Goal: Information Seeking & Learning: Learn about a topic

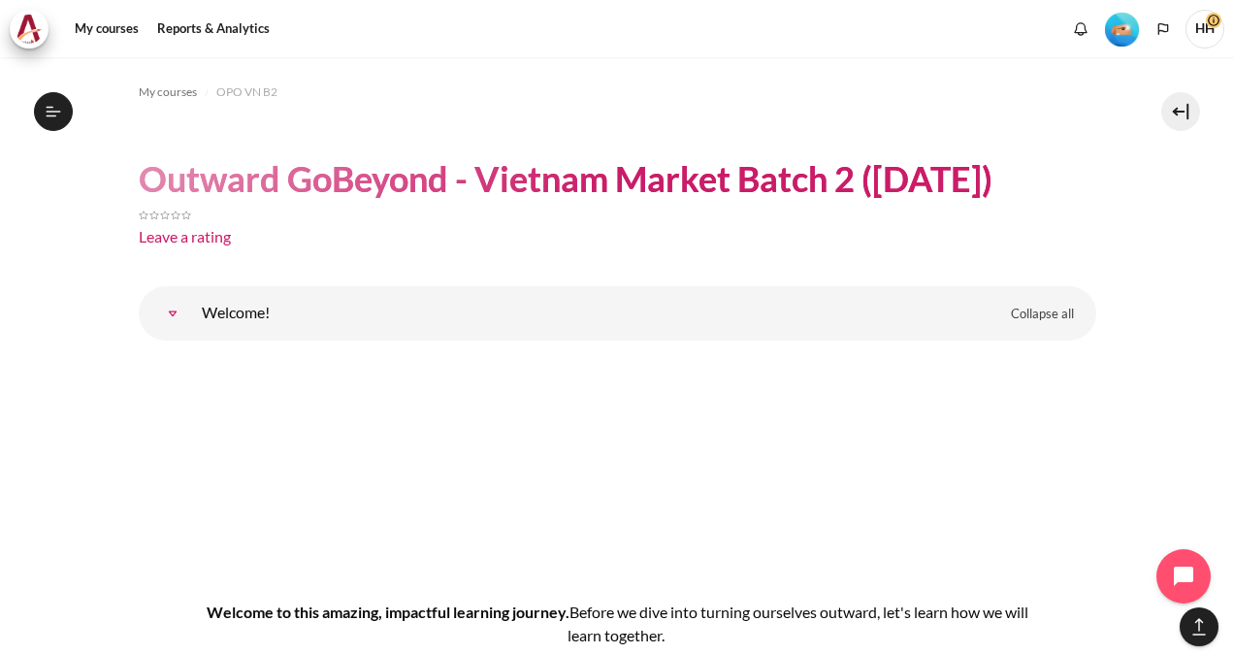
scroll to position [12346, 0]
click at [1061, 198] on header "Outward GoBeyond - Vietnam Market Batch 2 (Jul 2025) Leave a rating" at bounding box center [617, 206] width 957 height 100
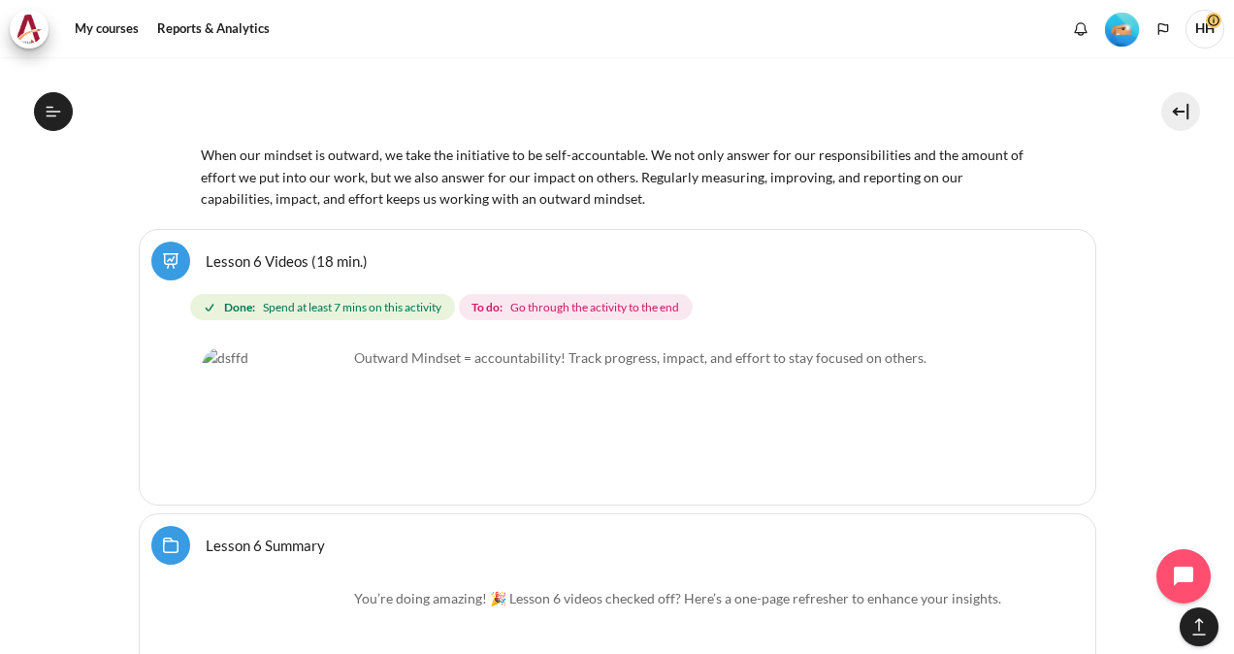
scroll to position [12561, 0]
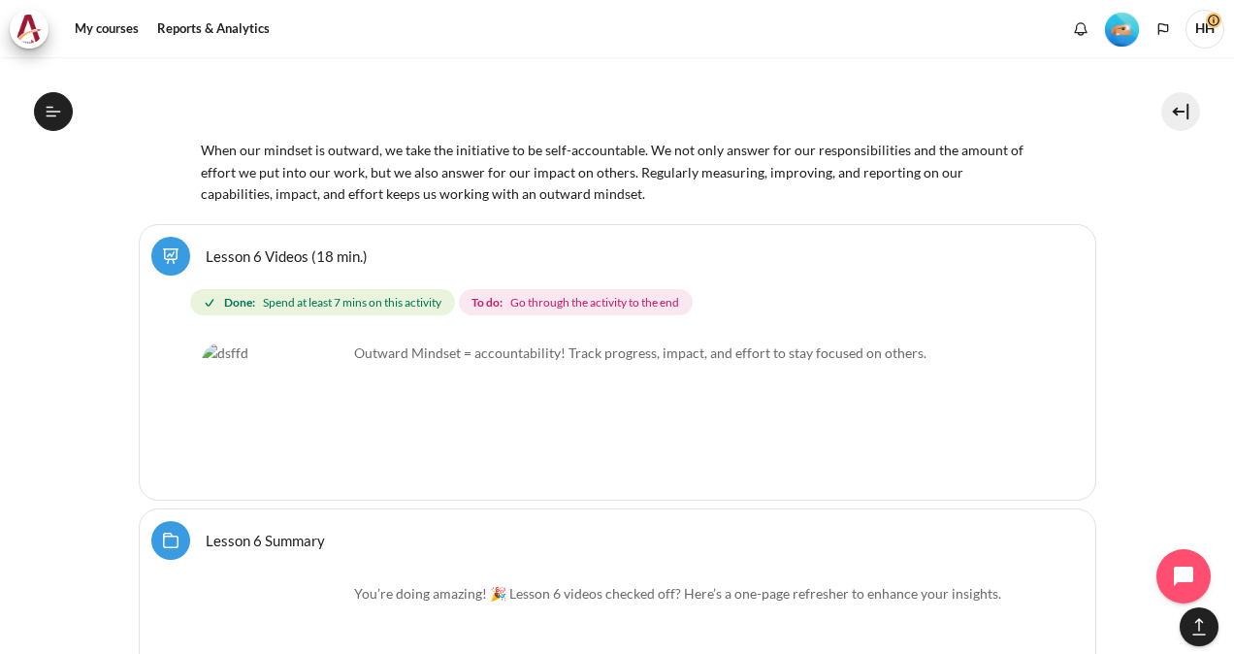
click at [241, 246] on link "Lesson 6 Videos (18 min.)" at bounding box center [287, 255] width 162 height 18
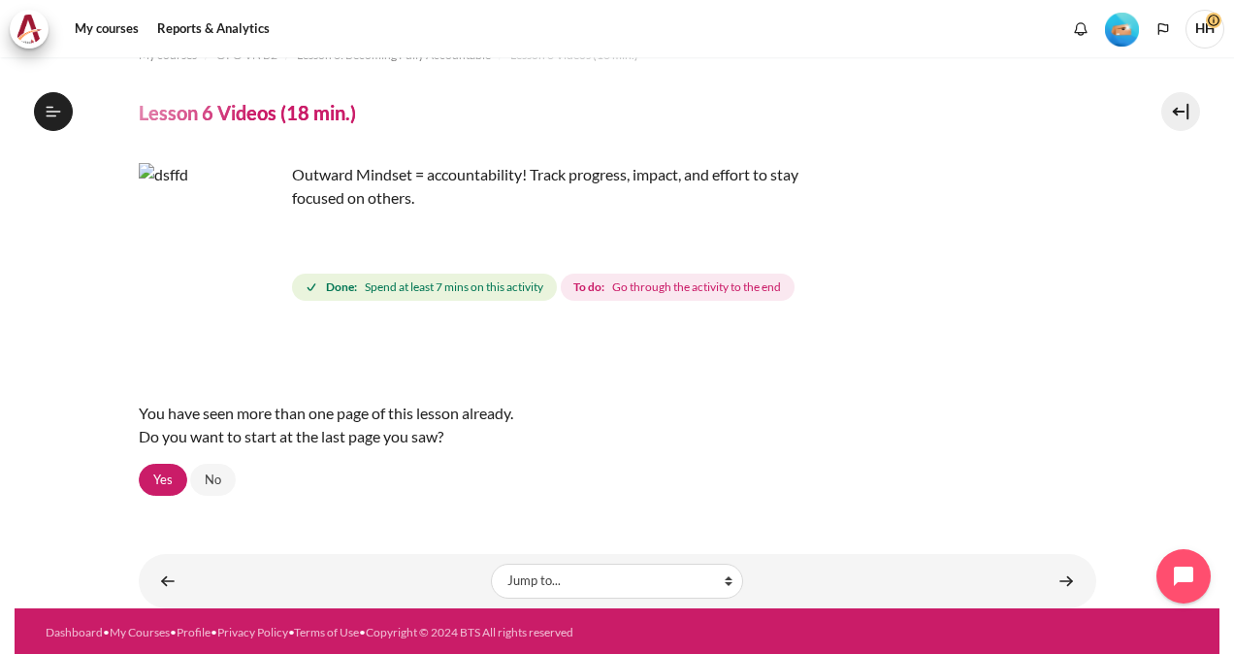
scroll to position [39, 0]
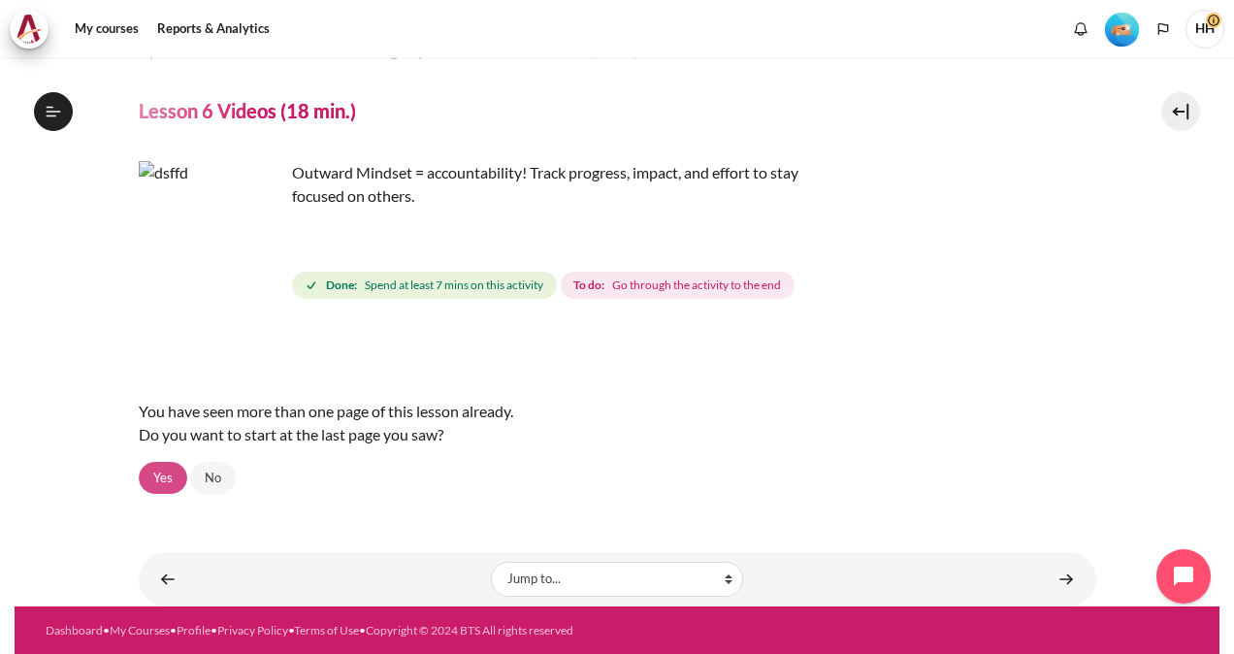
click at [163, 480] on link "Yes" at bounding box center [163, 478] width 48 height 33
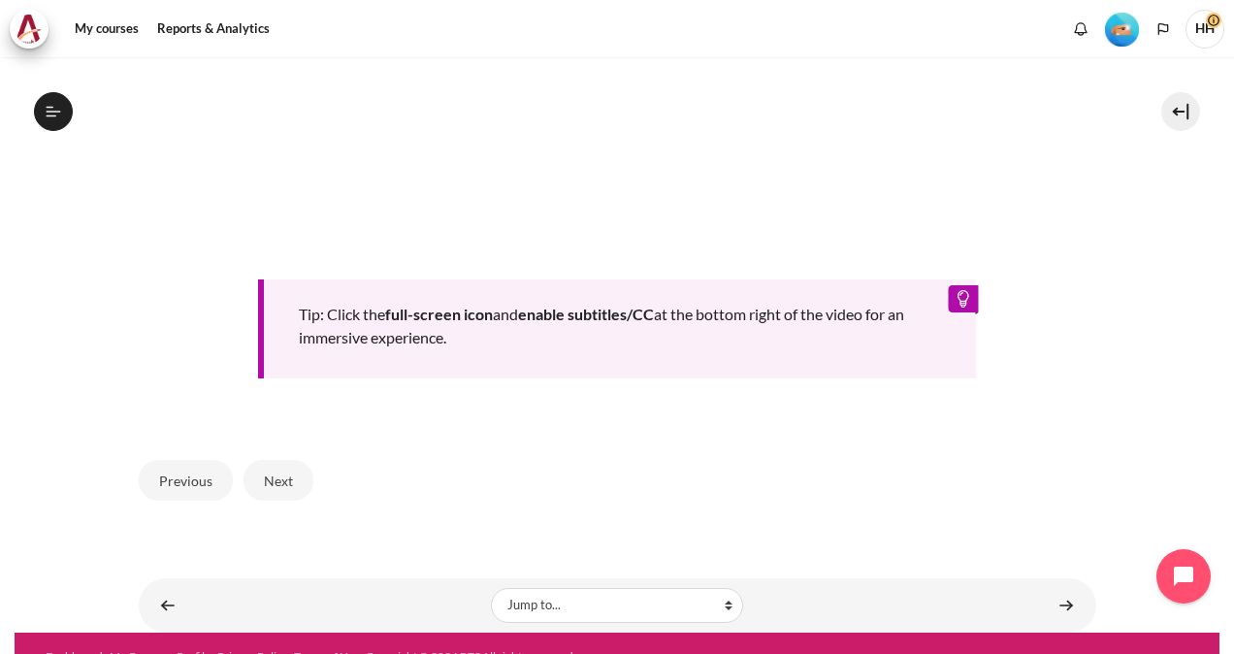
scroll to position [871, 0]
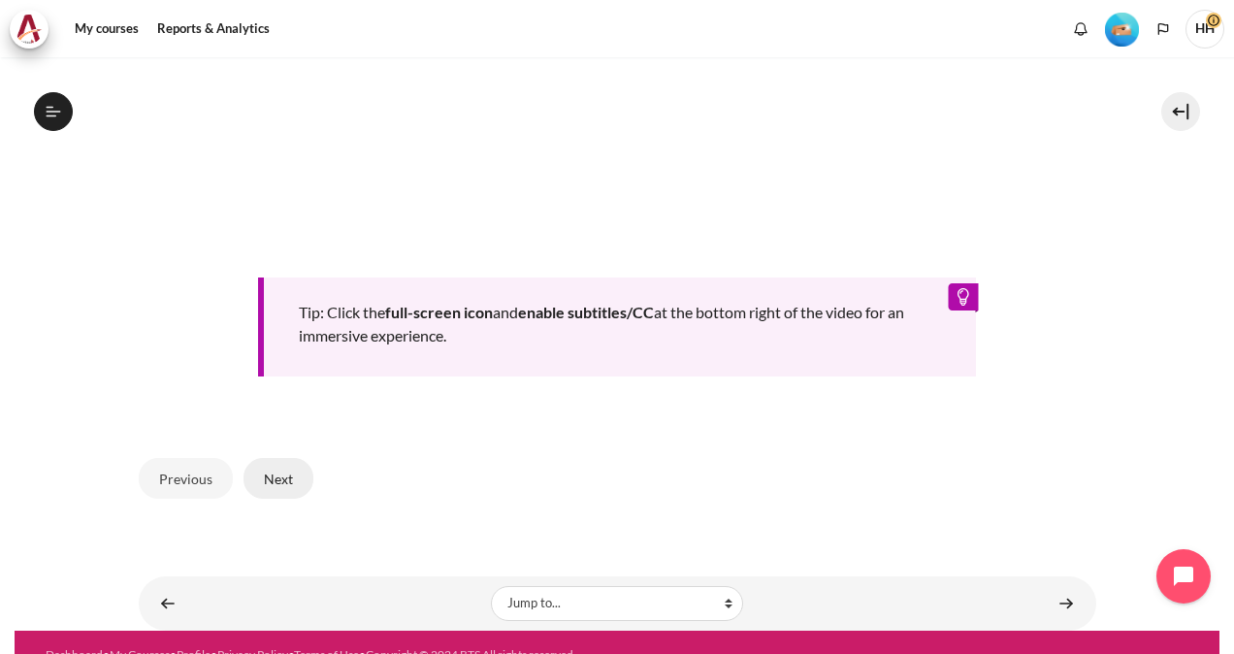
click at [270, 475] on button "Next" at bounding box center [278, 478] width 70 height 41
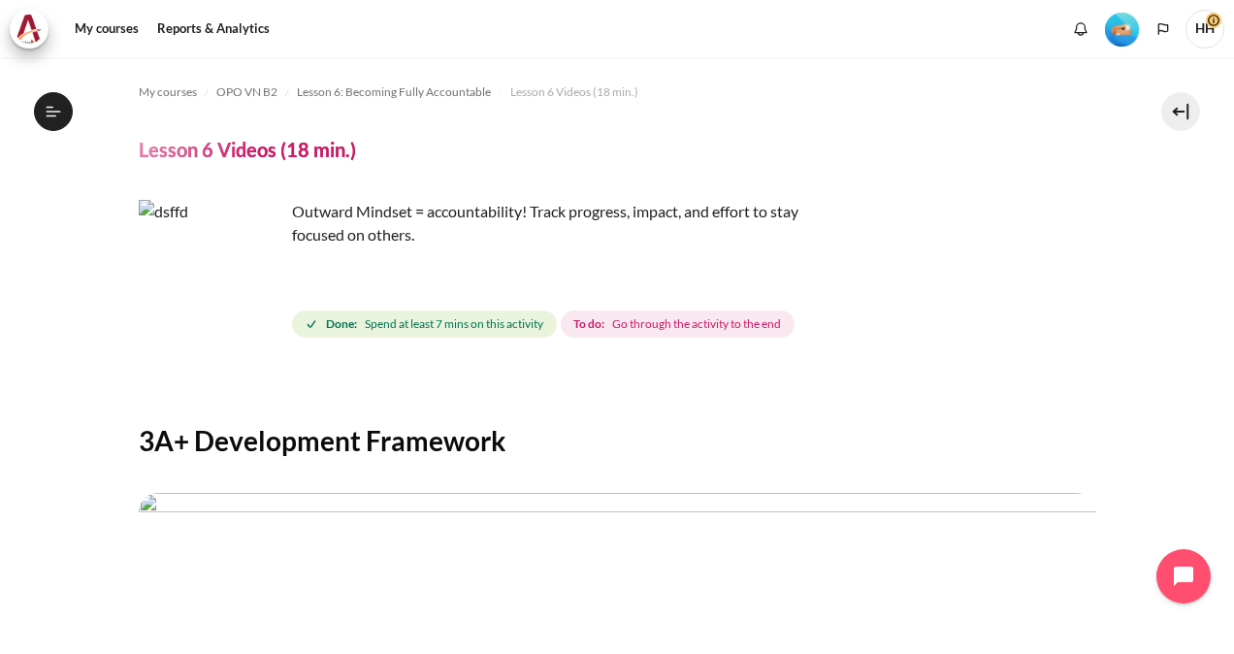
scroll to position [988, 0]
drag, startPoint x: 1222, startPoint y: 192, endPoint x: 1210, endPoint y: 243, distance: 52.7
click at [1210, 243] on div "My courses OPO VN B2 Lesson 6: Becoming Fully Accountable Lesson 6 Videos (18 m…" at bounding box center [617, 355] width 1234 height 596
click at [1026, 339] on div "Done: Spend at least 7 mins on this activity To do: Go through the activity to …" at bounding box center [694, 323] width 804 height 35
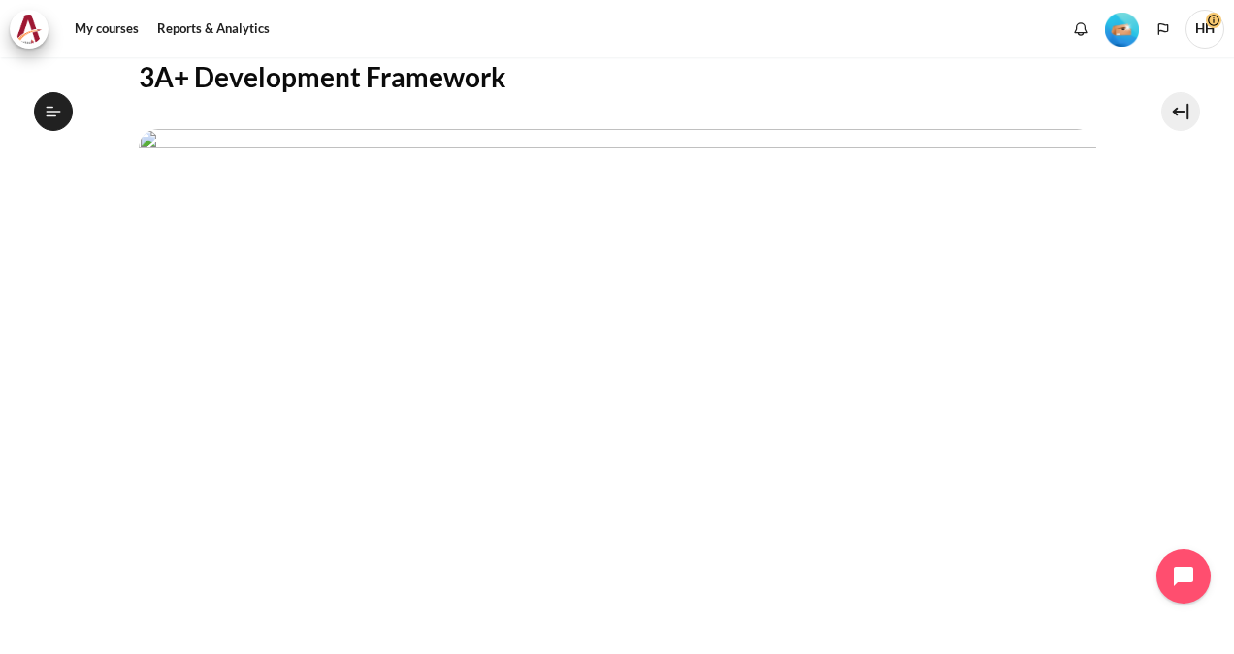
scroll to position [374, 0]
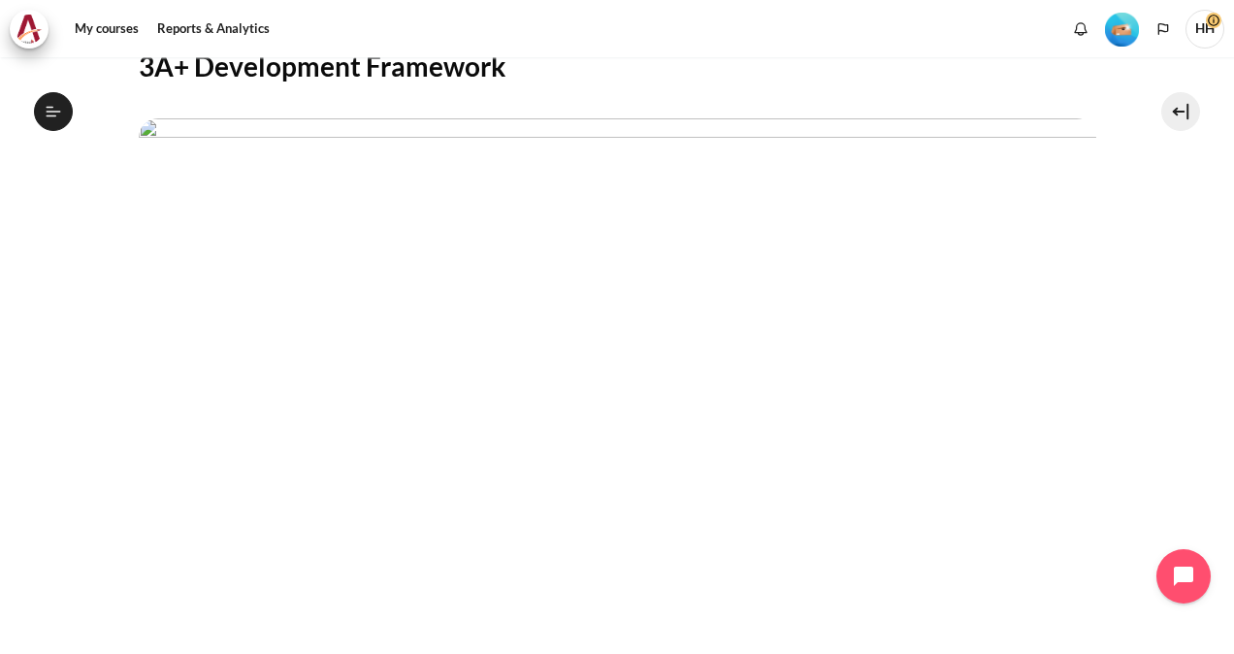
click at [1193, 484] on section "My courses OPO VN B2 Lesson 6: Becoming Fully Accountable Lesson 6 Videos (18 m…" at bounding box center [617, 275] width 1204 height 1184
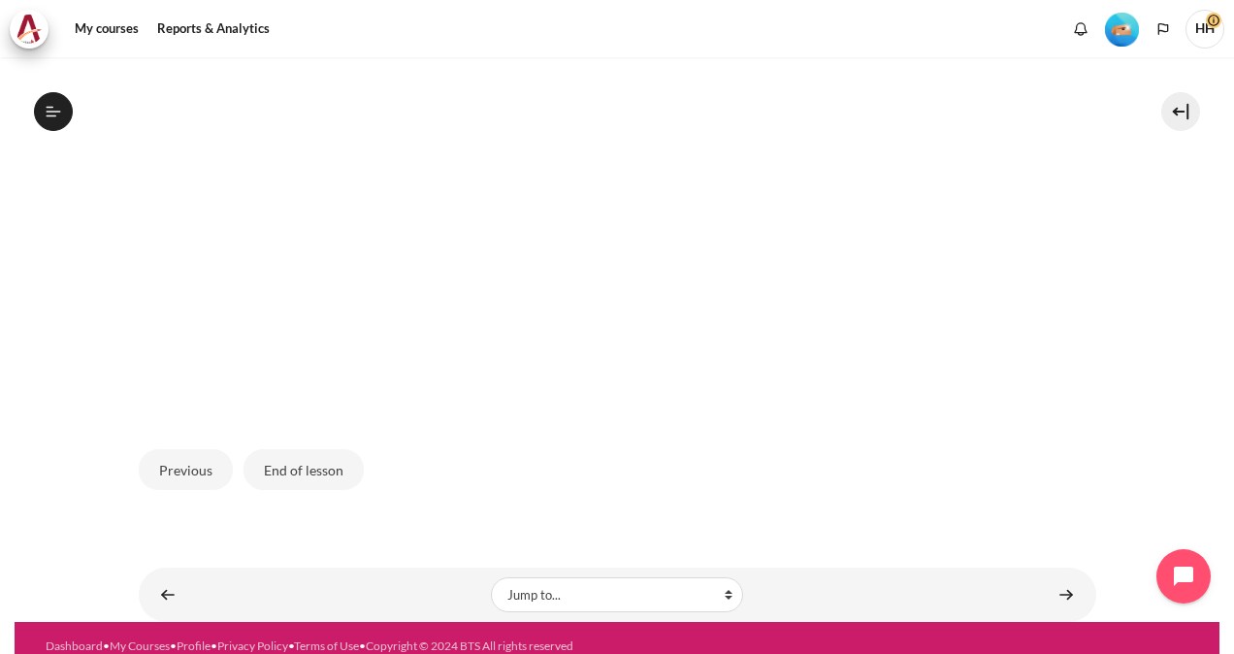
scroll to position [629, 0]
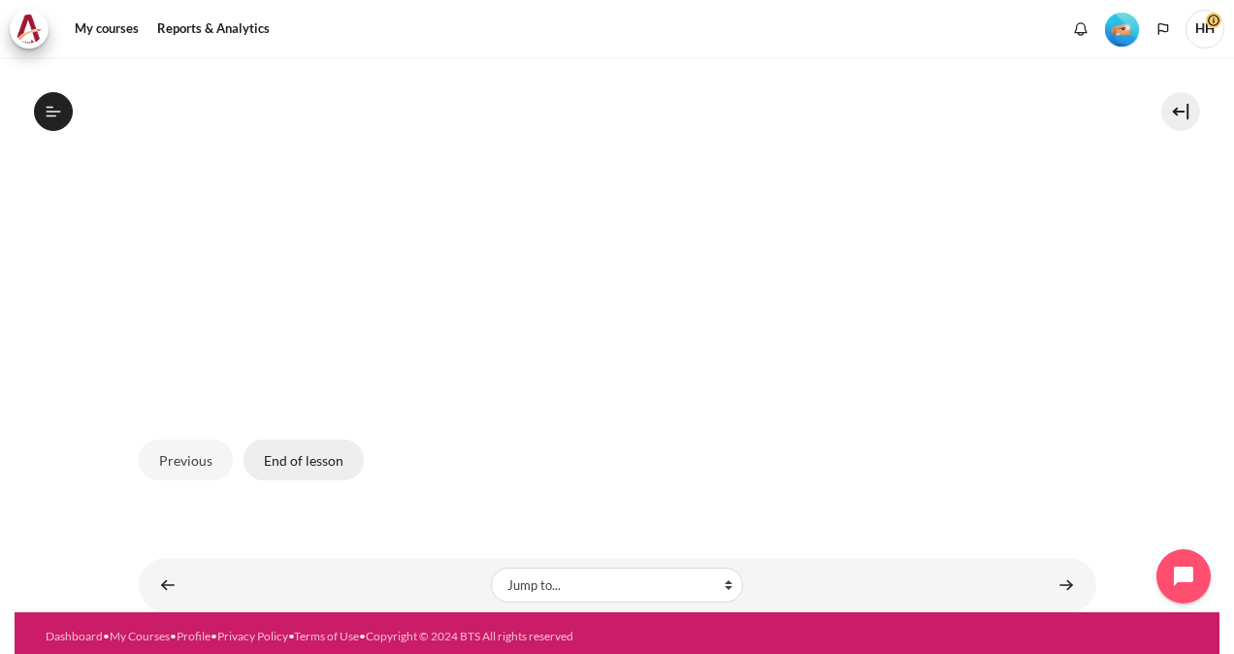
click at [283, 451] on button "End of lesson" at bounding box center [303, 459] width 120 height 41
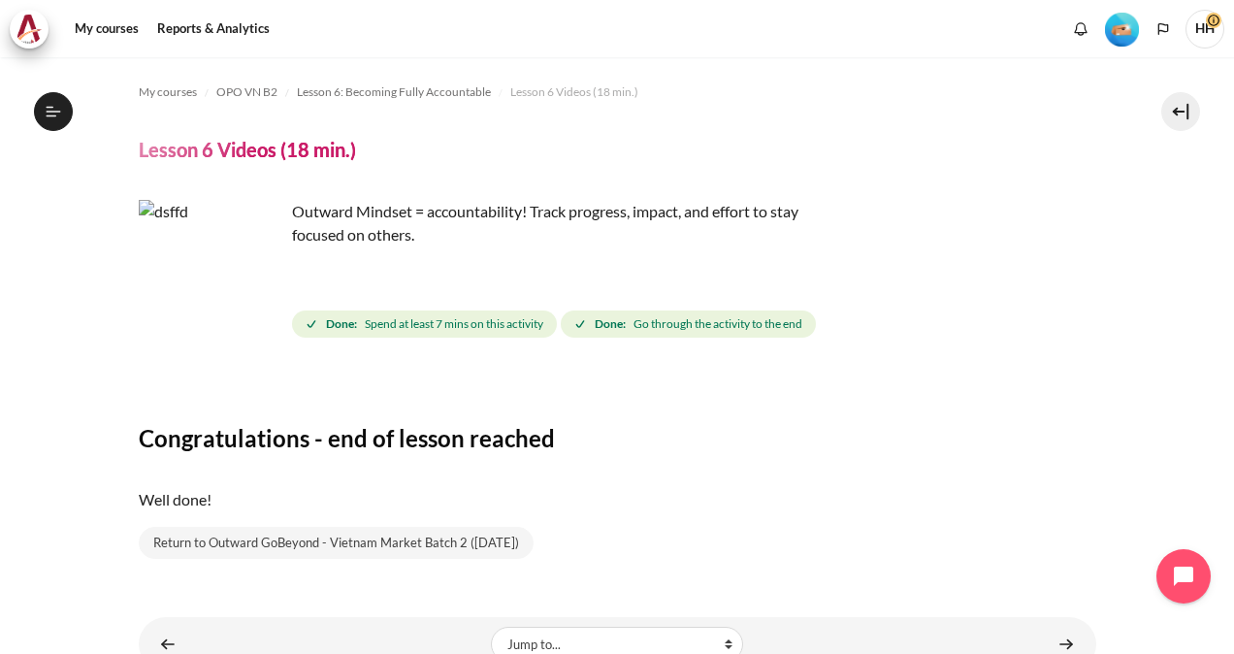
scroll to position [65, 0]
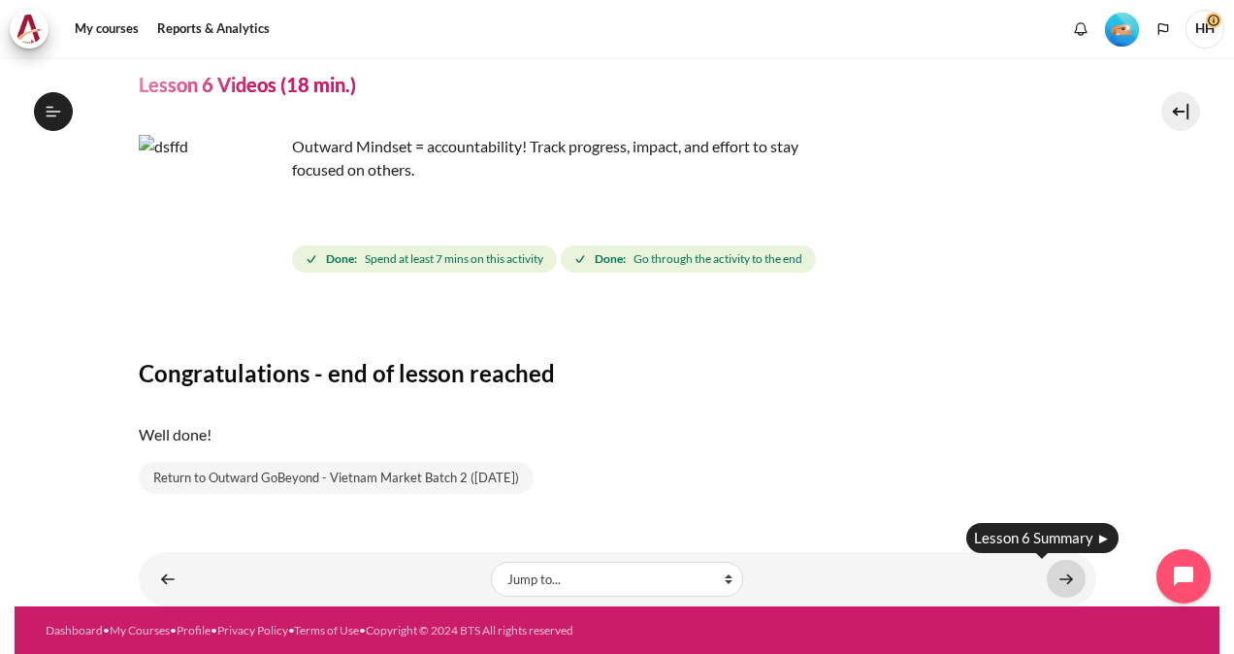
click at [1063, 584] on link "Content" at bounding box center [1065, 579] width 39 height 38
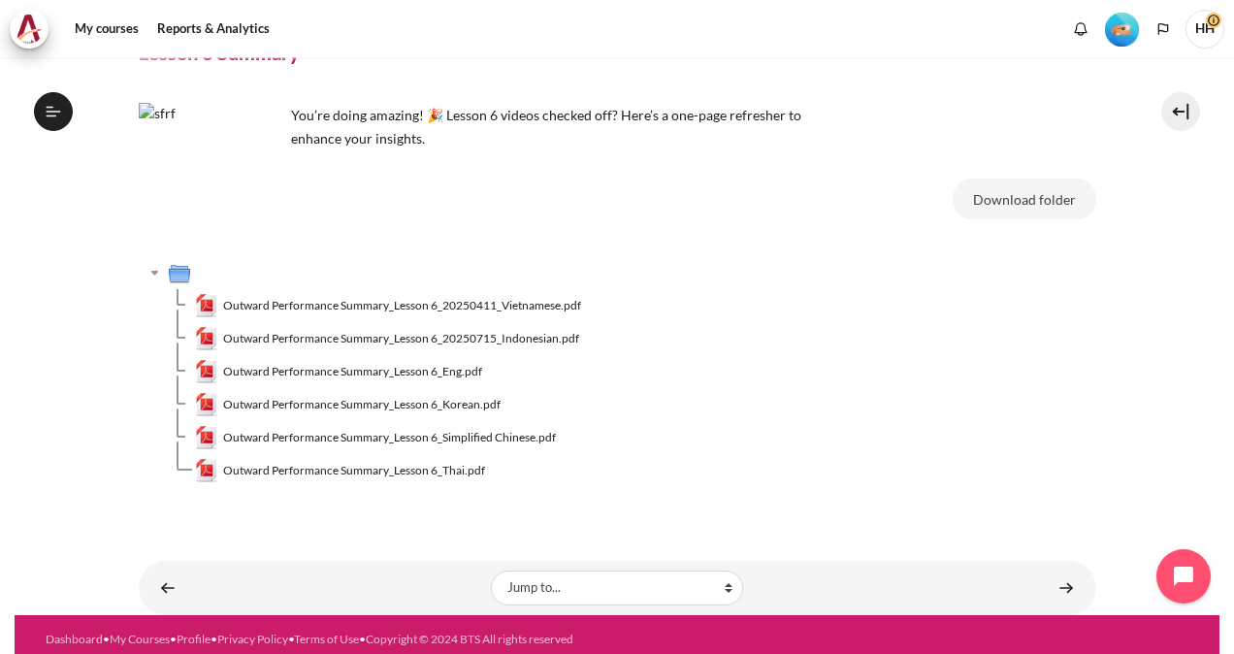
scroll to position [106, 0]
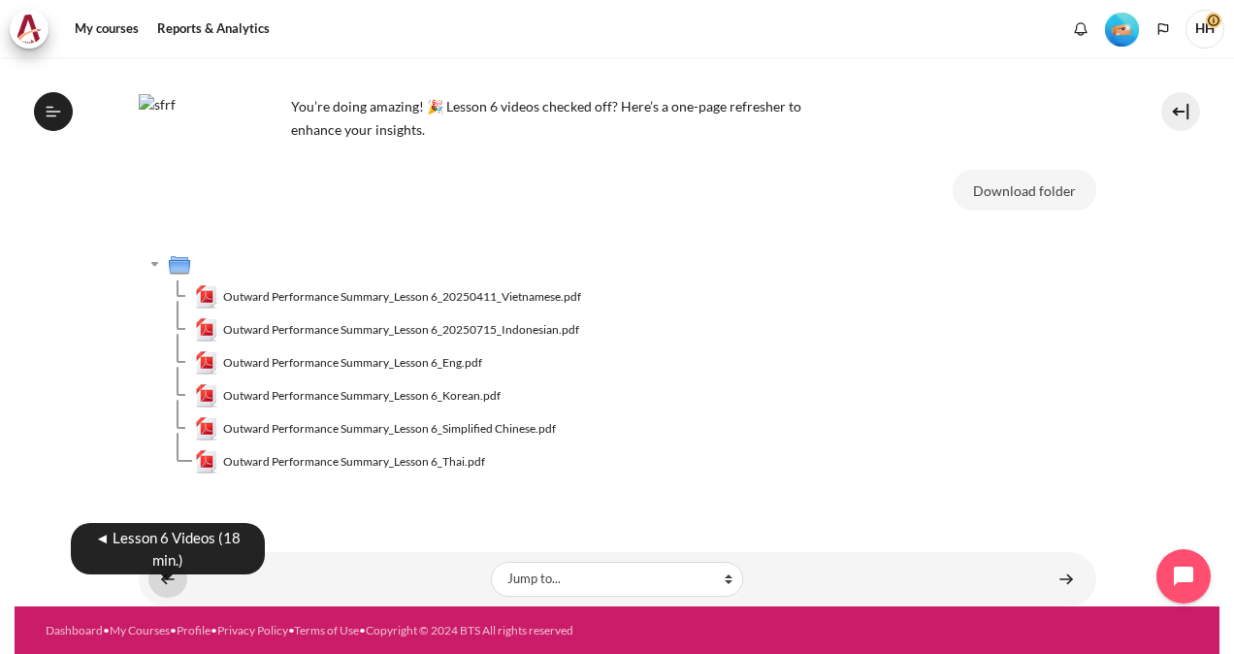
click at [159, 579] on link "Content" at bounding box center [167, 579] width 39 height 38
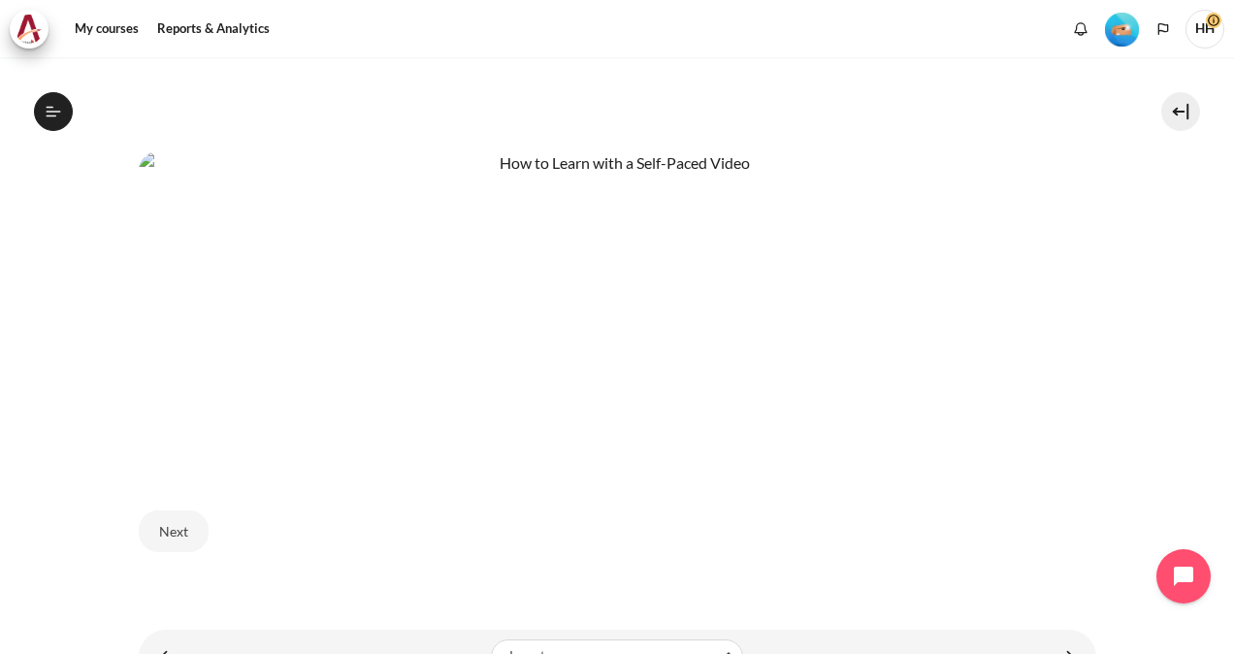
scroll to position [1022, 0]
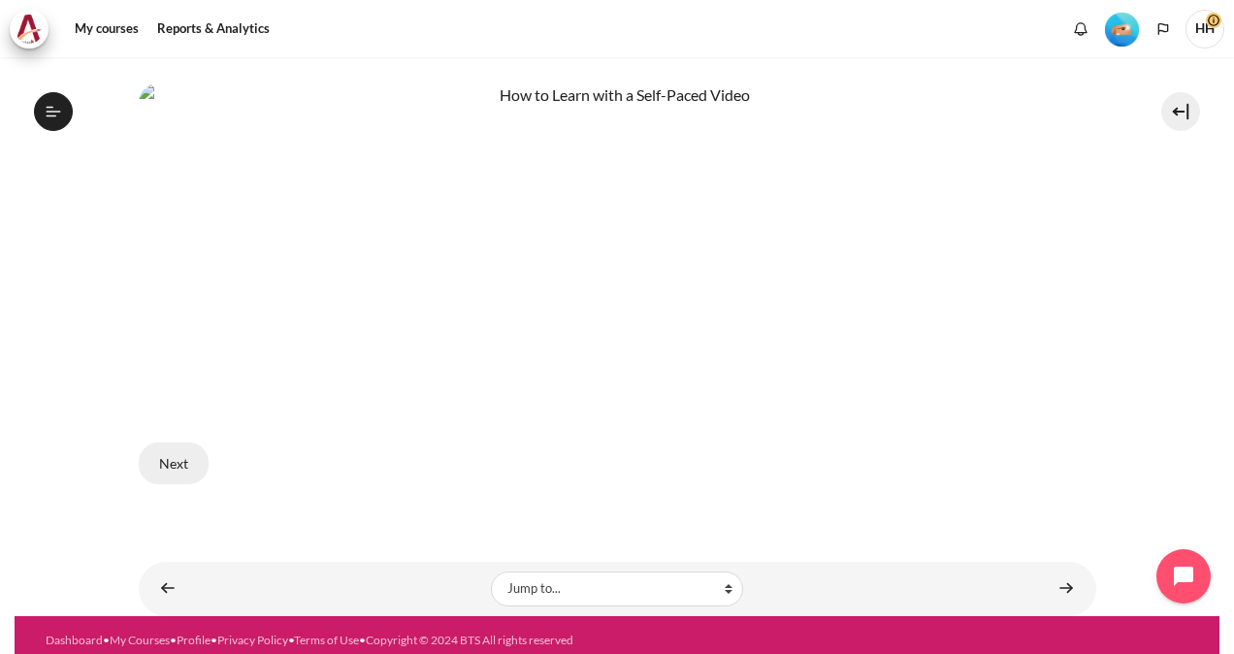
click at [182, 452] on button "Next" at bounding box center [174, 462] width 70 height 41
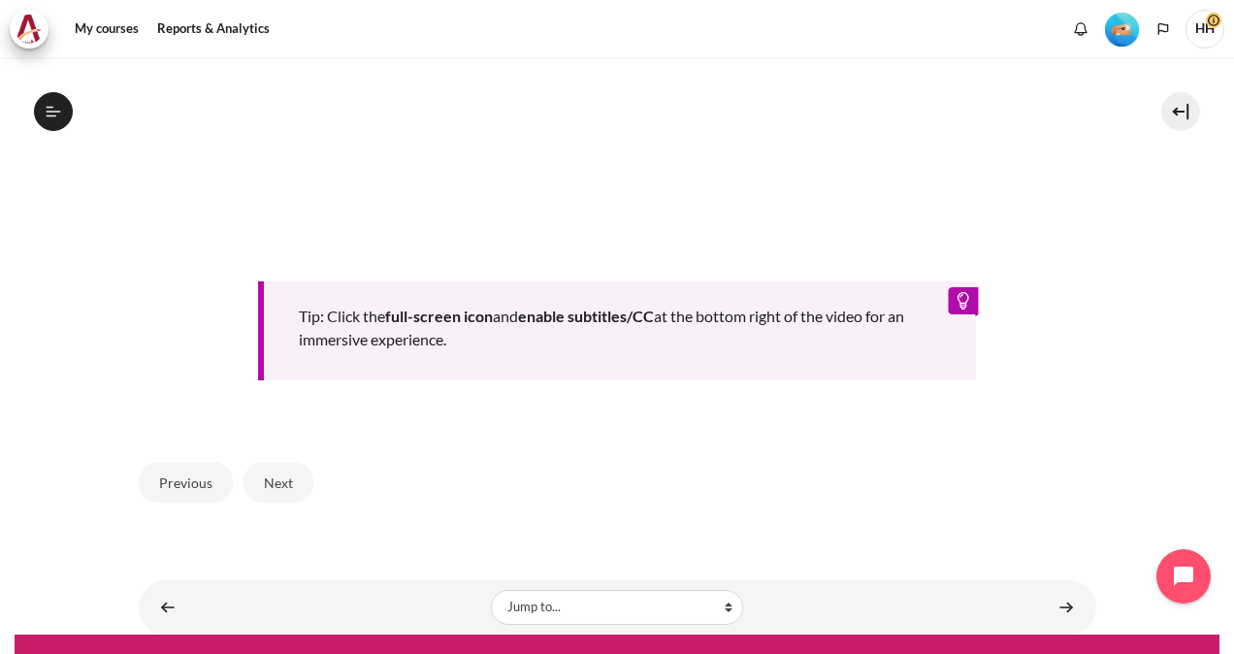
scroll to position [871, 0]
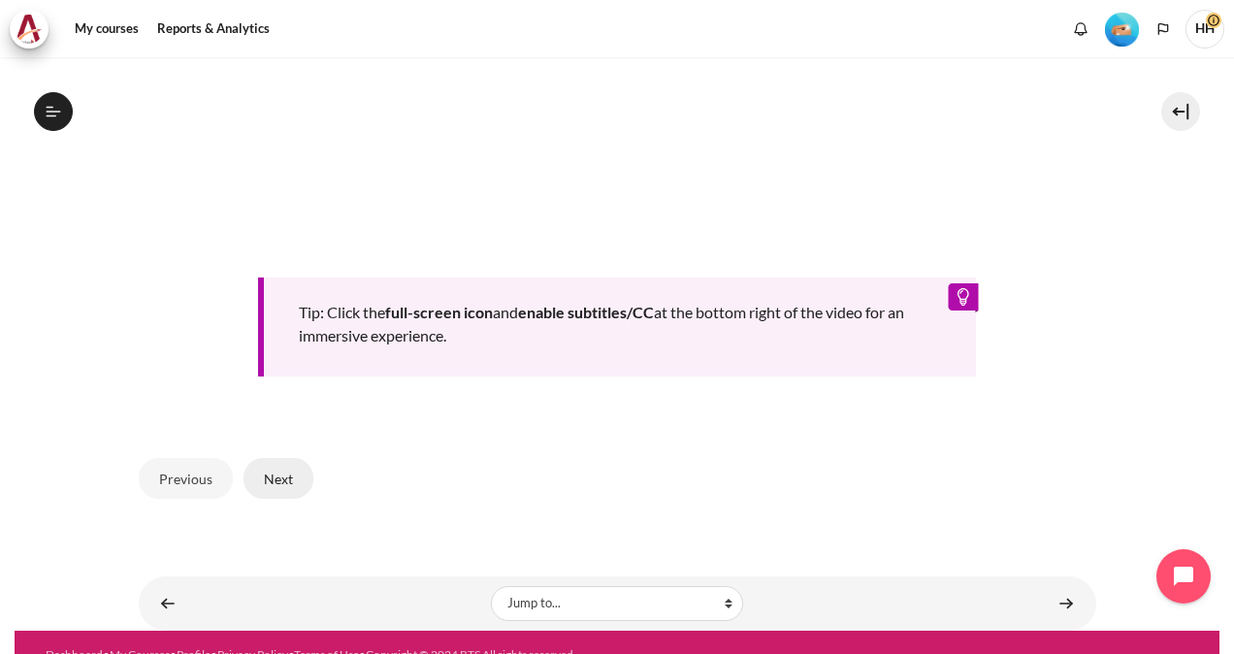
click at [278, 471] on button "Next" at bounding box center [278, 478] width 70 height 41
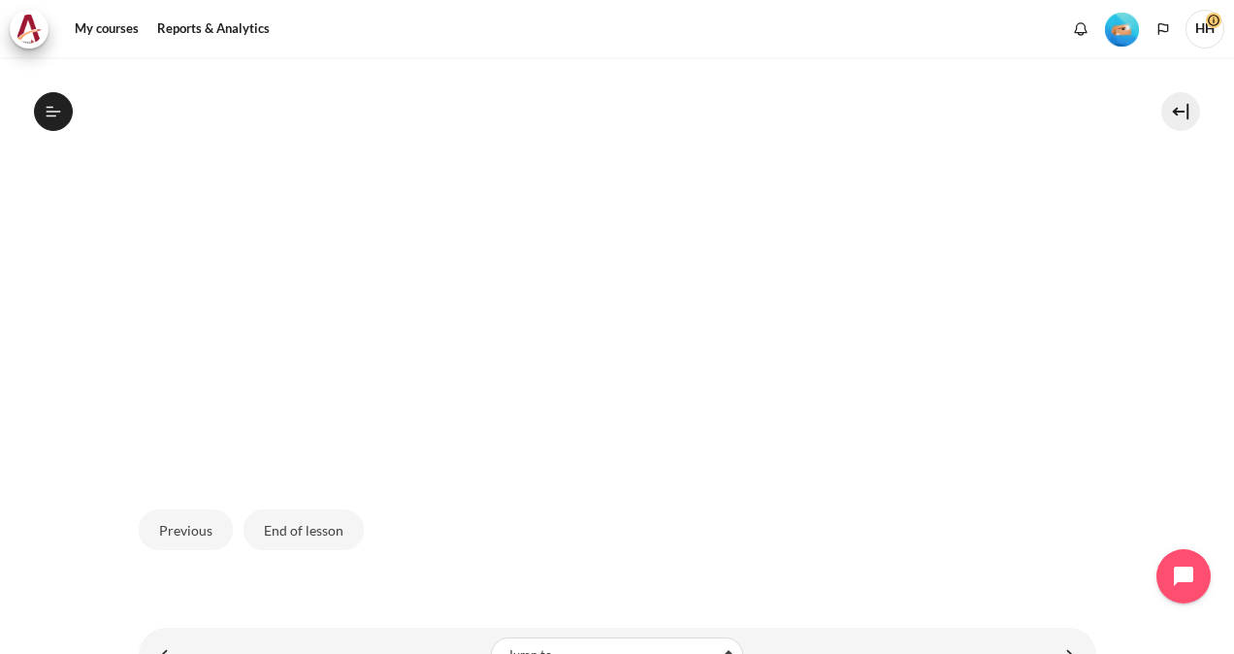
scroll to position [629, 0]
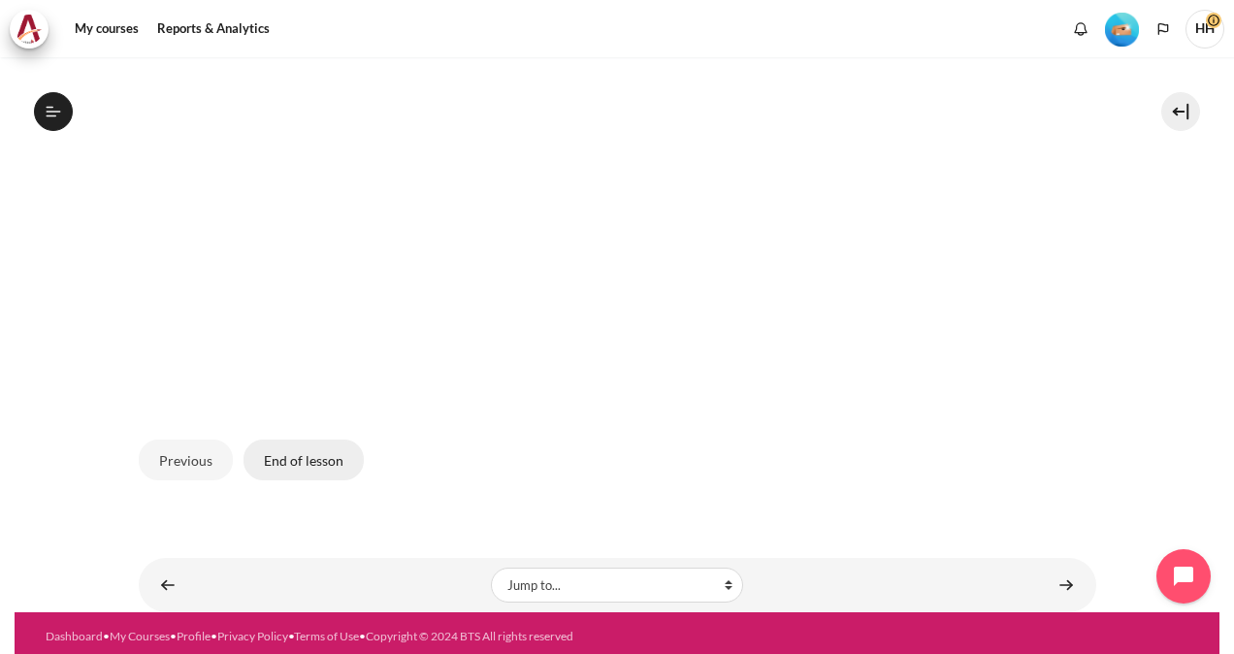
click at [307, 453] on button "End of lesson" at bounding box center [303, 459] width 120 height 41
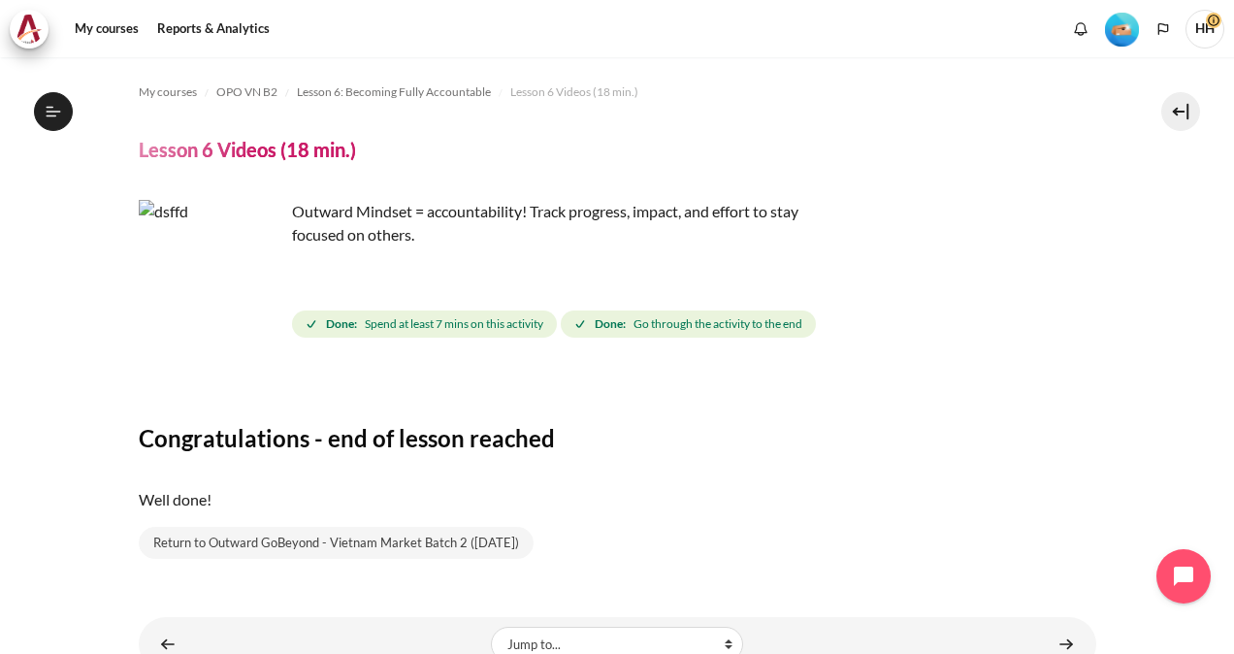
scroll to position [65, 0]
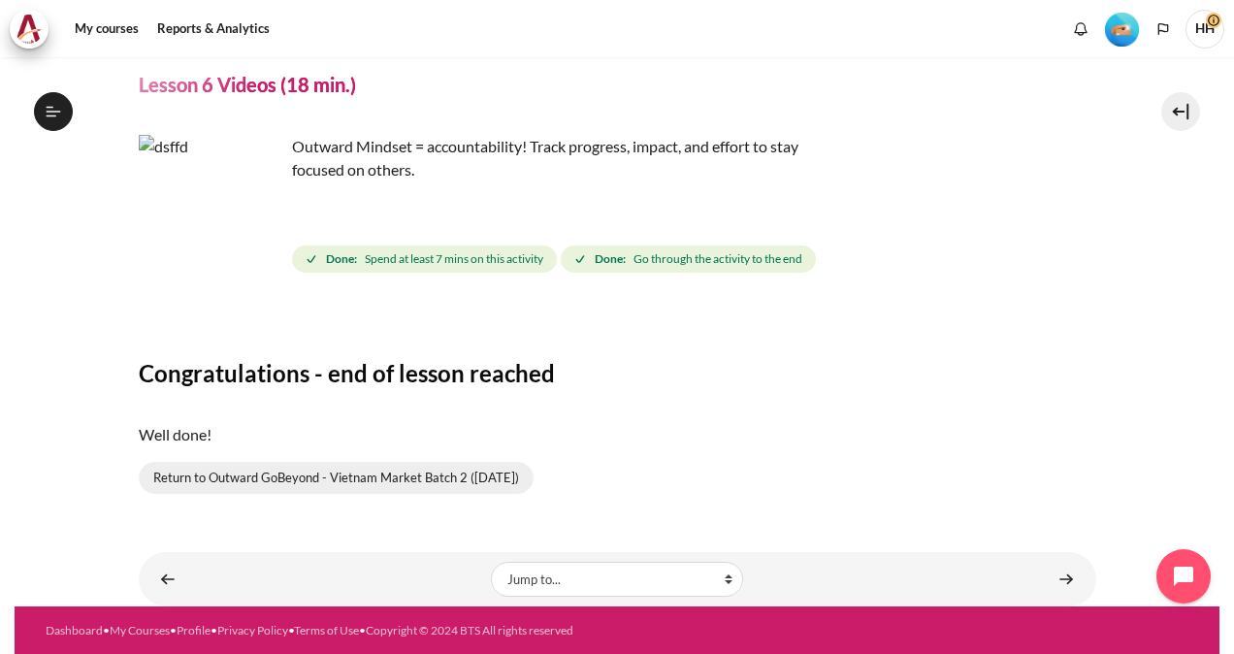
click at [291, 477] on link "Return to Outward GoBeyond - Vietnam Market Batch 2 ([DATE])" at bounding box center [336, 478] width 395 height 33
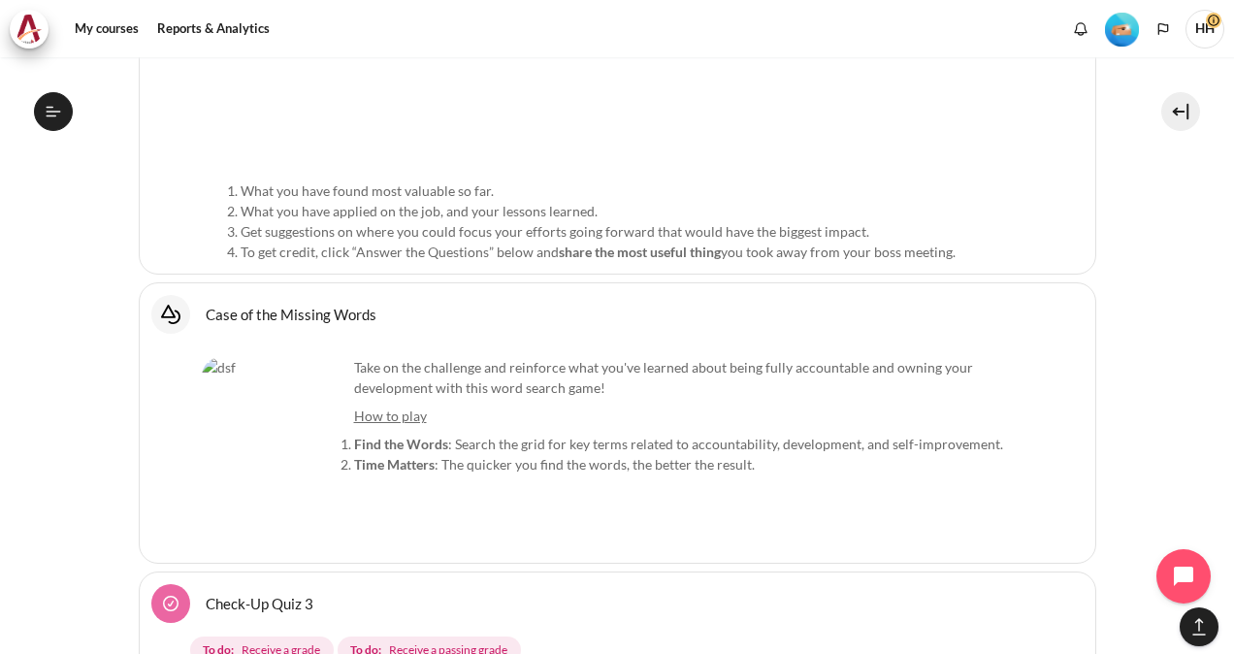
scroll to position [13387, 0]
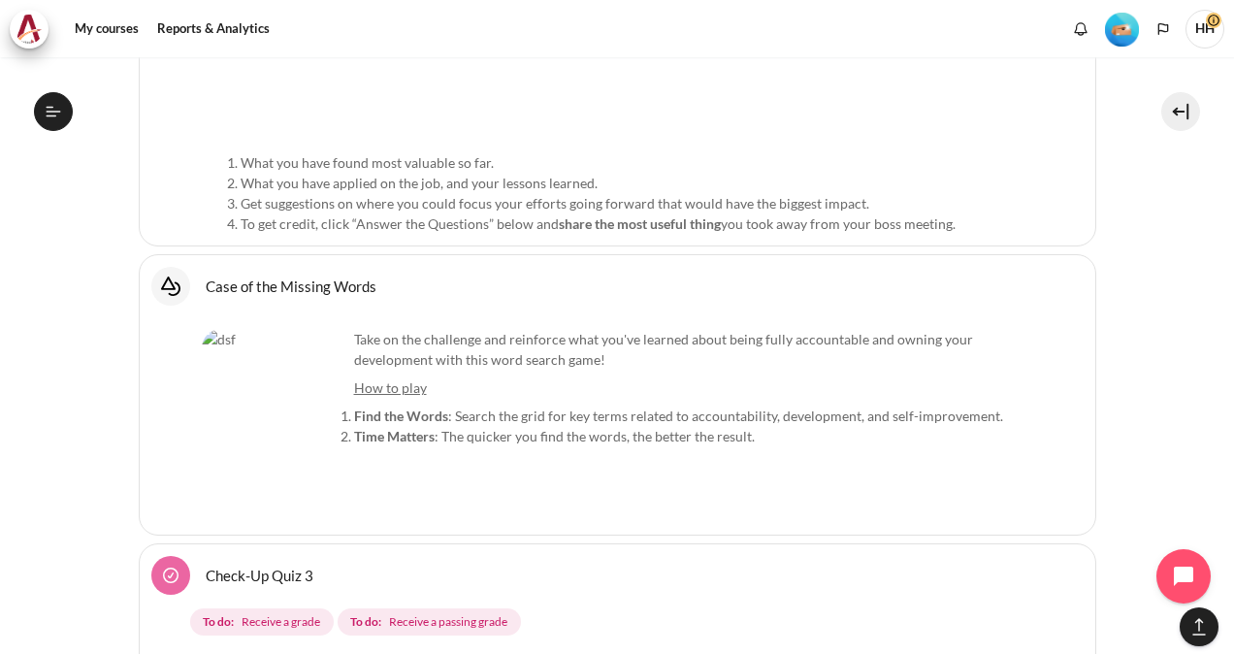
click at [275, 329] on img "Content" at bounding box center [274, 401] width 145 height 145
click at [288, 276] on link "Case of the Missing Words Interactive Content" at bounding box center [291, 285] width 171 height 18
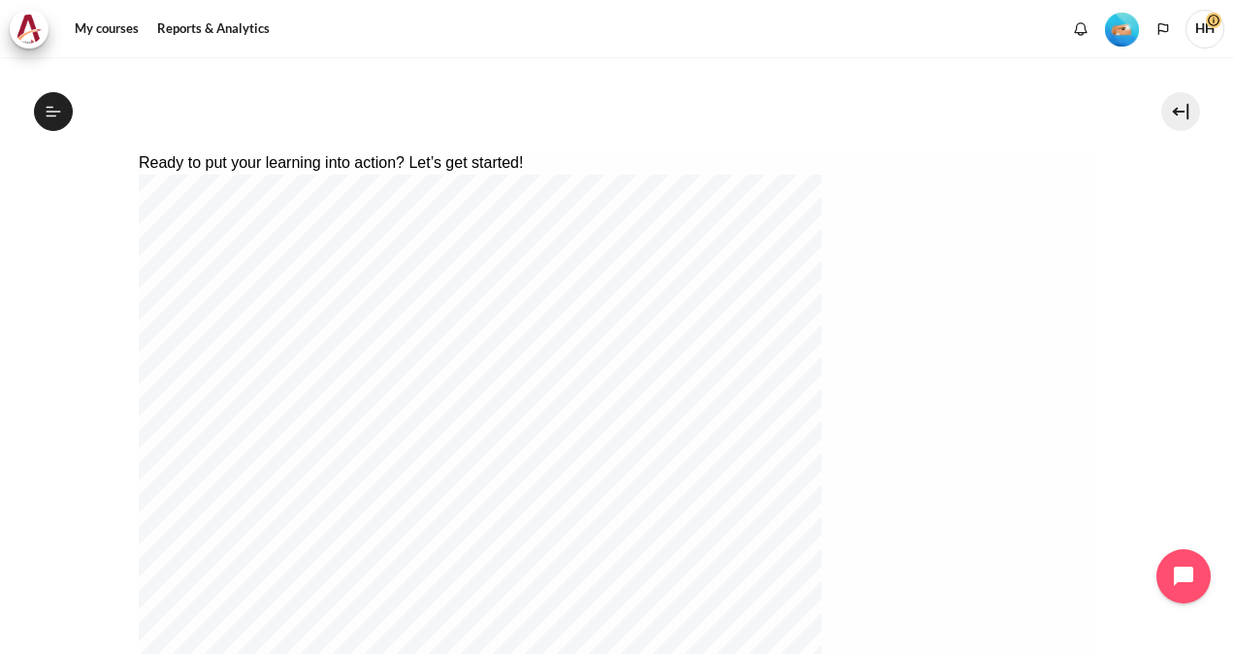
scroll to position [326, 0]
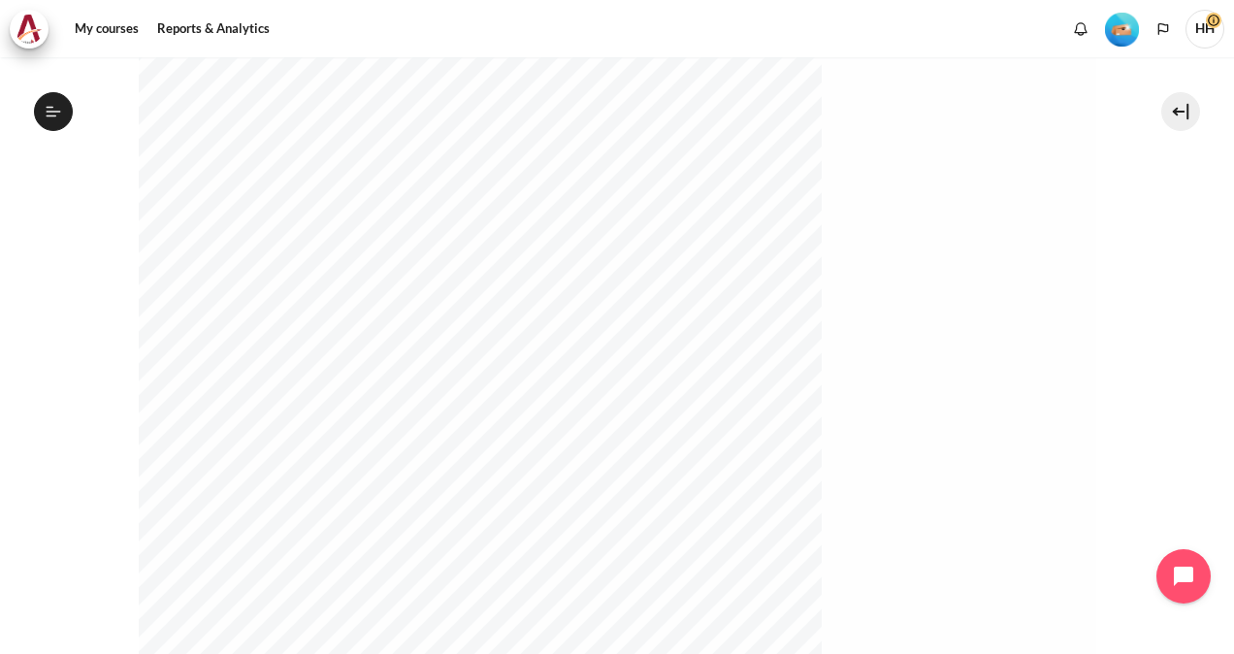
scroll to position [481, 0]
drag, startPoint x: 1106, startPoint y: 306, endPoint x: 1175, endPoint y: 322, distance: 71.5
click at [1175, 322] on section "My courses OPO VN B2 Lesson 6: Becoming Fully Accountable Case of the Missing W…" at bounding box center [617, 256] width 1204 height 1360
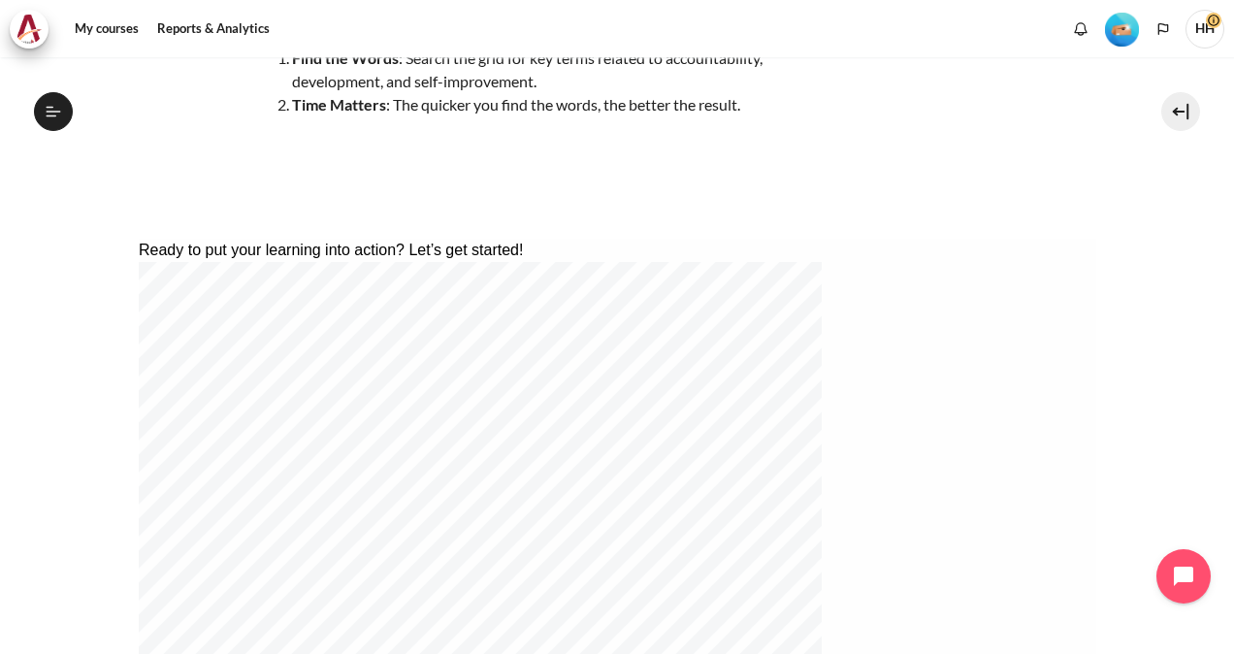
scroll to position [217, 0]
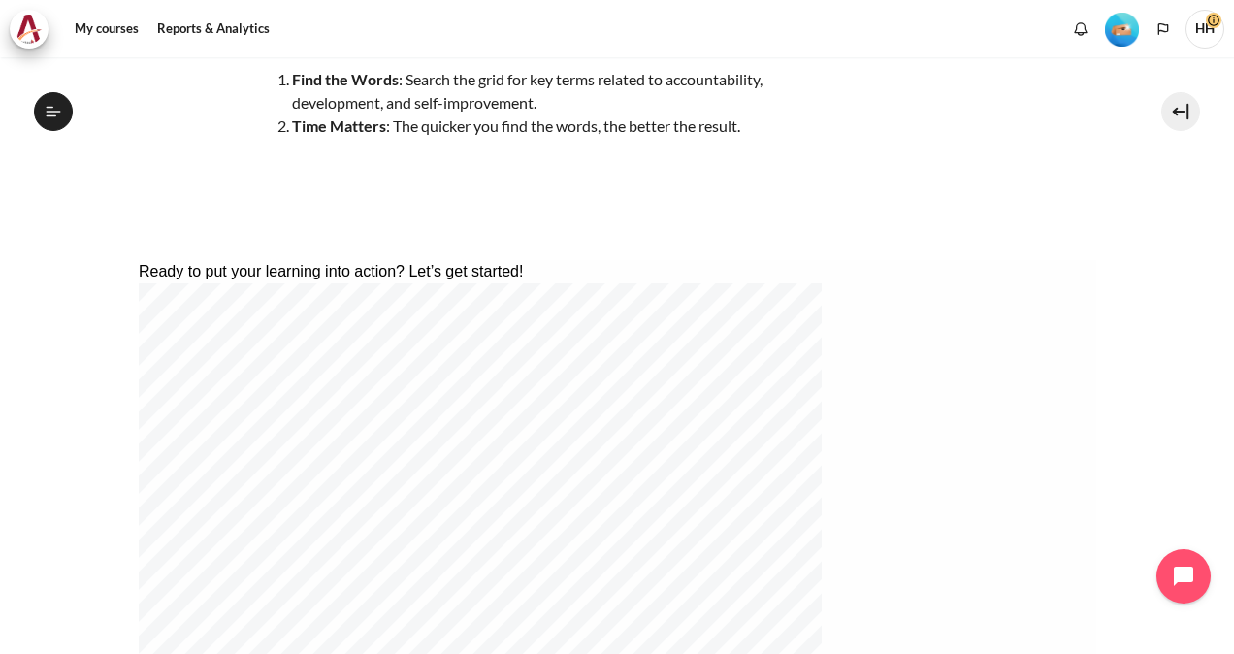
click at [928, 119] on div "Take on the challenge and reinforce what you've learned about being fully accou…" at bounding box center [617, 107] width 957 height 248
click at [817, 142] on div "Take on the challenge and reinforce what you've learned about being fully accou…" at bounding box center [478, 107] width 679 height 248
click at [793, 187] on div "Take on the challenge and reinforce what you've learned about being fully accou…" at bounding box center [478, 107] width 679 height 248
click at [775, 222] on div "Take on the challenge and reinforce what you've learned about being fully accou…" at bounding box center [478, 107] width 679 height 248
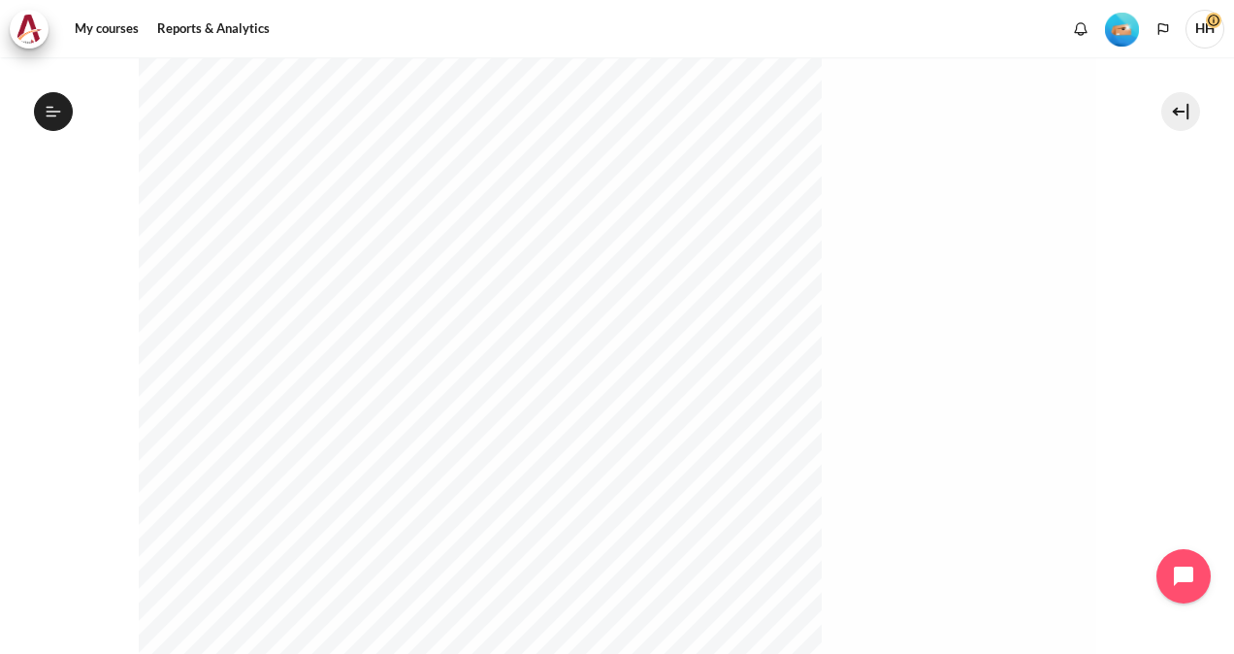
scroll to position [453, 0]
click at [1130, 242] on section "My courses OPO VN B2 Lesson 6: Becoming Fully Accountable Case of the Missing W…" at bounding box center [617, 126] width 1204 height 1360
click at [930, 572] on div "Find the words accountable capability impact effort ownership" at bounding box center [564, 649] width 853 height 155
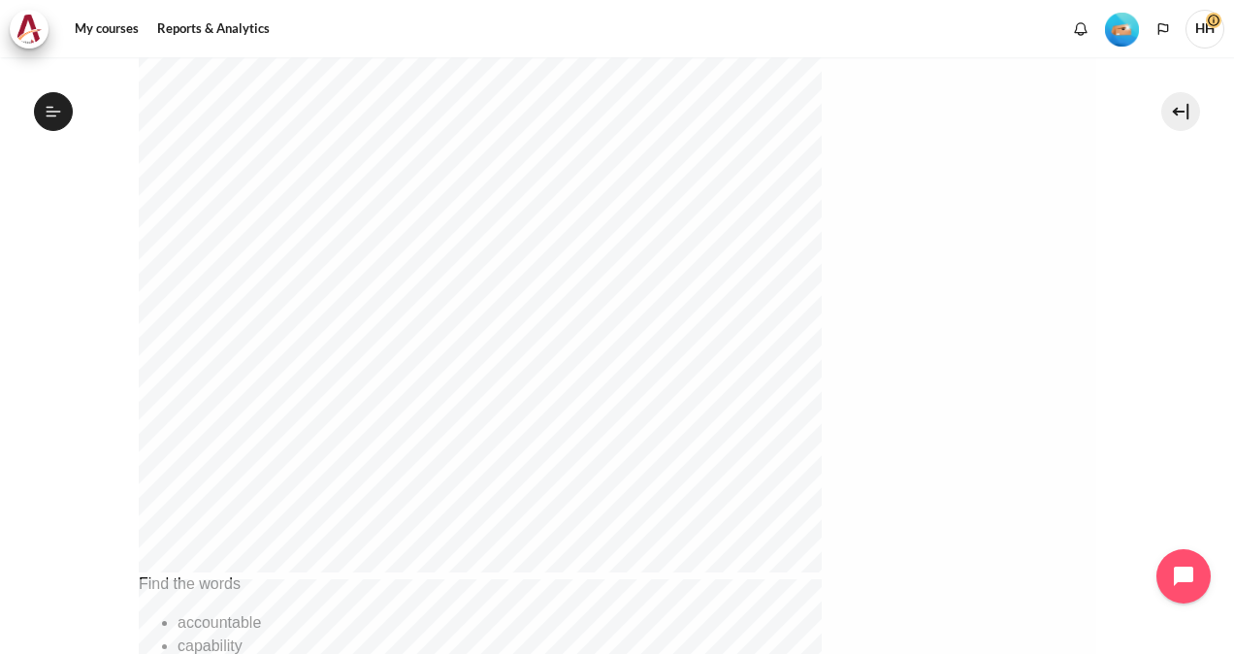
click at [1143, 385] on section "My courses OPO VN B2 Lesson 6: Becoming Fully Accountable Case of the Missing W…" at bounding box center [617, 126] width 1204 height 1360
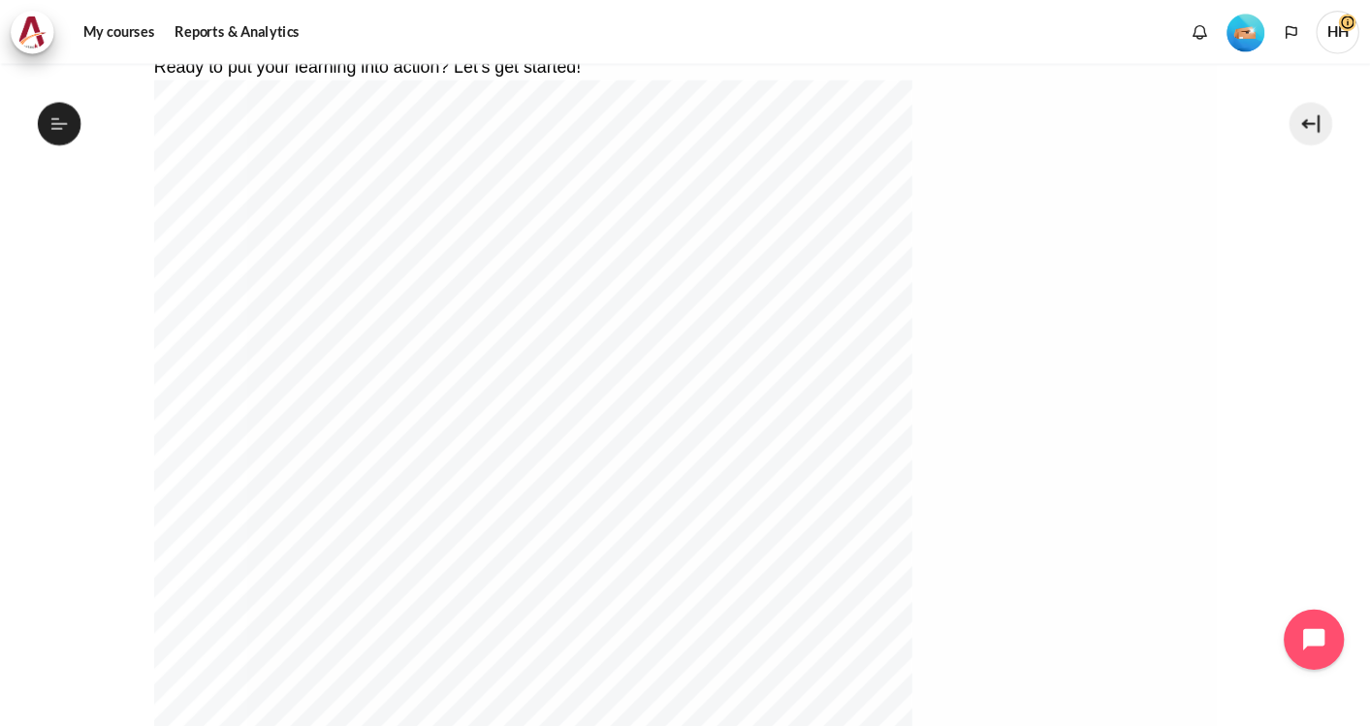
scroll to position [429, 0]
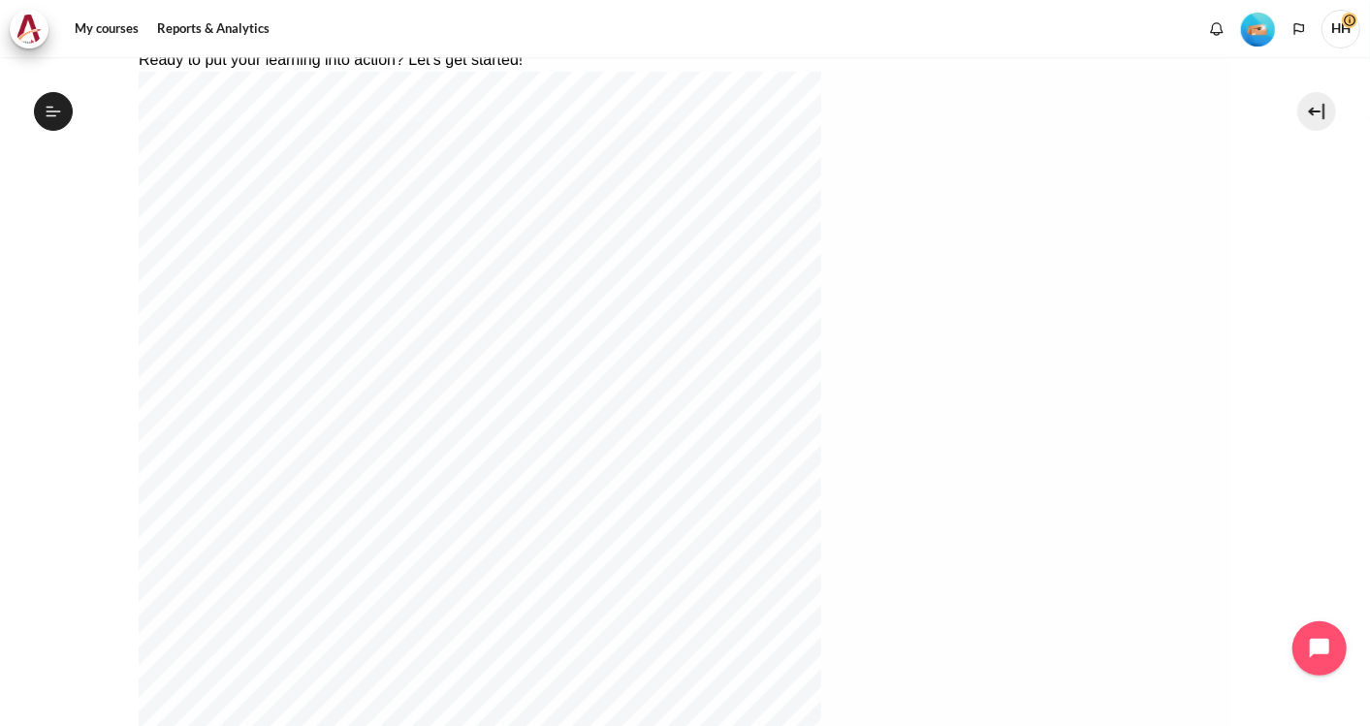
drag, startPoint x: 1179, startPoint y: 0, endPoint x: 21, endPoint y: 313, distance: 1199.5
click at [21, 313] on section "My courses OPO VN B2 Lesson 6: Becoming Fully Accountable Case of the Missing W…" at bounding box center [685, 353] width 1341 height 1449
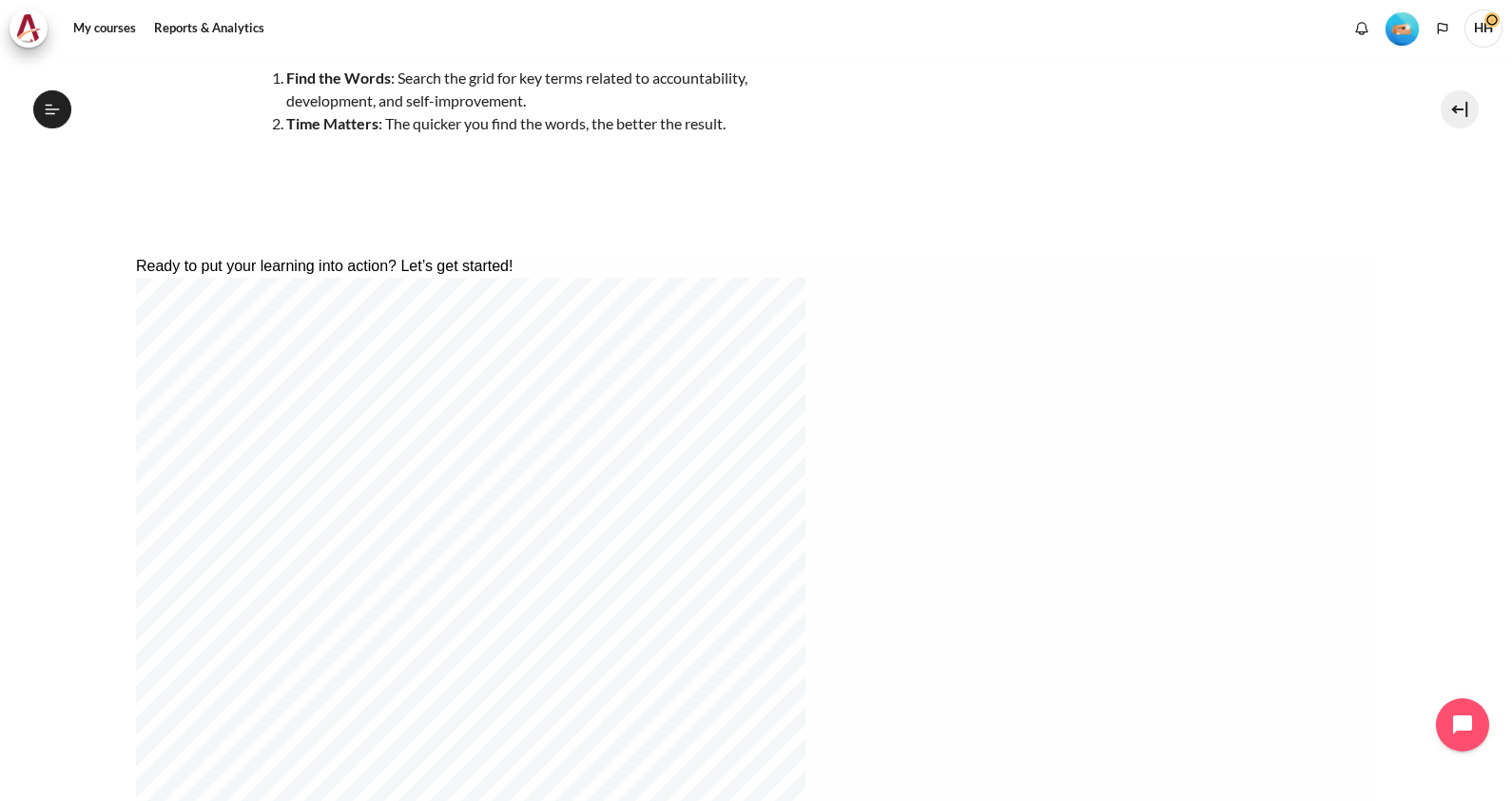
scroll to position [213, 0]
drag, startPoint x: 1299, startPoint y: 1, endPoint x: 866, endPoint y: 201, distance: 477.0
click at [866, 201] on div "Take on the challenge and reinforce what you've learned about being fully accou…" at bounding box center [757, 105] width 1241 height 243
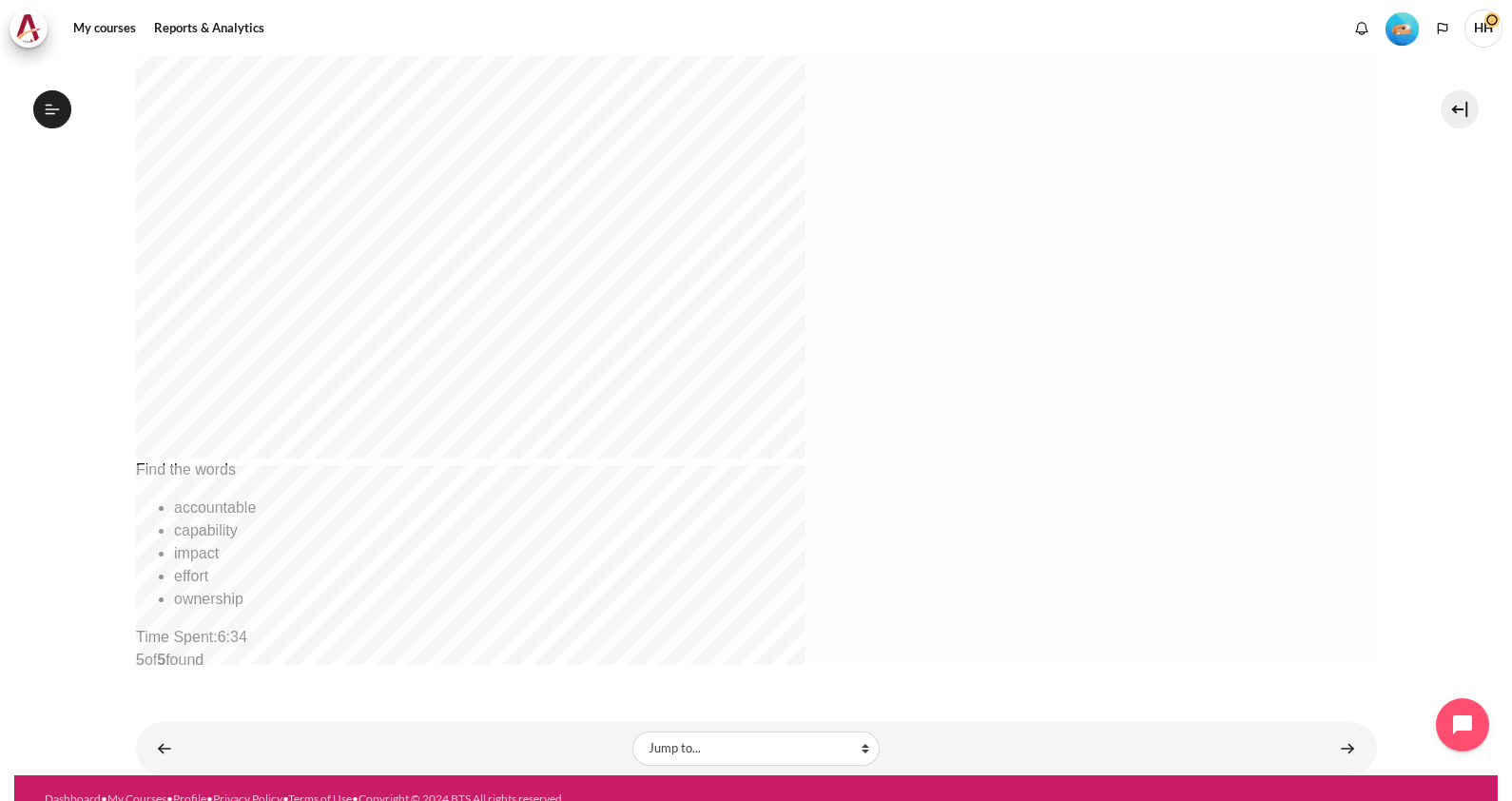
scroll to position [723, 0]
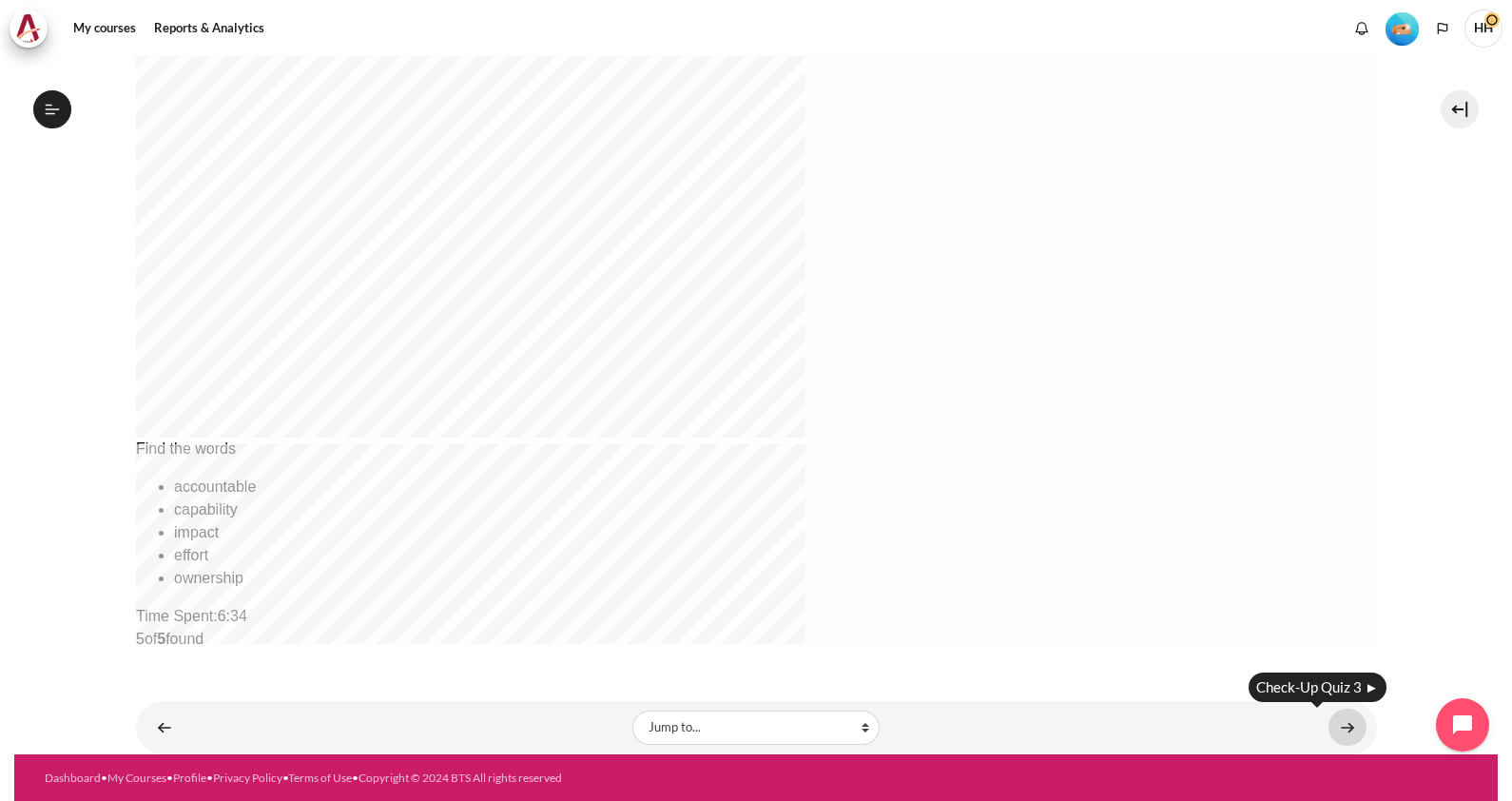
click at [1209, 640] on link "Content" at bounding box center [1347, 726] width 38 height 37
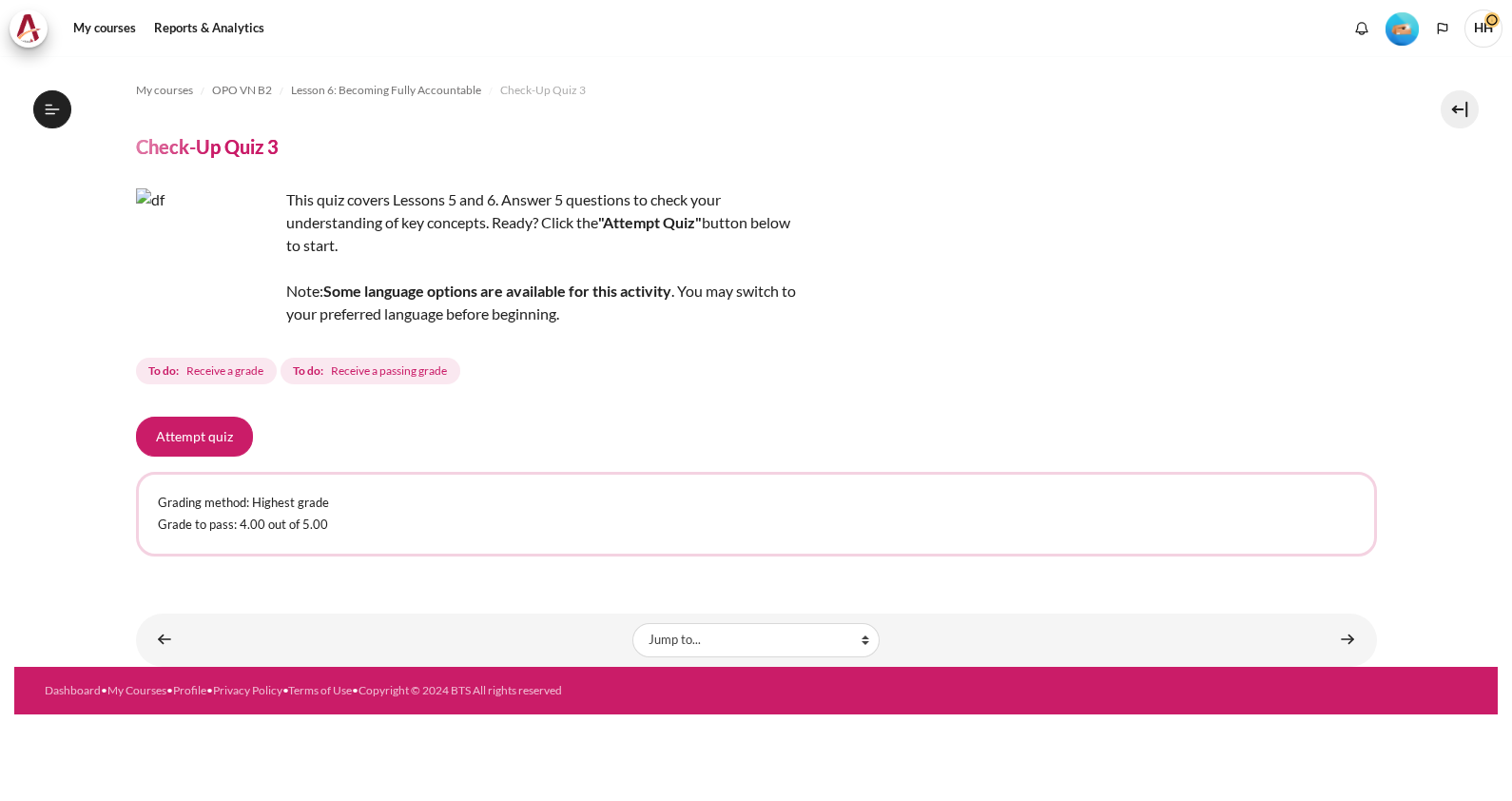
scroll to position [986, 0]
click at [1377, 228] on section "My courses OPO VN B2 Lesson 6: Becoming Fully Accountable Check-Up Quiz 3 Check…" at bounding box center [756, 361] width 1484 height 611
click at [199, 436] on button "Attempt quiz" at bounding box center [194, 436] width 117 height 40
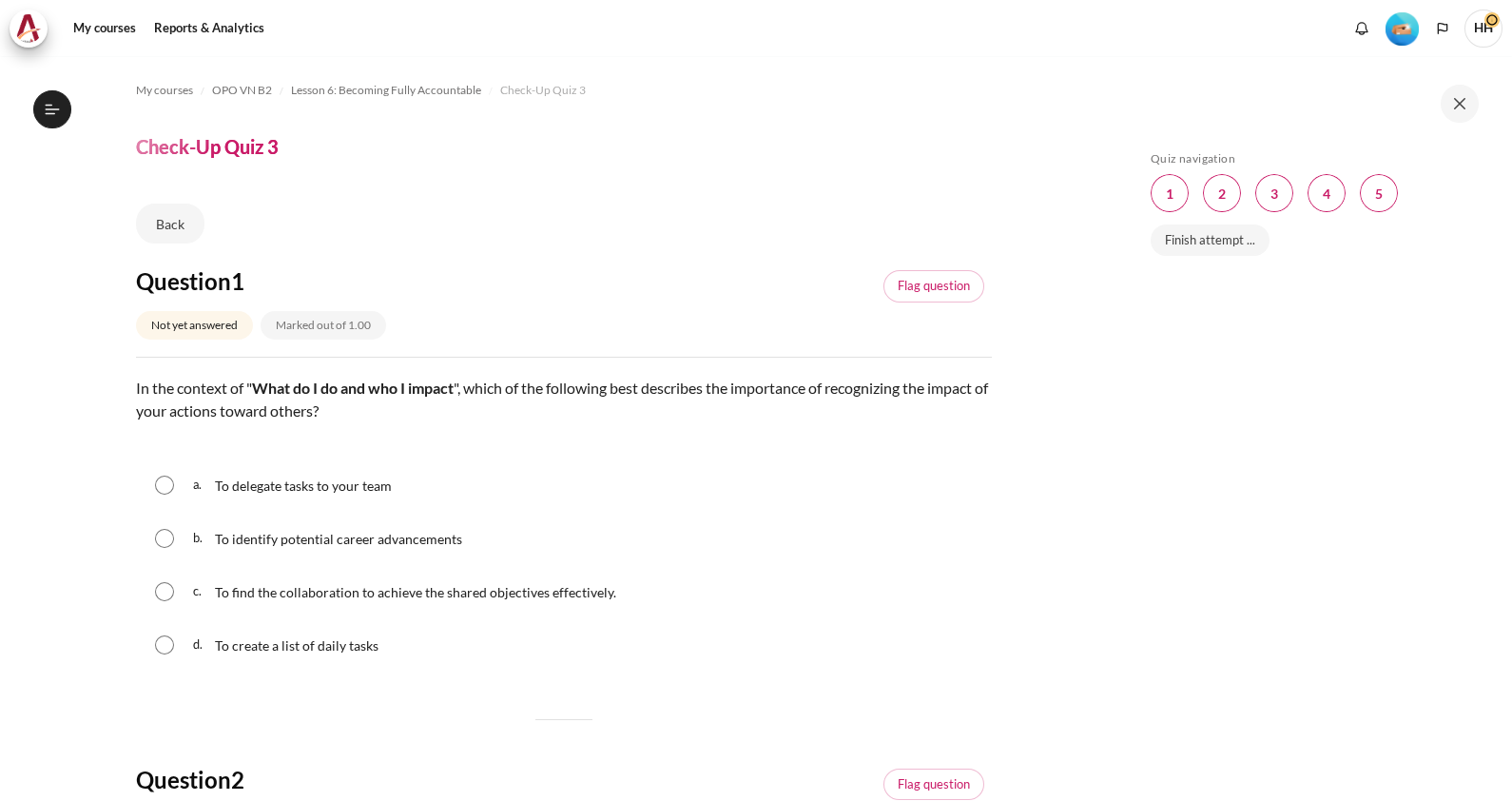
scroll to position [986, 0]
click at [166, 587] on input "Content" at bounding box center [164, 591] width 19 height 19
radio input "true"
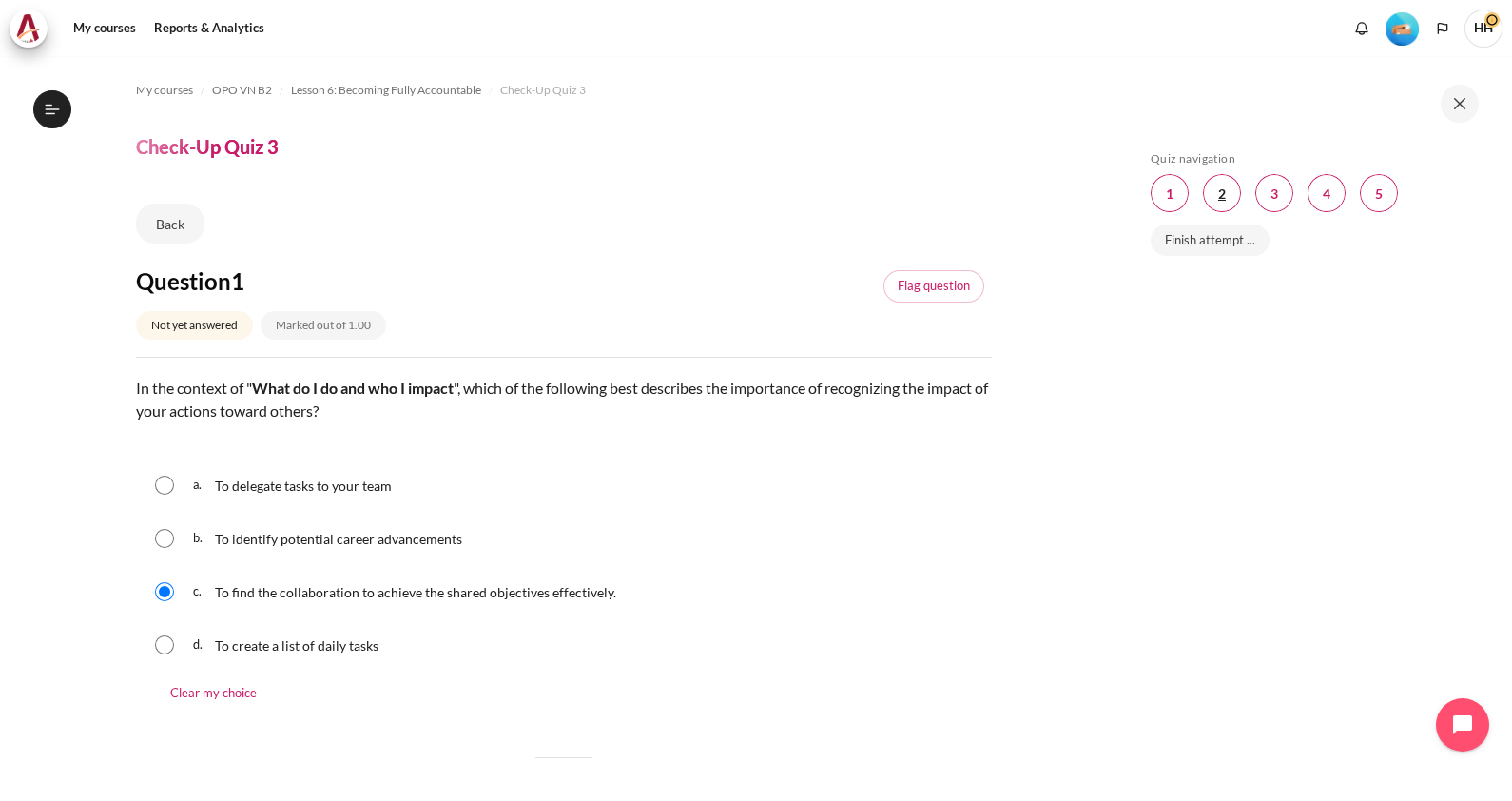
click at [1216, 185] on span "Blocks" at bounding box center [1222, 192] width 38 height 38
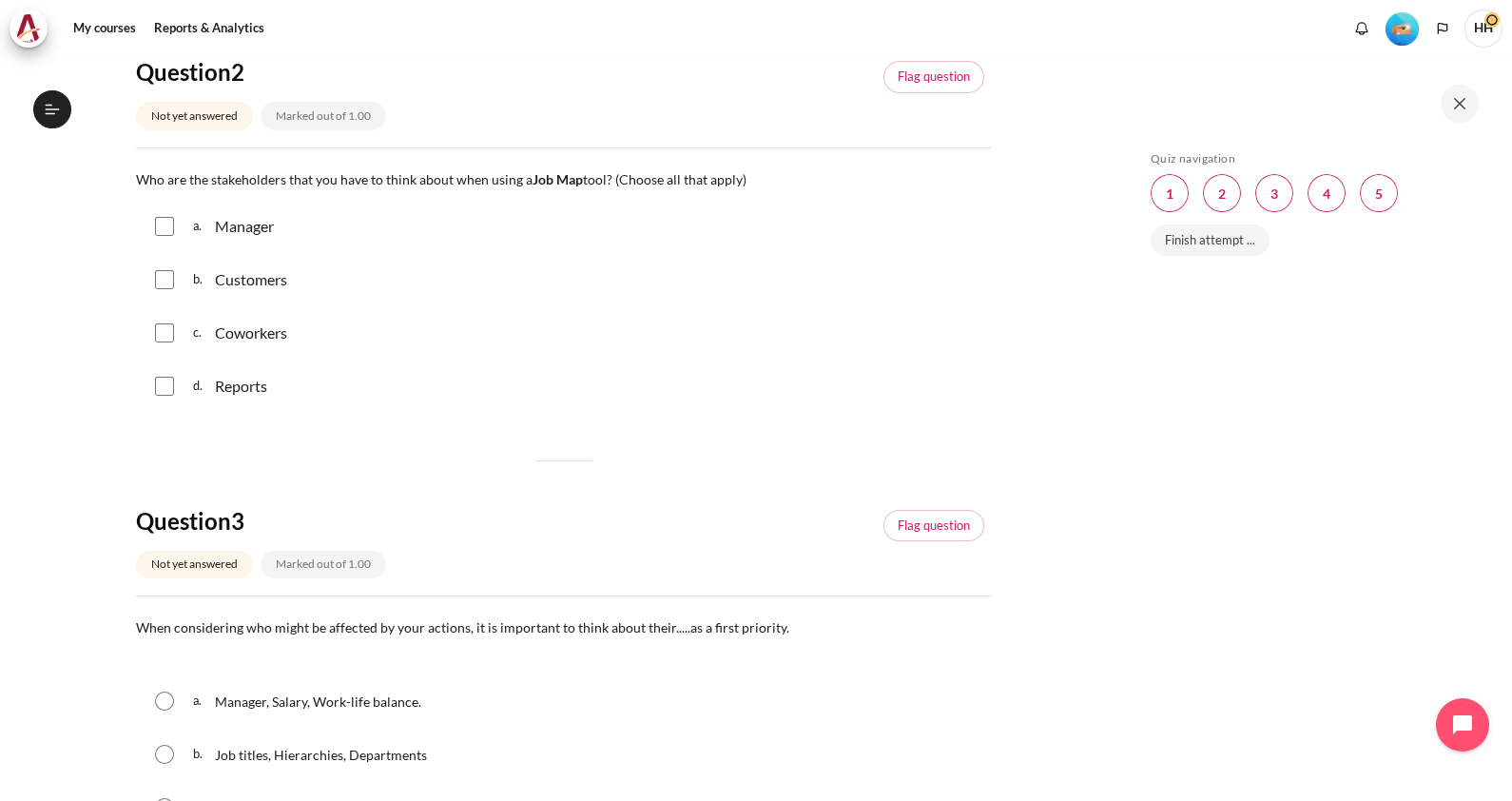
click at [166, 222] on input "Content" at bounding box center [164, 225] width 19 height 19
checkbox input "true"
click at [162, 280] on input "Content" at bounding box center [164, 278] width 19 height 19
checkbox input "true"
click at [172, 332] on input "Content" at bounding box center [164, 332] width 19 height 19
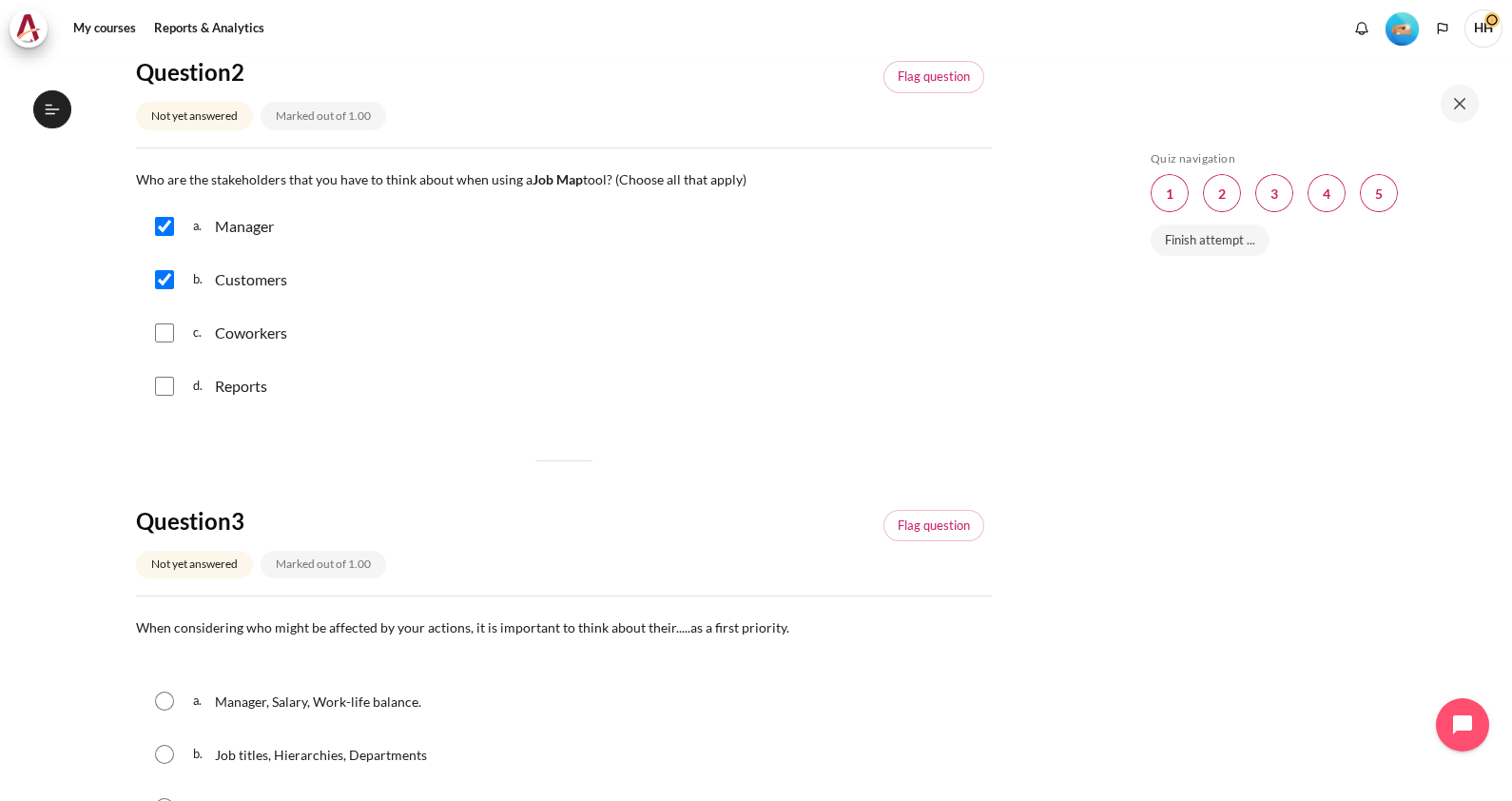
checkbox input "true"
click at [1279, 195] on span "Blocks" at bounding box center [1274, 192] width 38 height 38
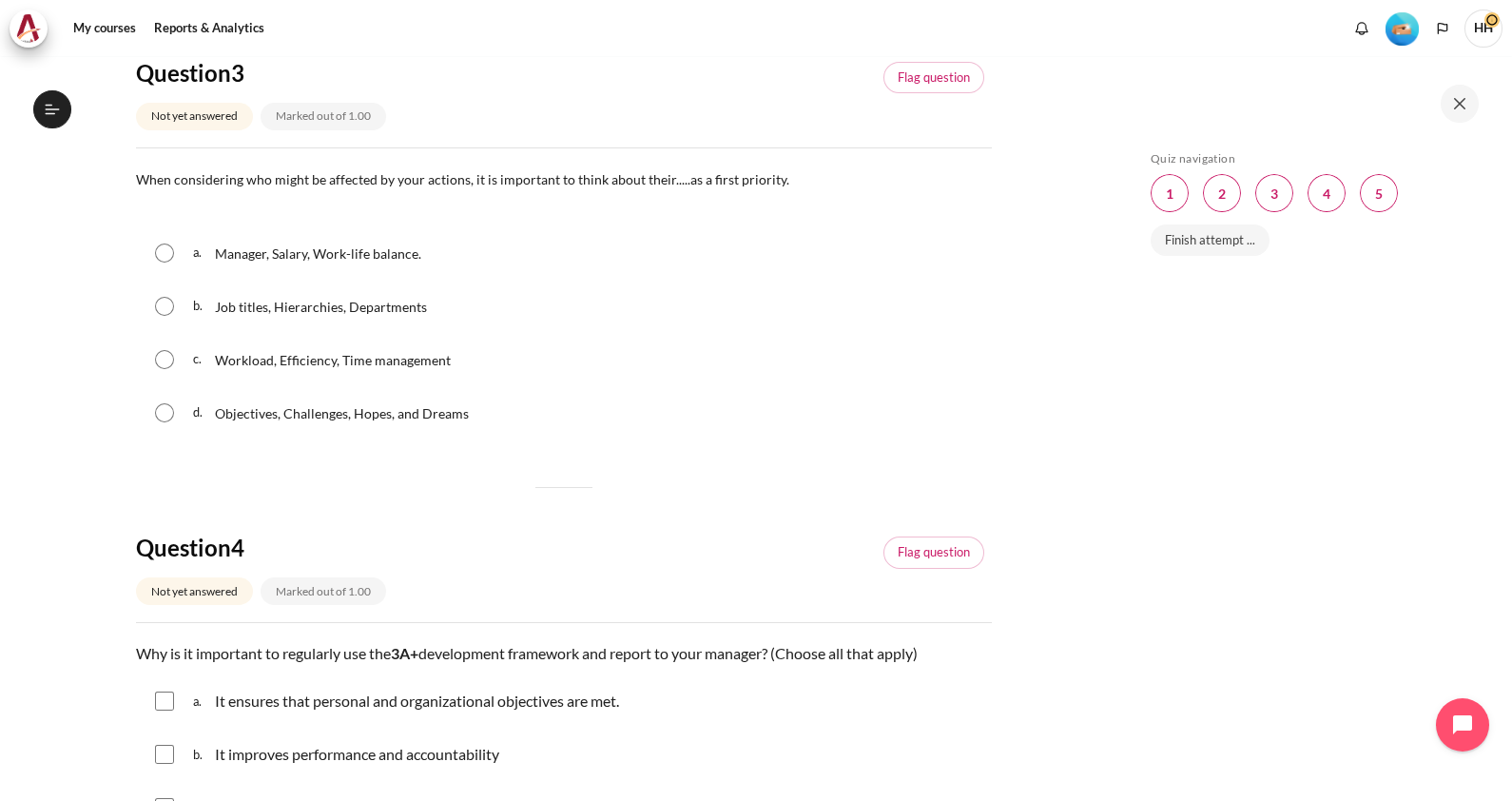
click at [165, 419] on input "Content" at bounding box center [164, 412] width 19 height 19
radio input "true"
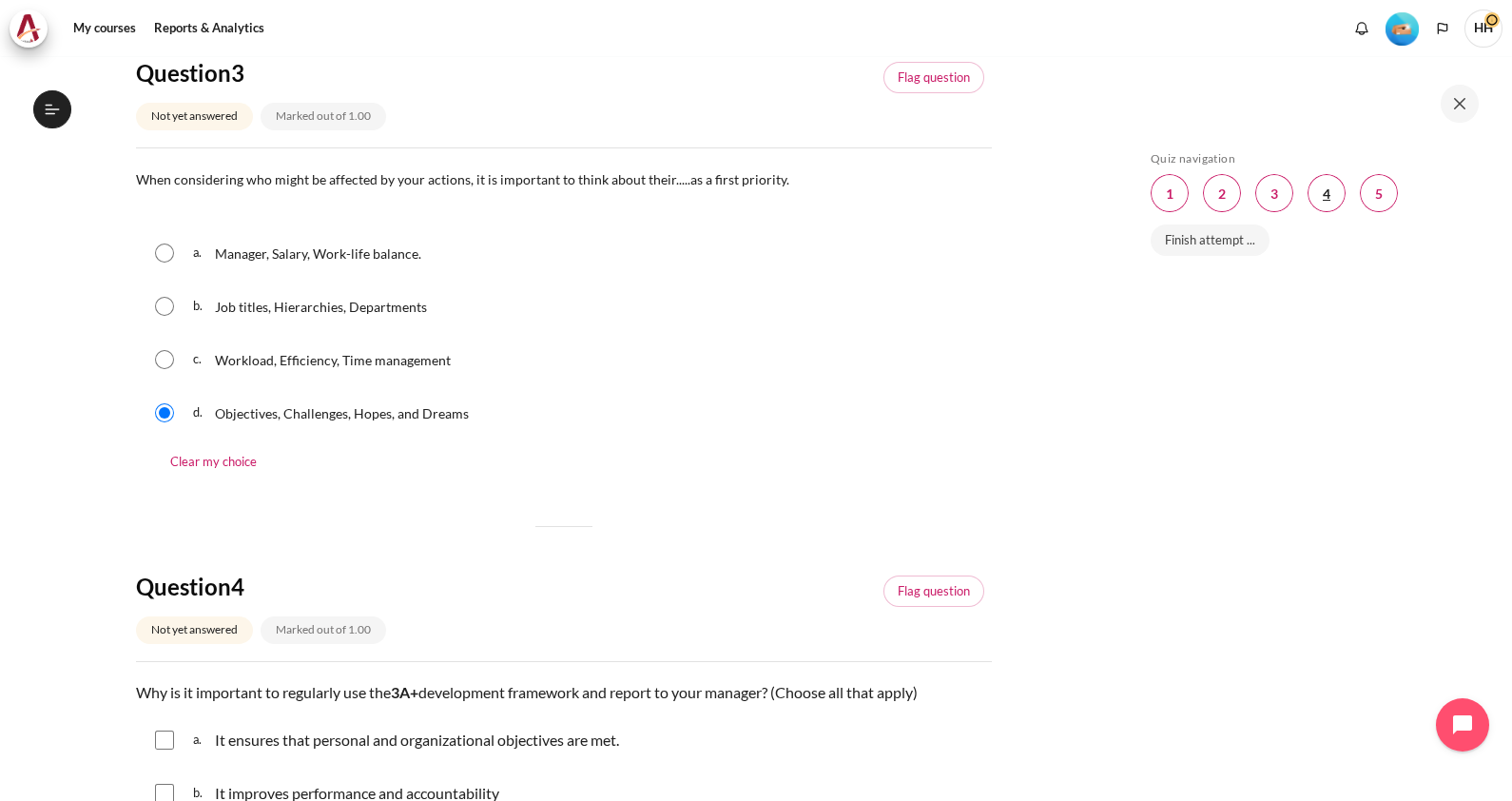
click at [1317, 190] on span "Blocks" at bounding box center [1326, 192] width 38 height 38
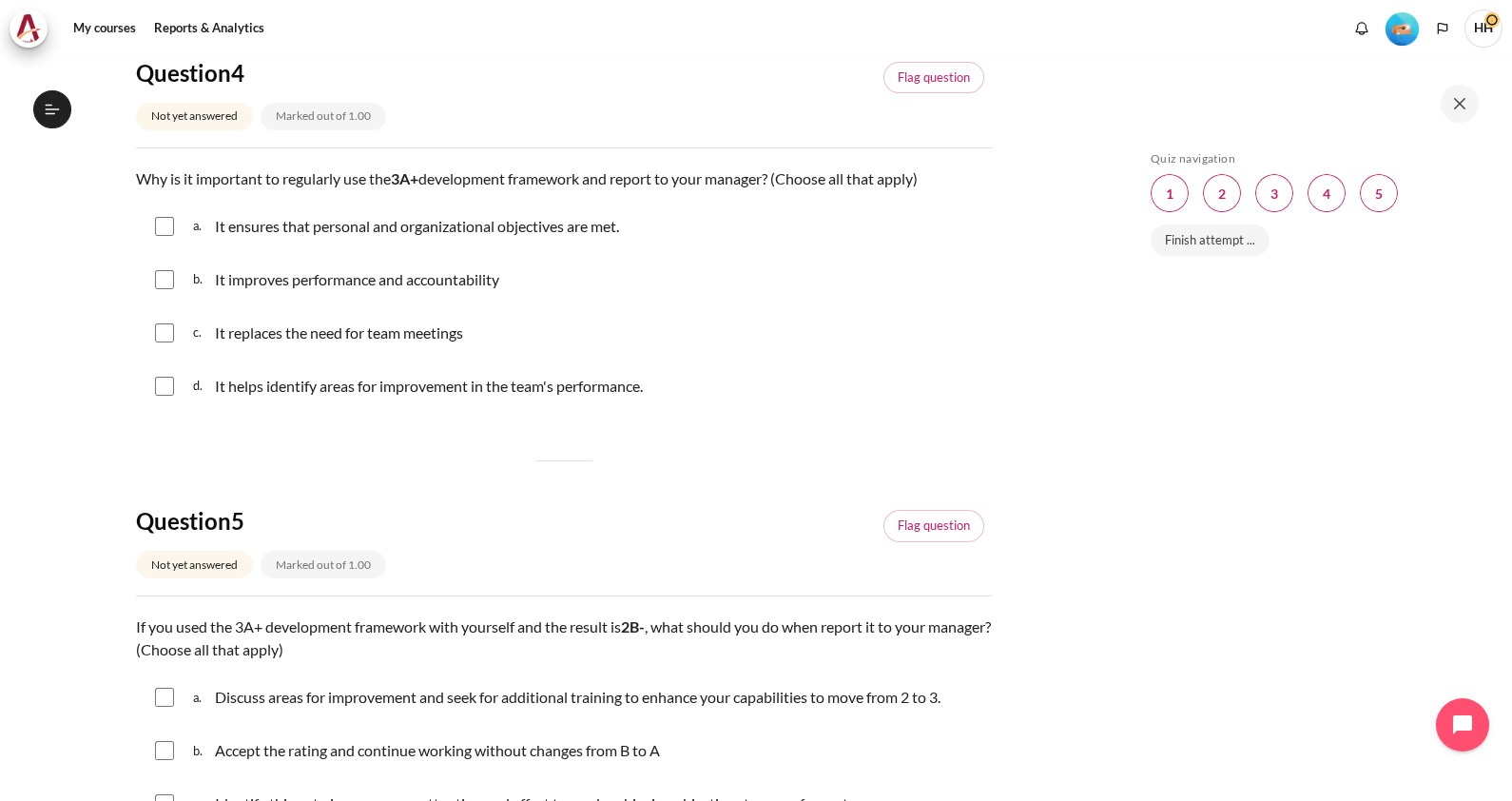
click at [162, 383] on input "Content" at bounding box center [164, 385] width 19 height 19
checkbox input "true"
click at [166, 277] on input "Content" at bounding box center [164, 278] width 19 height 19
checkbox input "true"
click at [175, 223] on div "a. It ensures that personal and organizational objectives are met." at bounding box center [564, 226] width 856 height 49
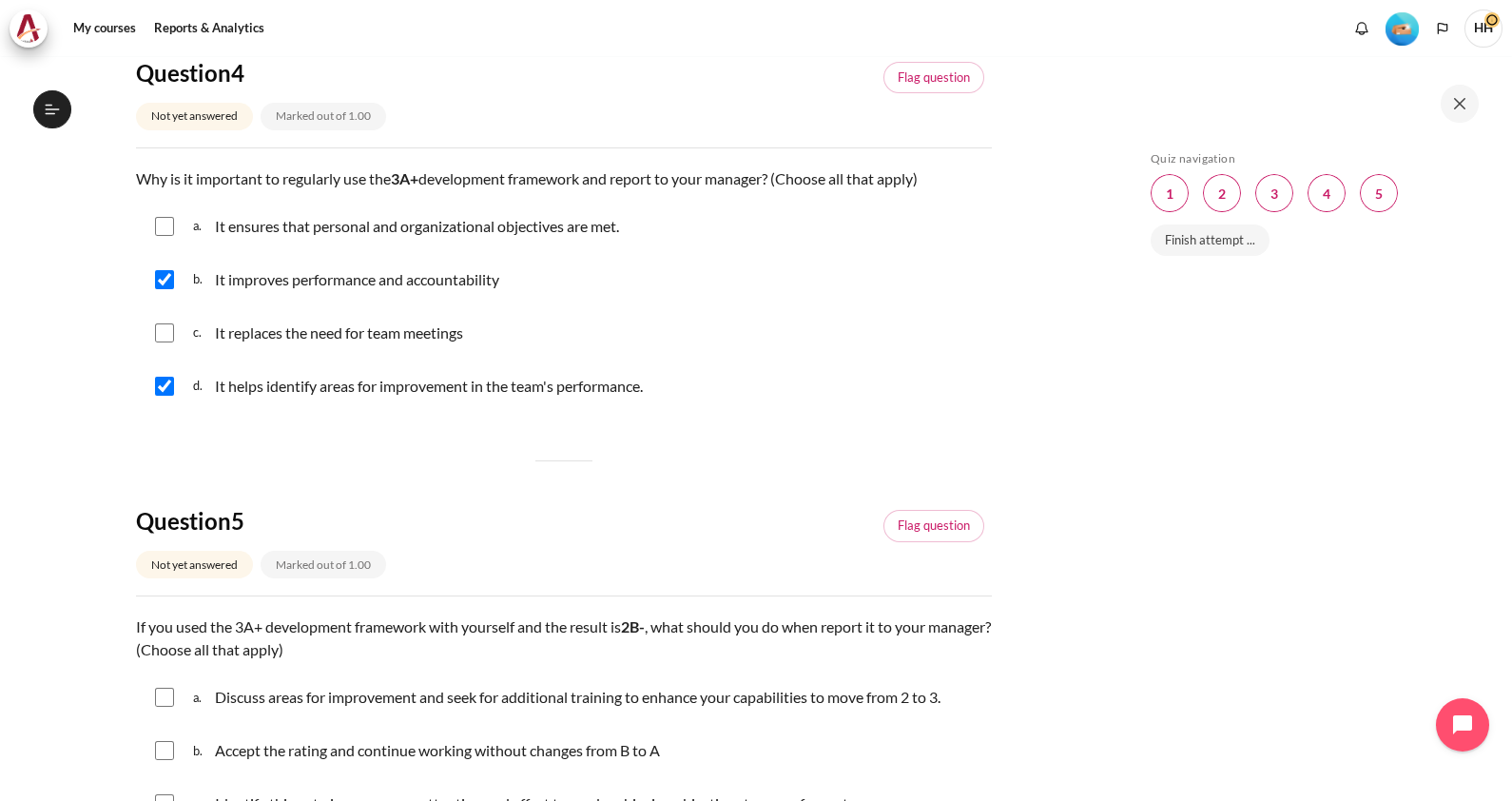
click at [167, 219] on input "Content" at bounding box center [164, 225] width 19 height 19
checkbox input "true"
click at [1384, 177] on span "Blocks" at bounding box center [1379, 192] width 38 height 38
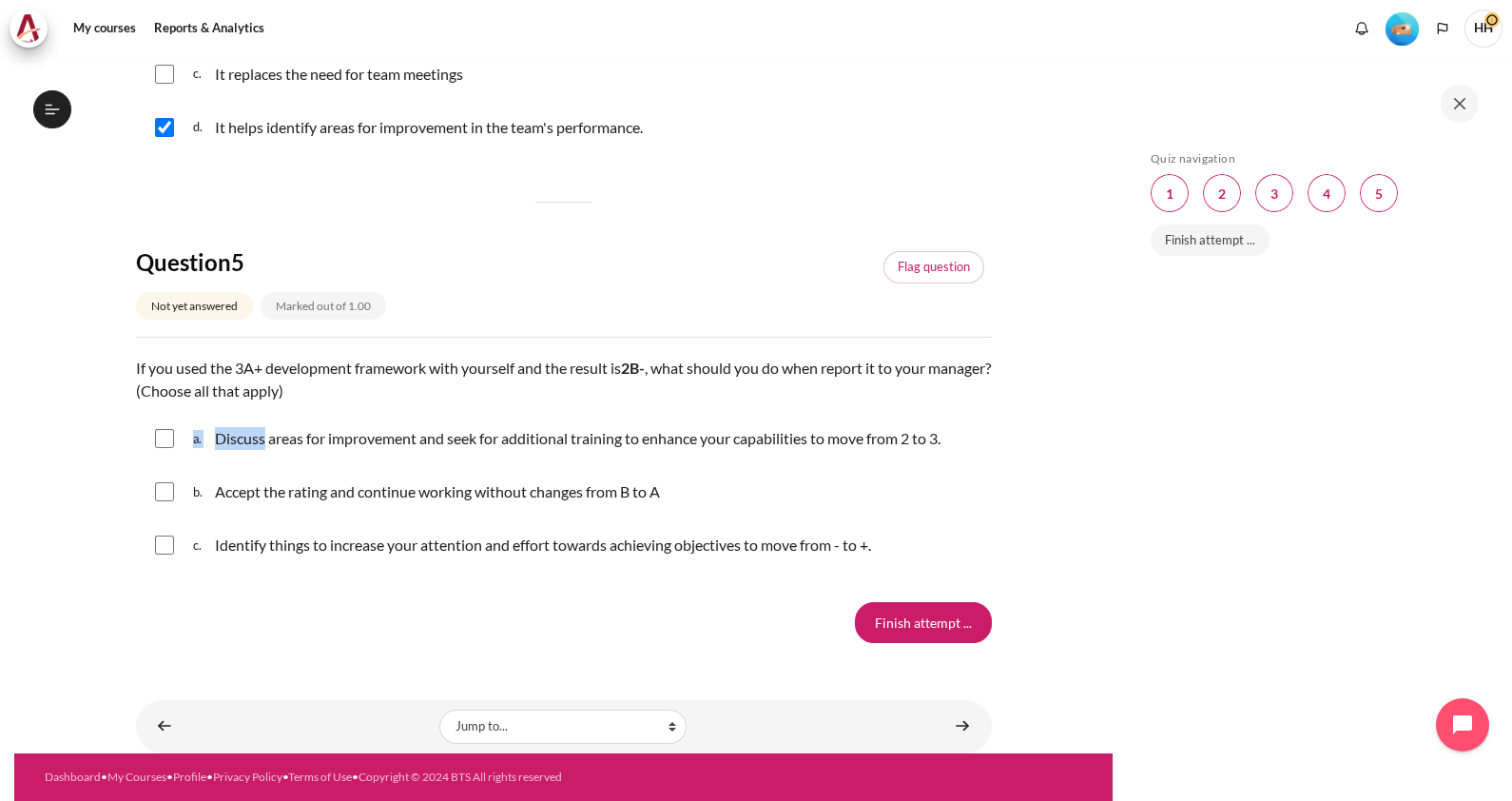
drag, startPoint x: 264, startPoint y: 442, endPoint x: 171, endPoint y: 410, distance: 98.4
click at [171, 414] on div "a. Discuss areas for improvement and seek for additional training to enhance yo…" at bounding box center [564, 438] width 856 height 49
click at [162, 428] on input "Content" at bounding box center [164, 437] width 19 height 19
checkbox input "true"
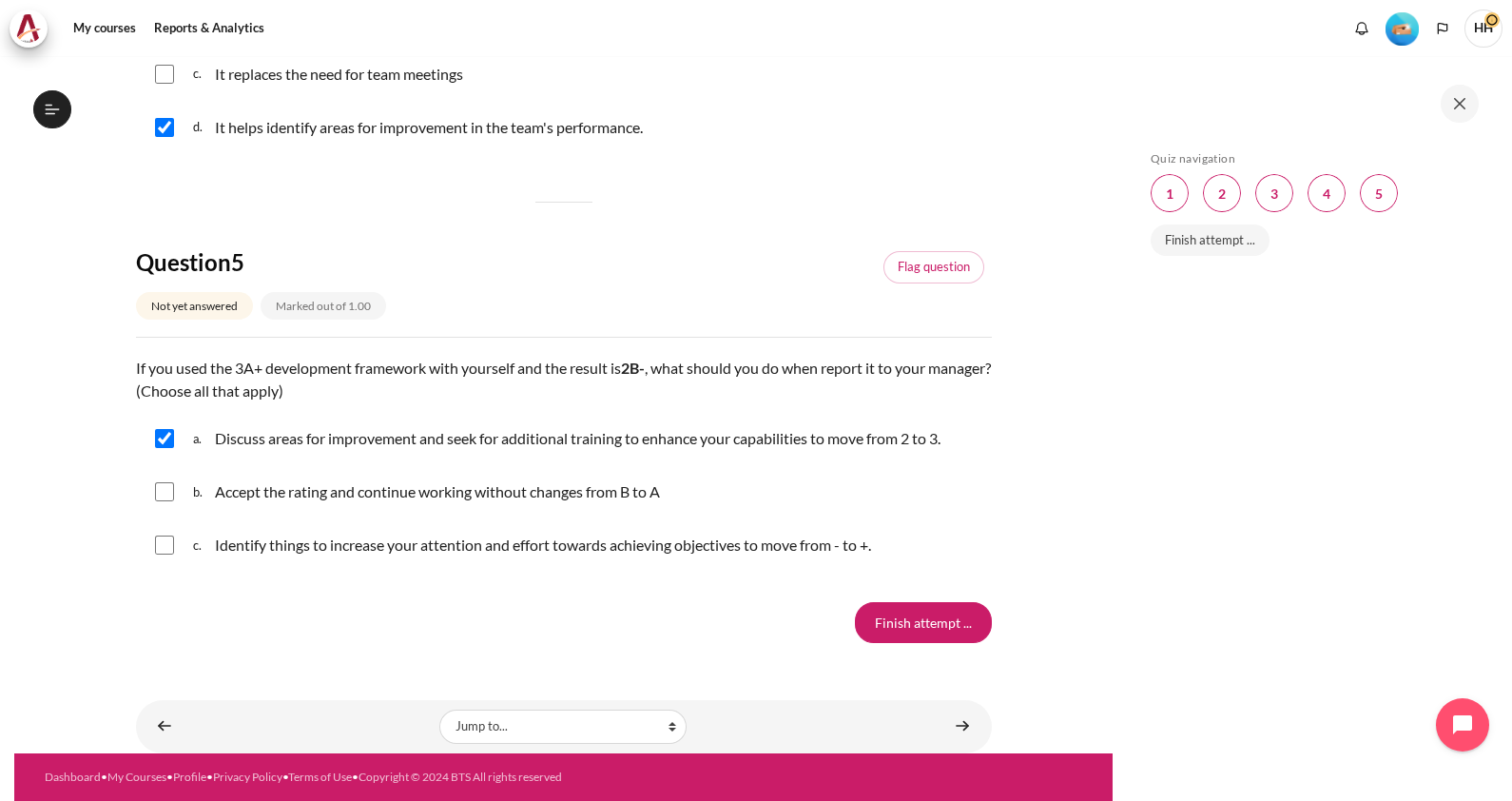
click at [163, 535] on input "Content" at bounding box center [164, 544] width 19 height 19
checkbox input "true"
click at [913, 602] on input "Finish attempt ..." at bounding box center [924, 622] width 137 height 40
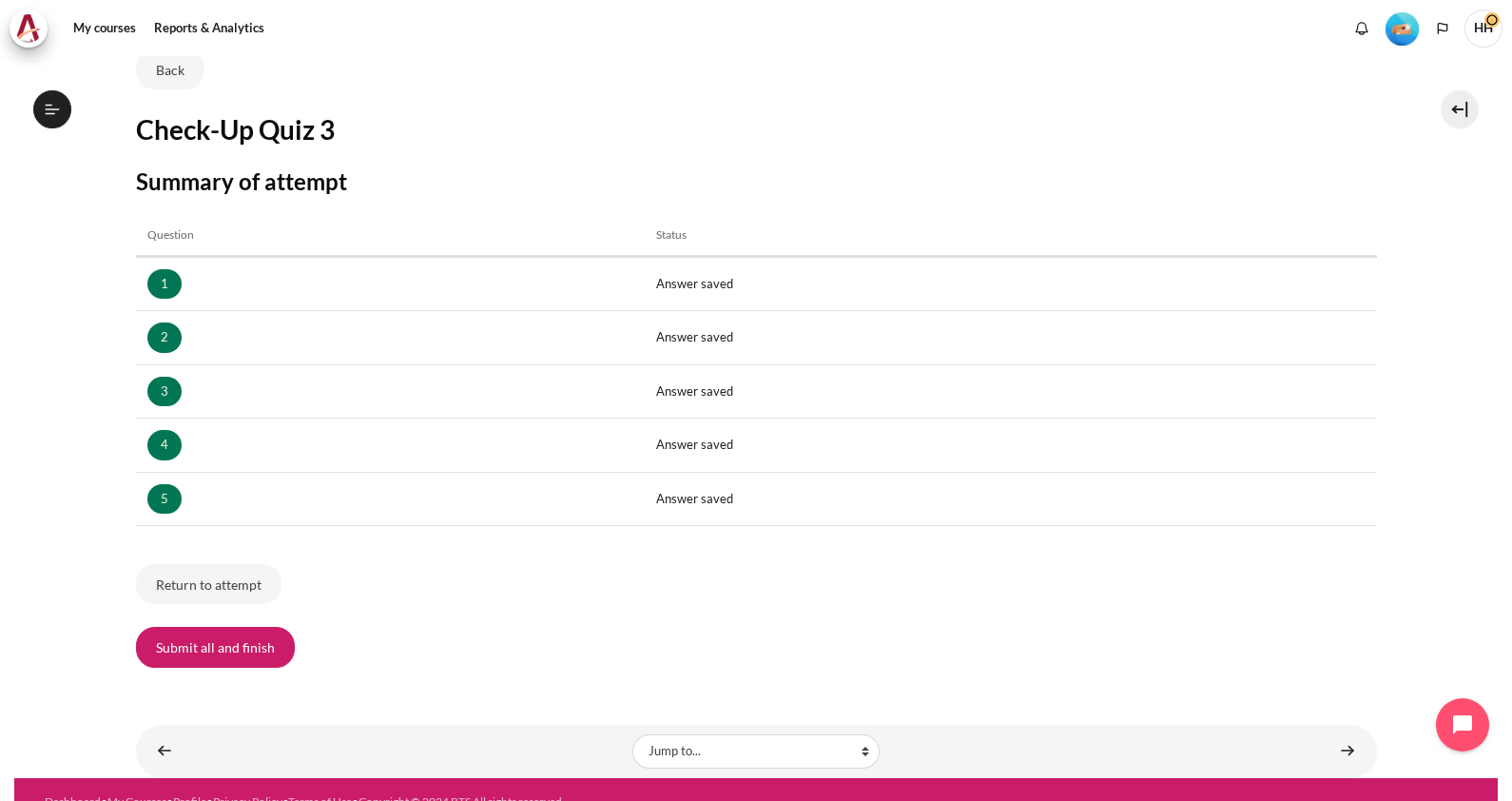
scroll to position [155, 0]
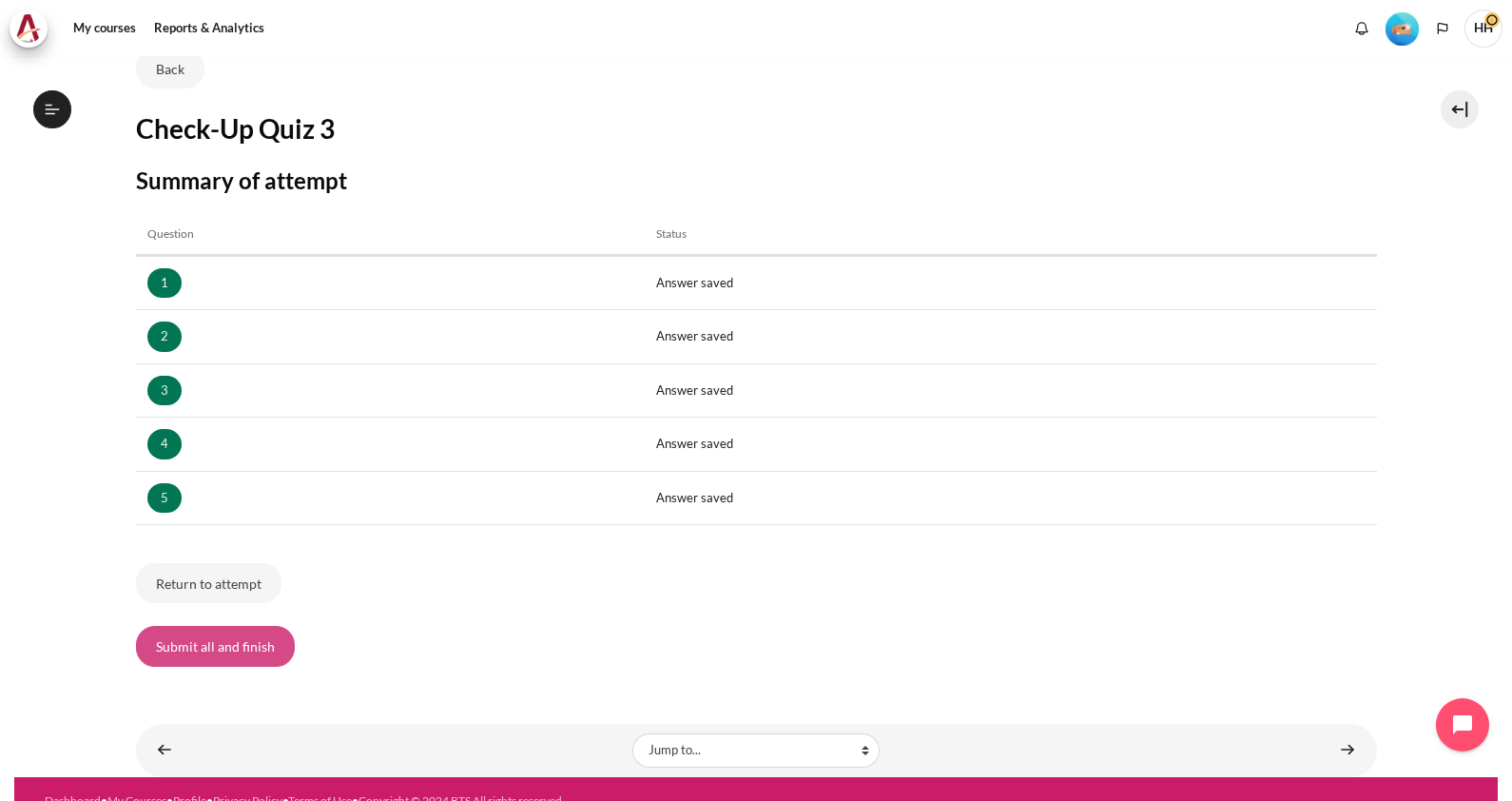
click at [228, 636] on button "Submit all and finish" at bounding box center [216, 645] width 159 height 40
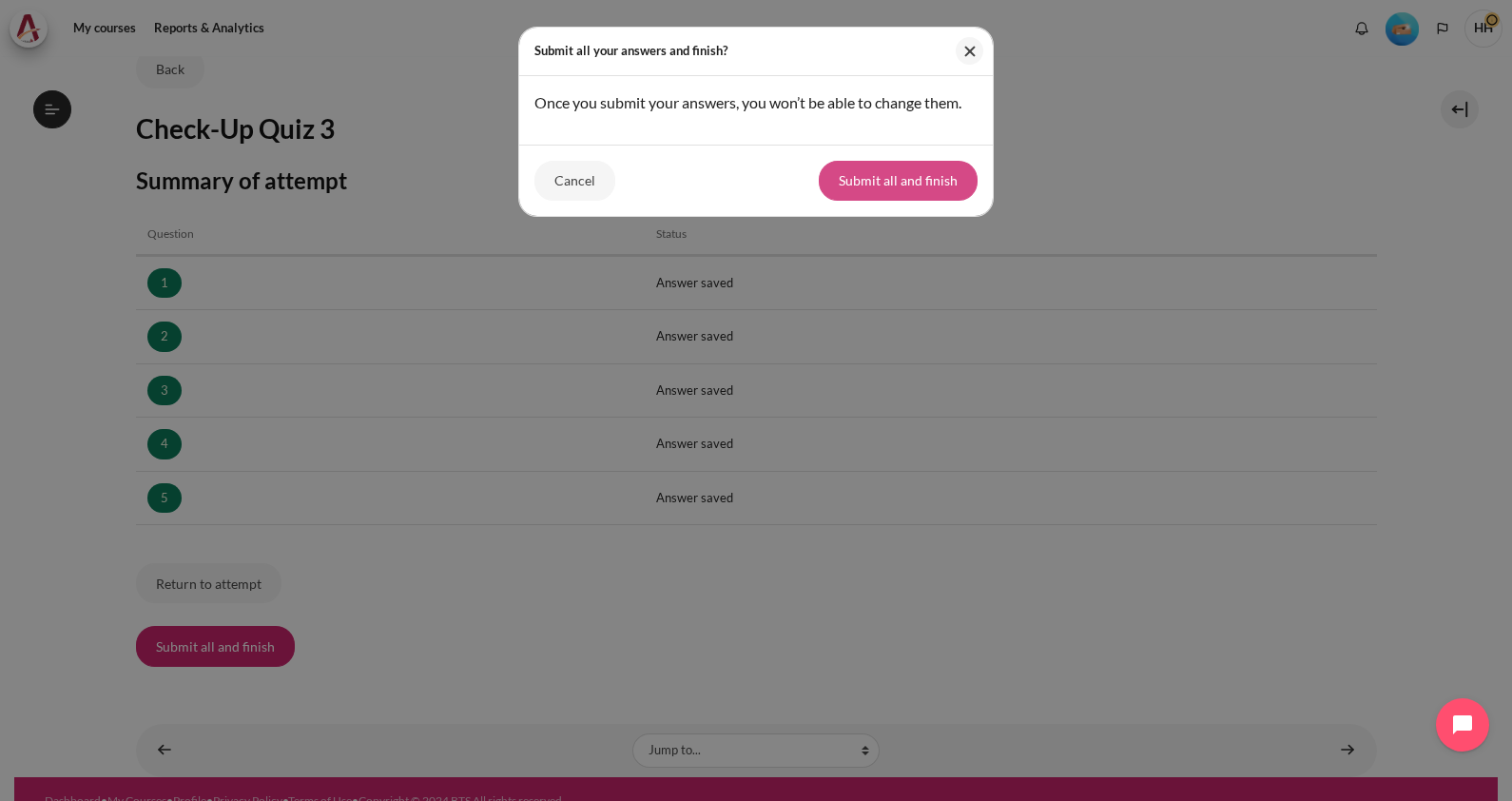
click at [878, 199] on button "Submit all and finish" at bounding box center [898, 180] width 159 height 40
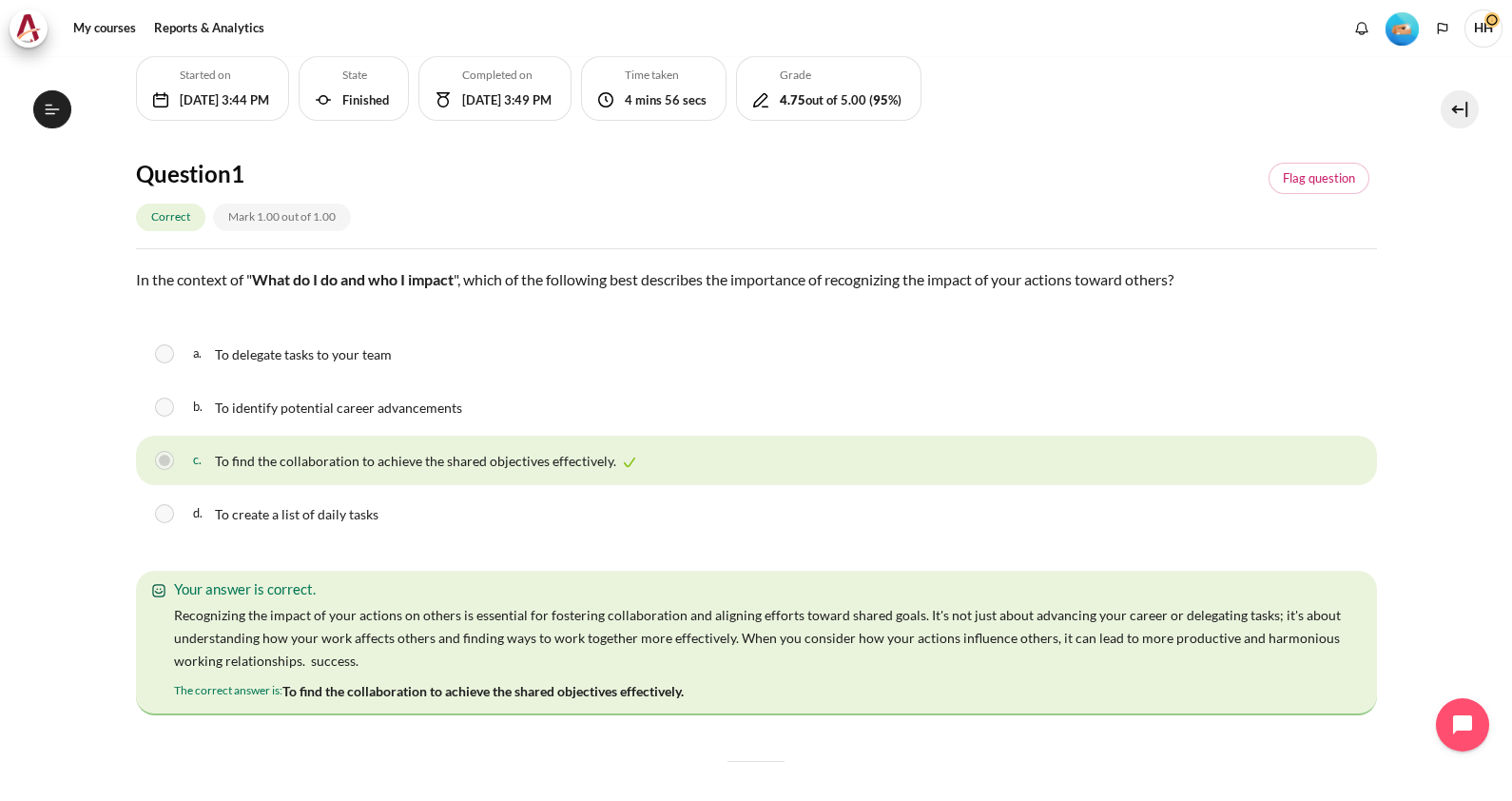
scroll to position [137, 0]
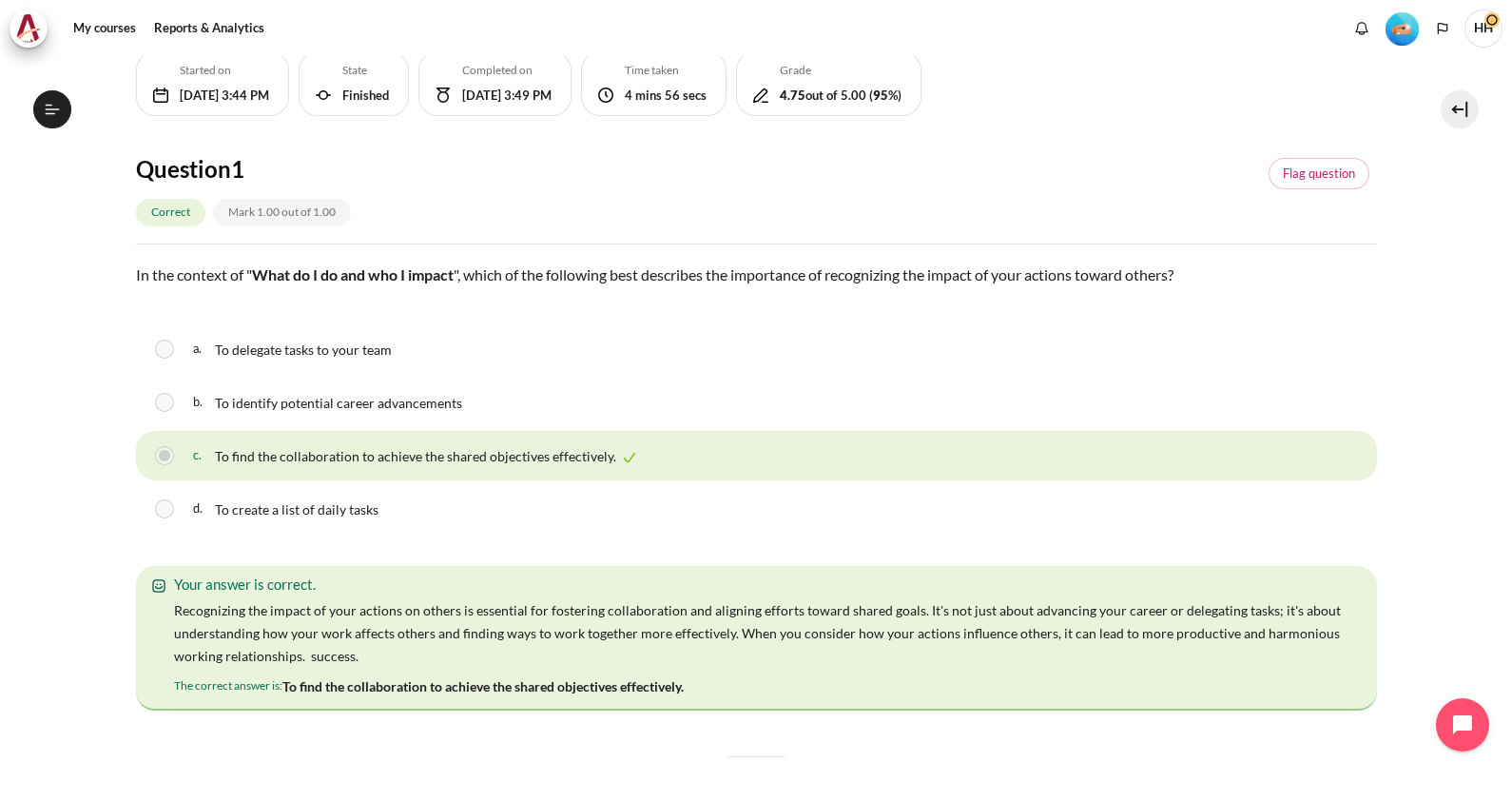
drag, startPoint x: 1441, startPoint y: 5, endPoint x: 1487, endPoint y: 267, distance: 266.0
click at [1487, 267] on div "My courses OPO VN B2 Lesson 6: Becoming Fully Accountable Check-Up Quiz 3 Check…" at bounding box center [756, 427] width 1512 height 744
click at [1494, 207] on div "My courses OPO VN B2 Lesson 6: Becoming Fully Accountable Check-Up Quiz 3 Check…" at bounding box center [756, 427] width 1512 height 744
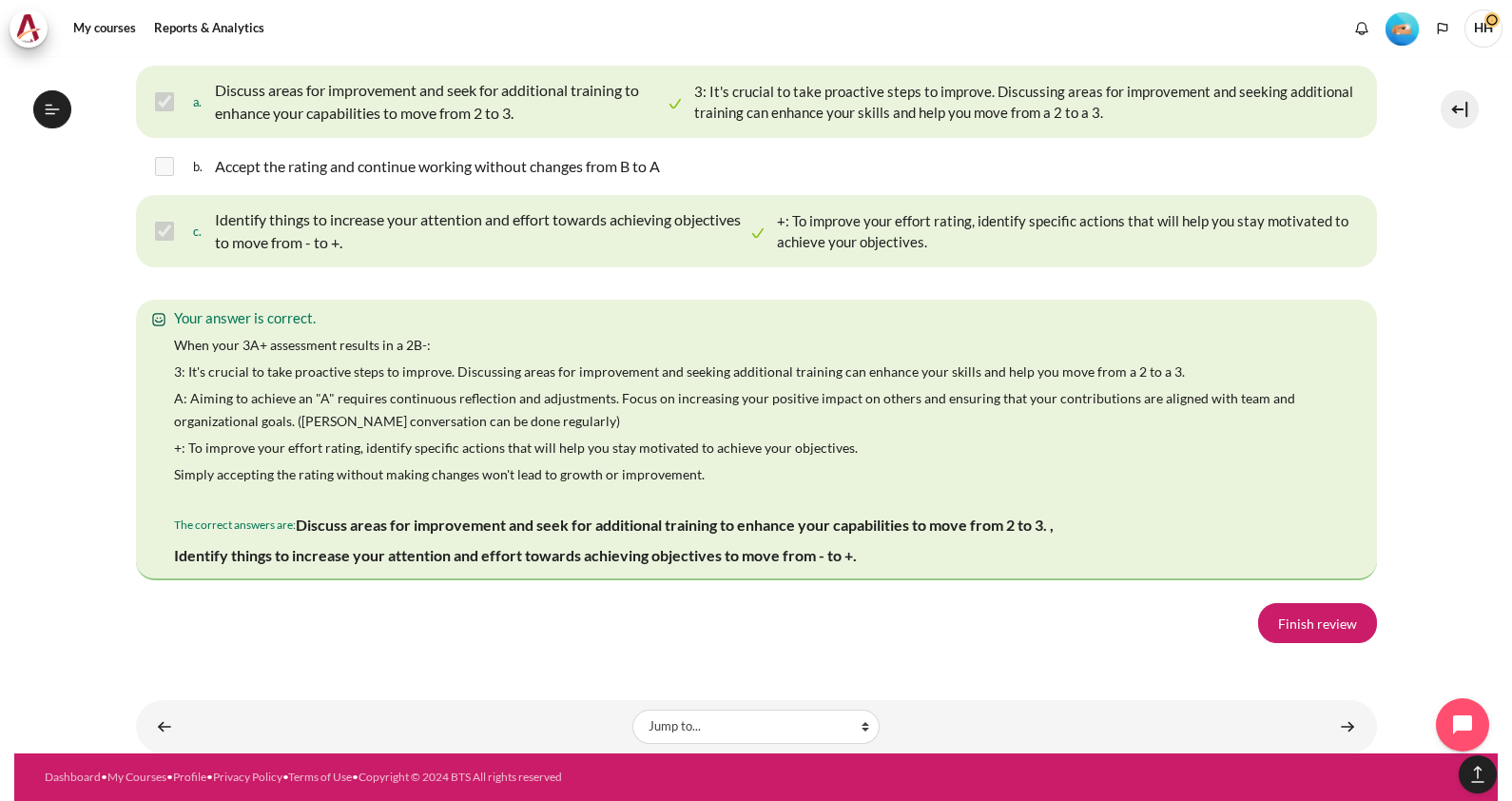
scroll to position [3327, 0]
click at [1300, 643] on link "Finish review" at bounding box center [1317, 623] width 119 height 40
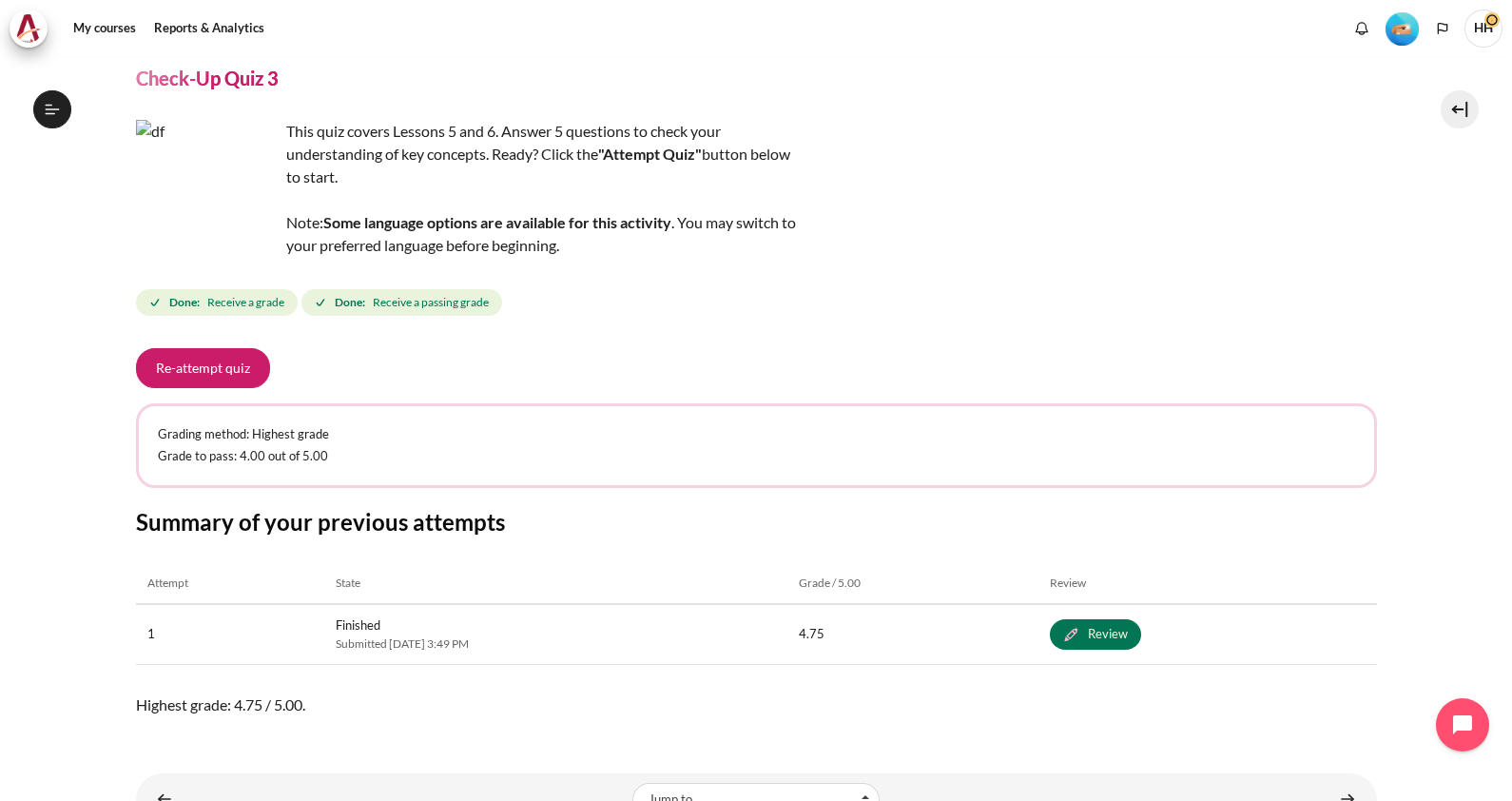
scroll to position [89, 0]
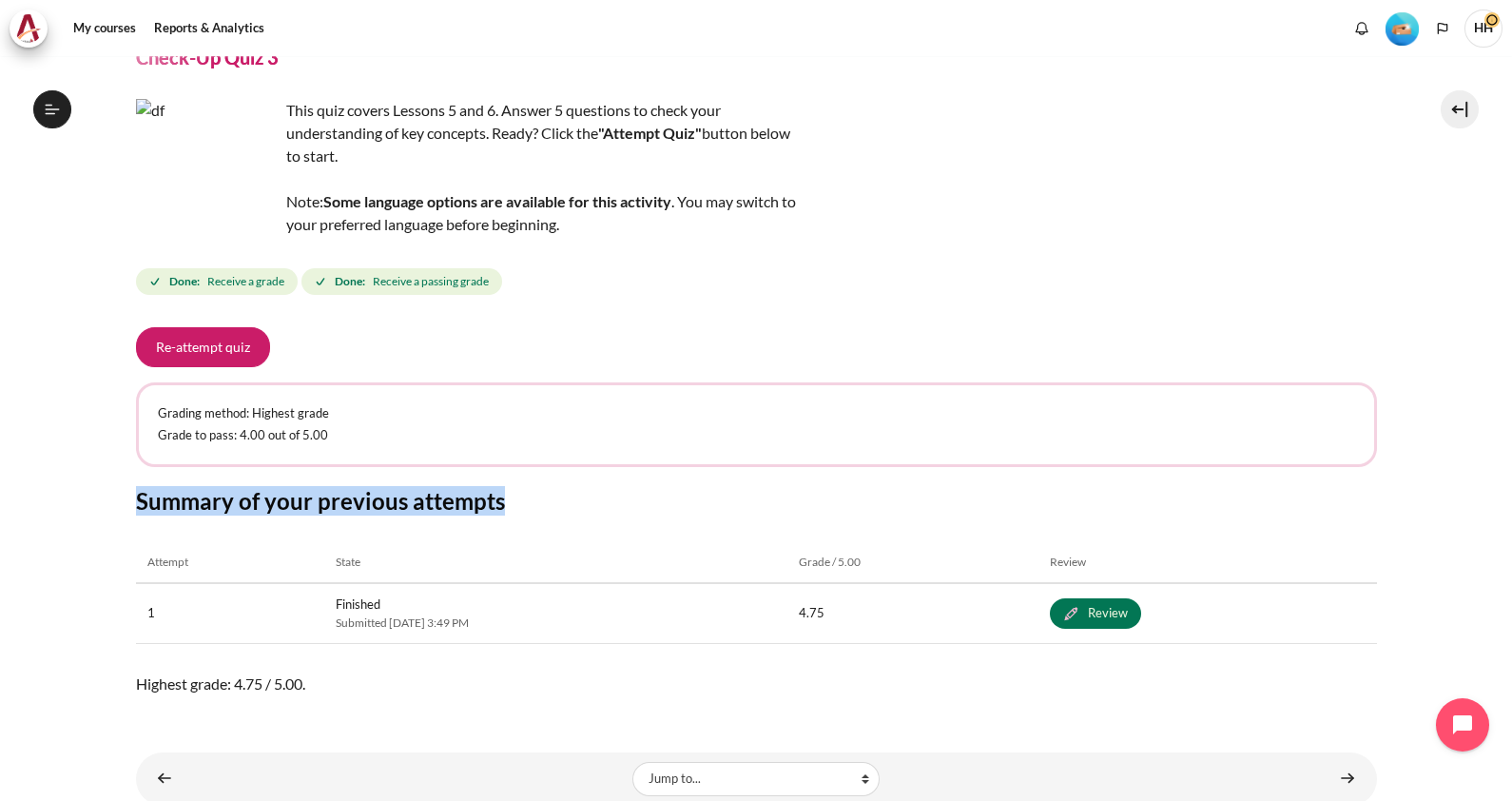
drag, startPoint x: 1497, startPoint y: 539, endPoint x: 1505, endPoint y: 454, distance: 85.4
click at [1505, 454] on div "My courses OPO VN B2 Lesson 6: Becoming Fully Accountable Check-Up Quiz 3 Check…" at bounding box center [756, 427] width 1512 height 744
click at [1286, 728] on div "My courses OPO VN B2 Lesson 6: Becoming Fully Accountable Check-Up Quiz 3 Check…" at bounding box center [757, 385] width 1241 height 838
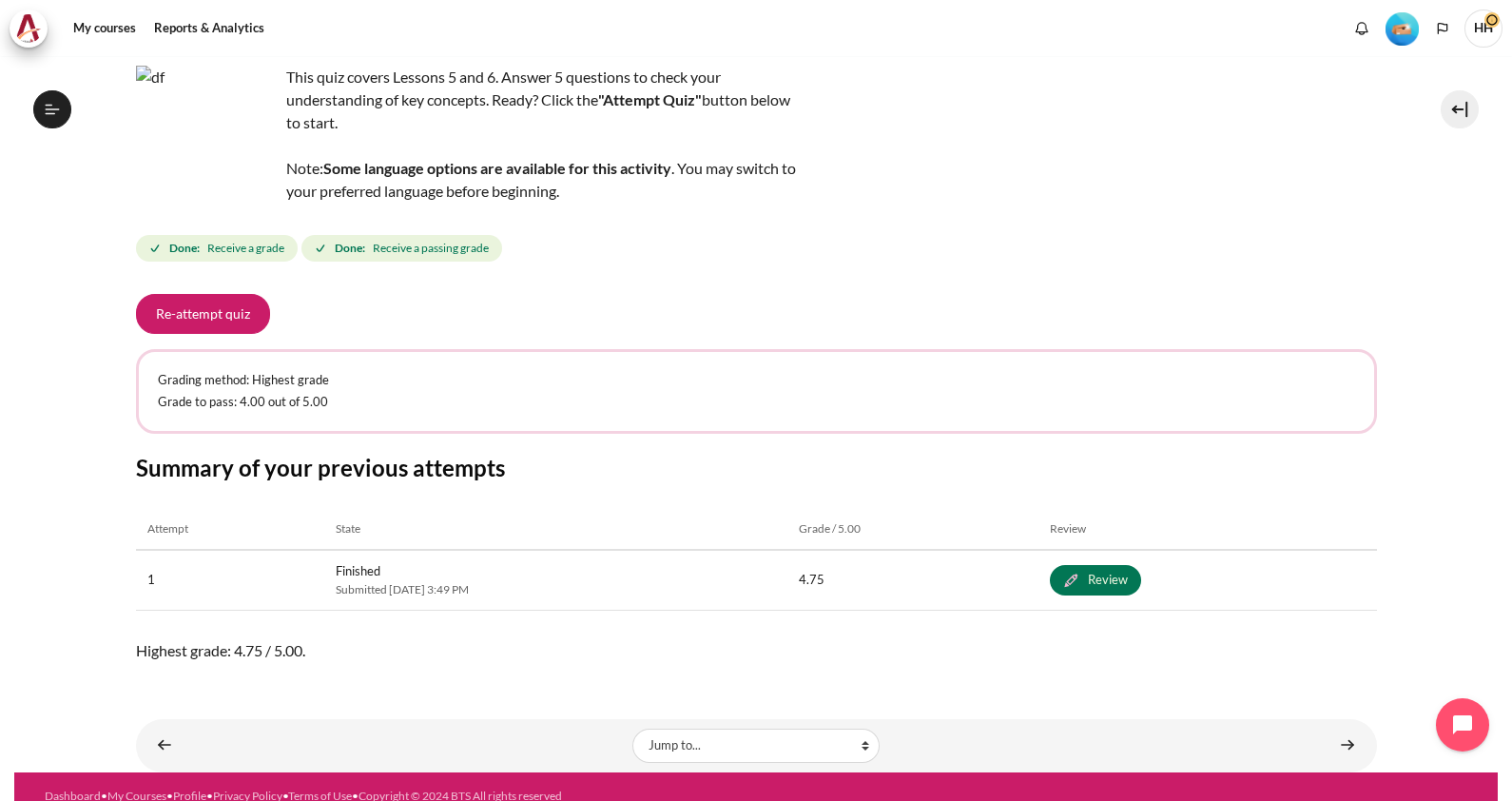
scroll to position [138, 0]
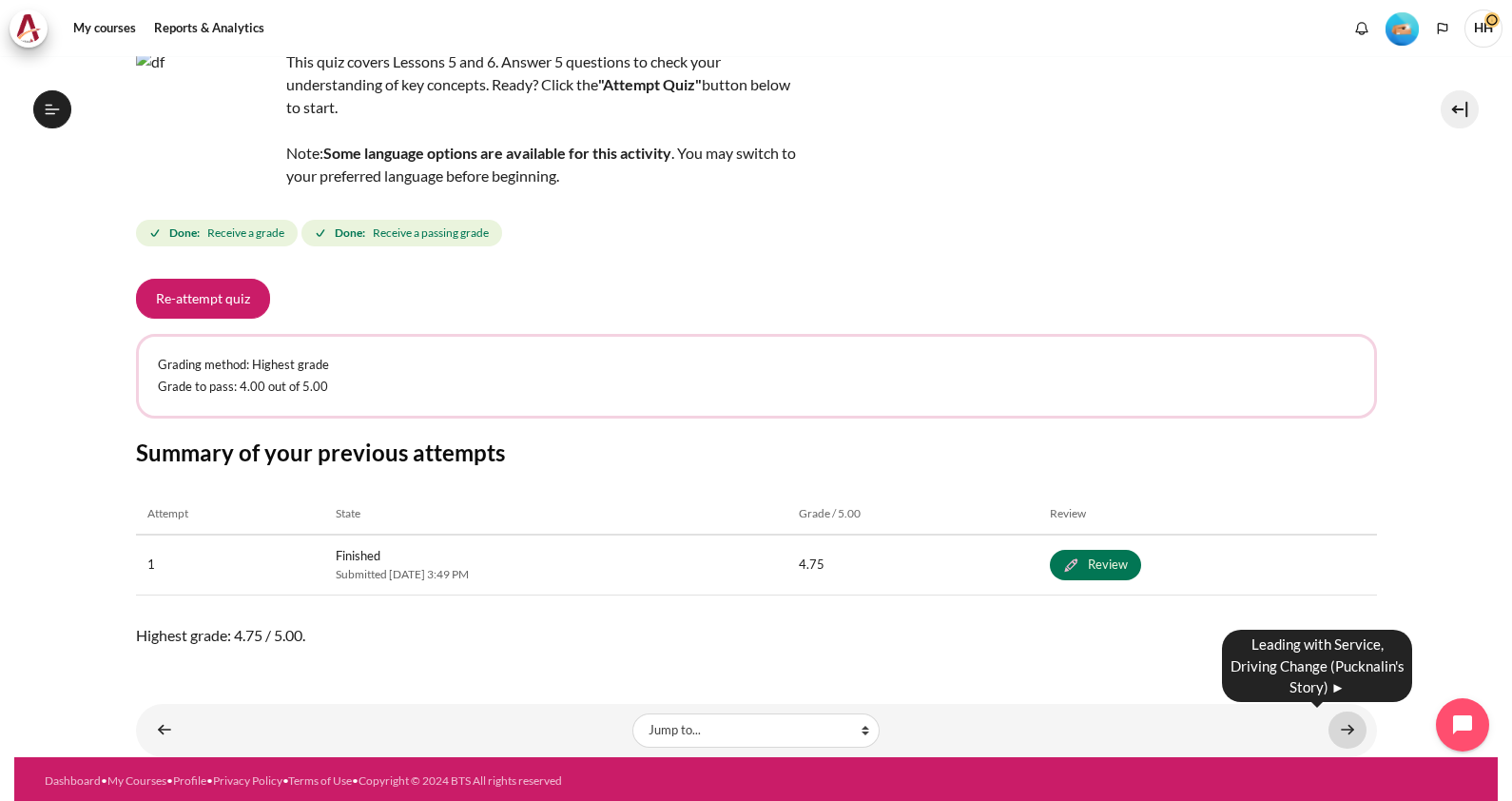
click at [1337, 727] on link "Content" at bounding box center [1347, 729] width 38 height 37
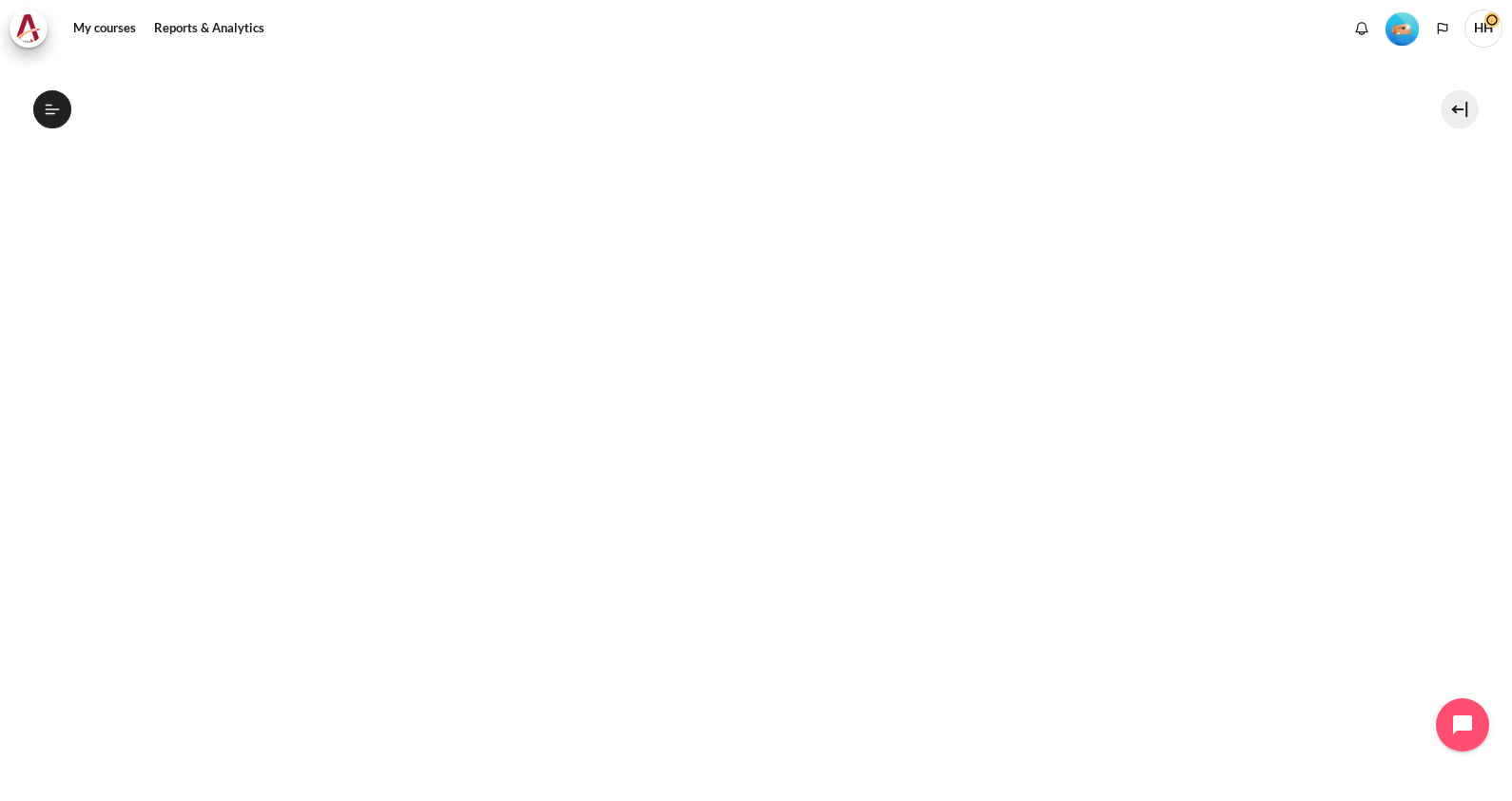
scroll to position [385, 0]
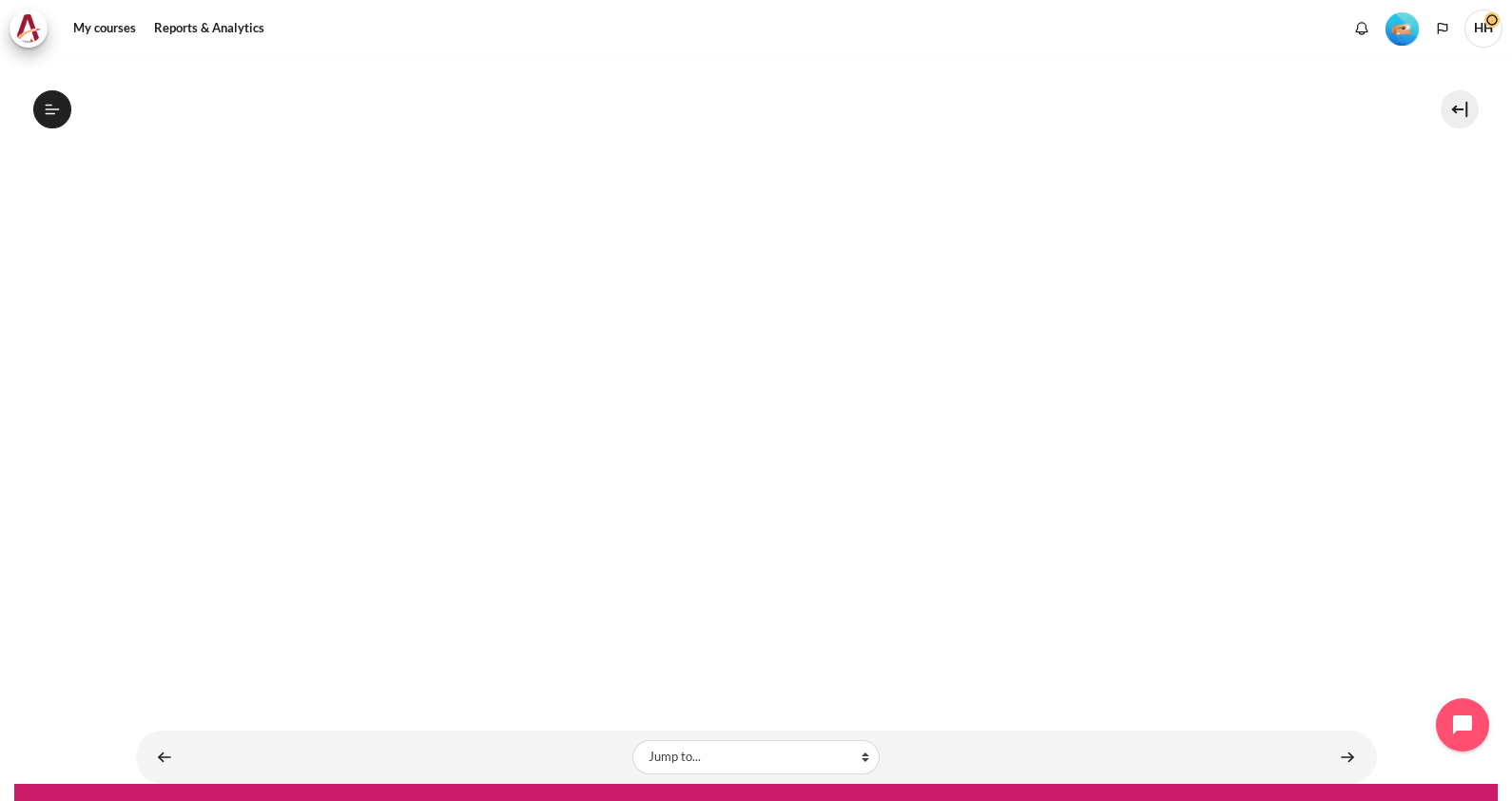
drag, startPoint x: 1495, startPoint y: 500, endPoint x: 1486, endPoint y: 326, distance: 174.2
click at [1486, 326] on div "My courses OPO VN B2 Lesson 6: Becoming Fully Accountable Leading with Service,…" at bounding box center [756, 427] width 1512 height 744
click at [1433, 409] on section "My courses OPO VN B2 Lesson 6: Becoming Fully Accountable Leading with Service,…" at bounding box center [756, 226] width 1484 height 1113
click at [148, 738] on link "Content" at bounding box center [164, 757] width 38 height 37
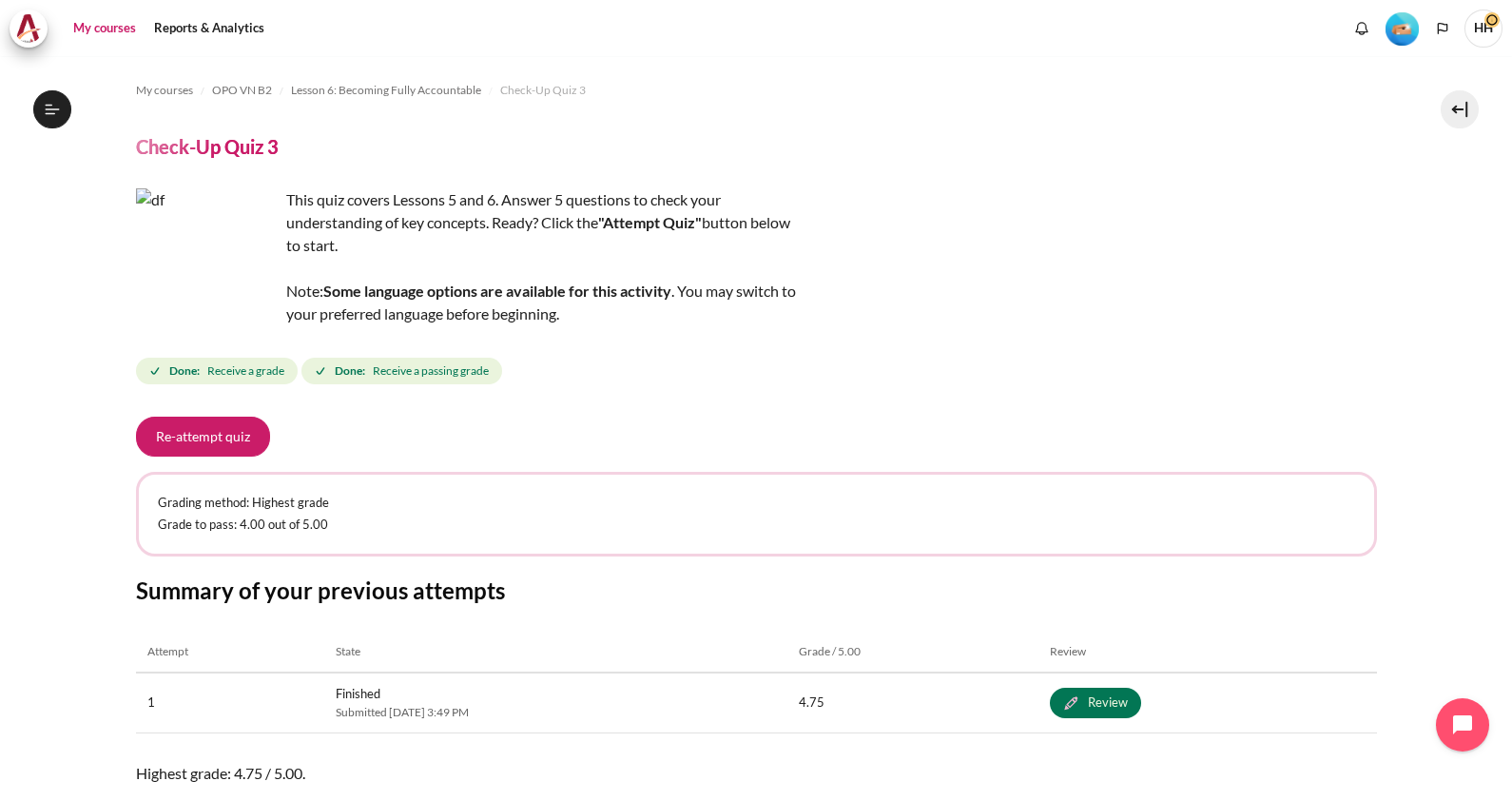
click at [88, 29] on link "My courses" at bounding box center [105, 28] width 76 height 38
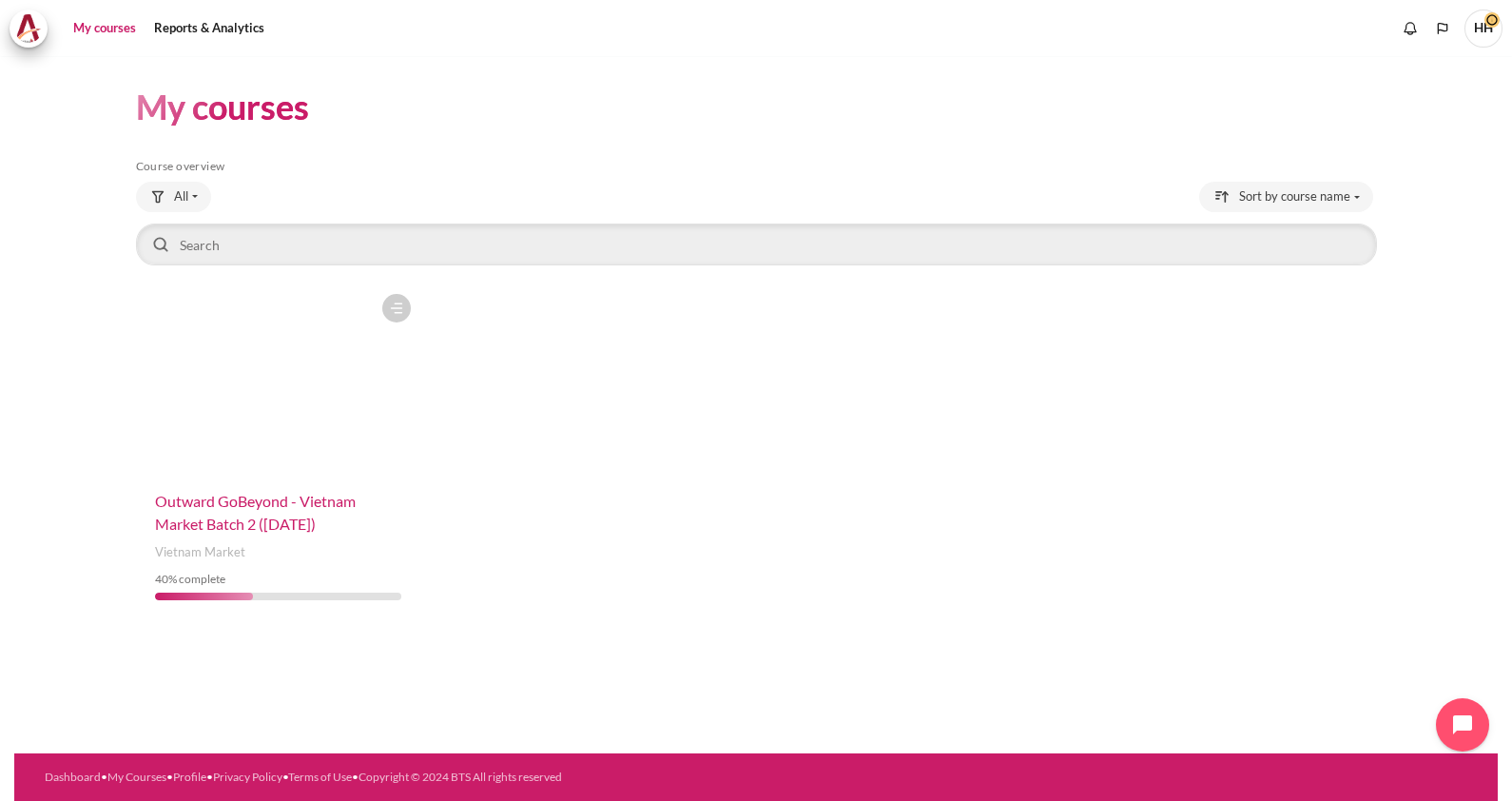
click at [201, 508] on span "Outward GoBeyond - Vietnam Market Batch 2 ([DATE])" at bounding box center [255, 512] width 201 height 41
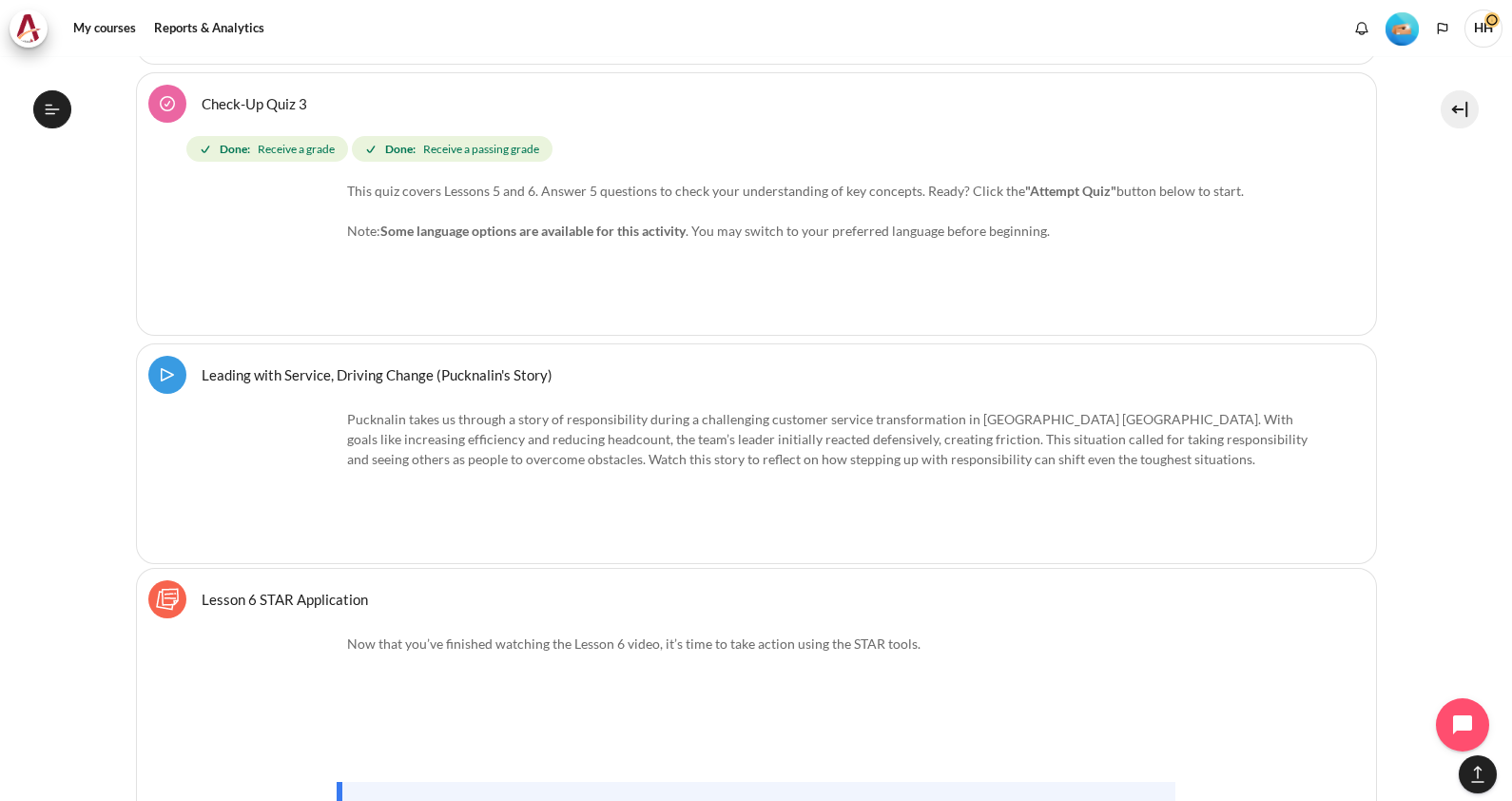
scroll to position [13673, 0]
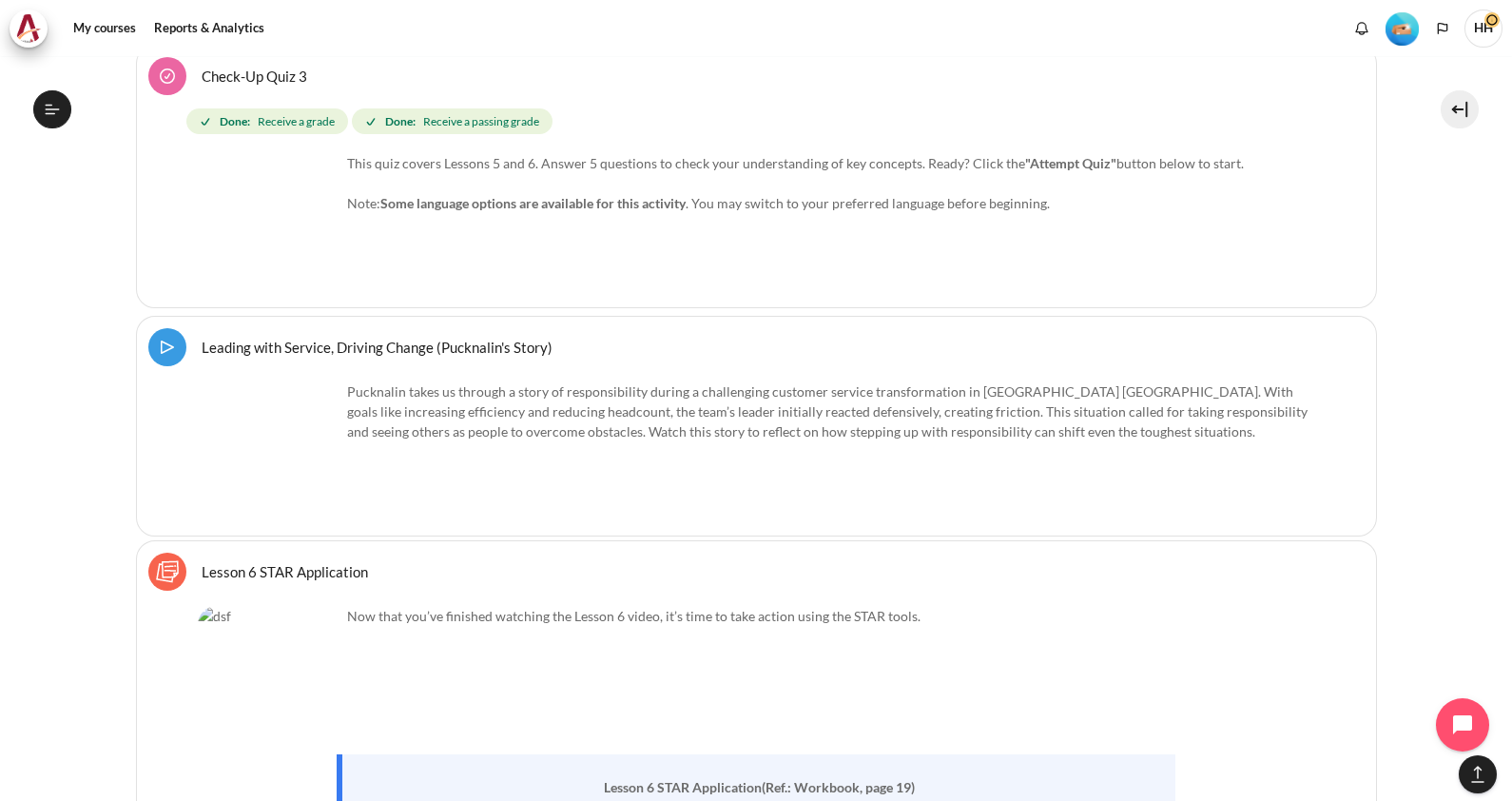
click at [309, 337] on link "Leading with Service, Driving Change (Pucknalin's Story) Video Time" at bounding box center [378, 346] width 351 height 18
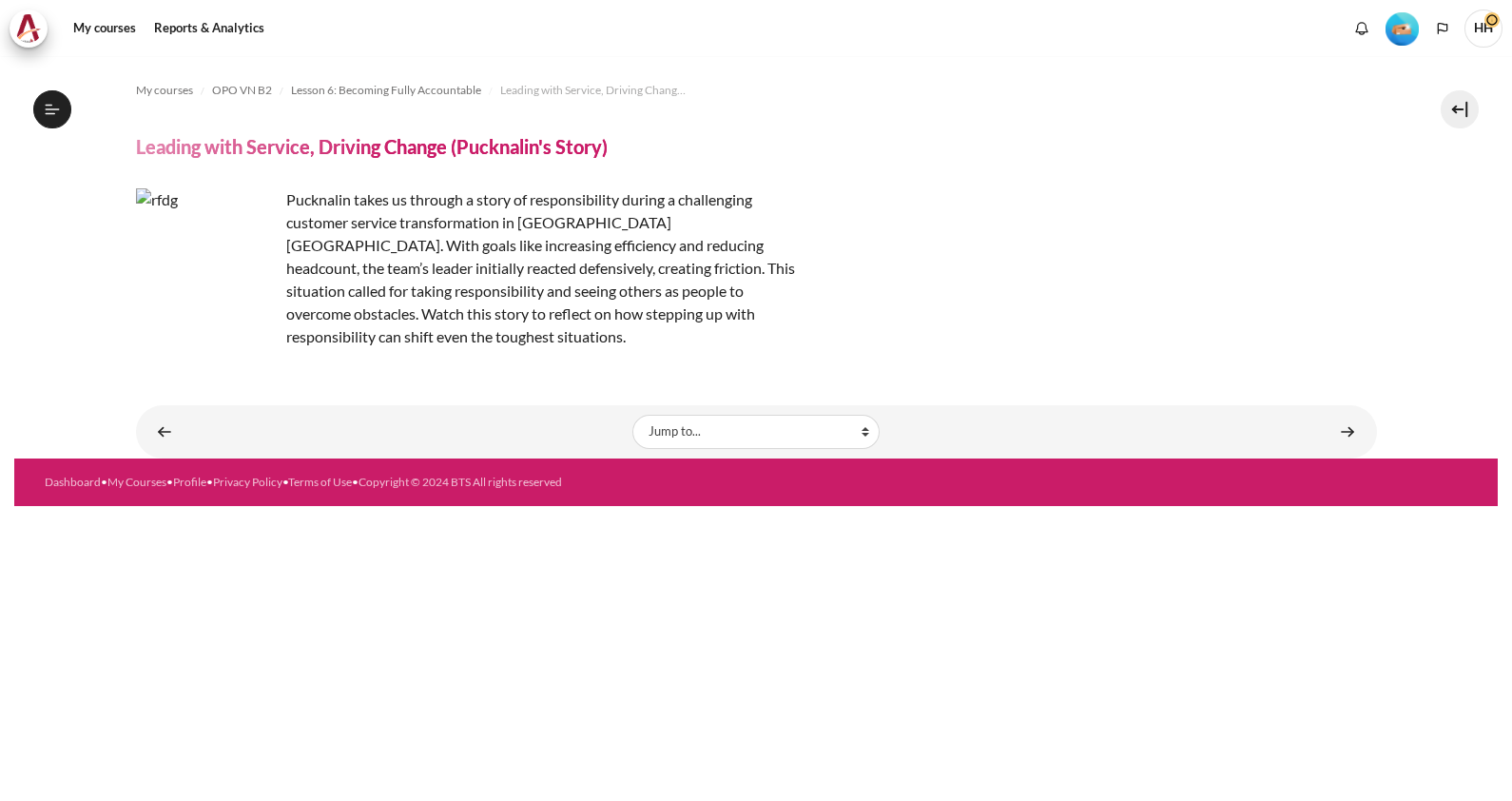
scroll to position [1011, 0]
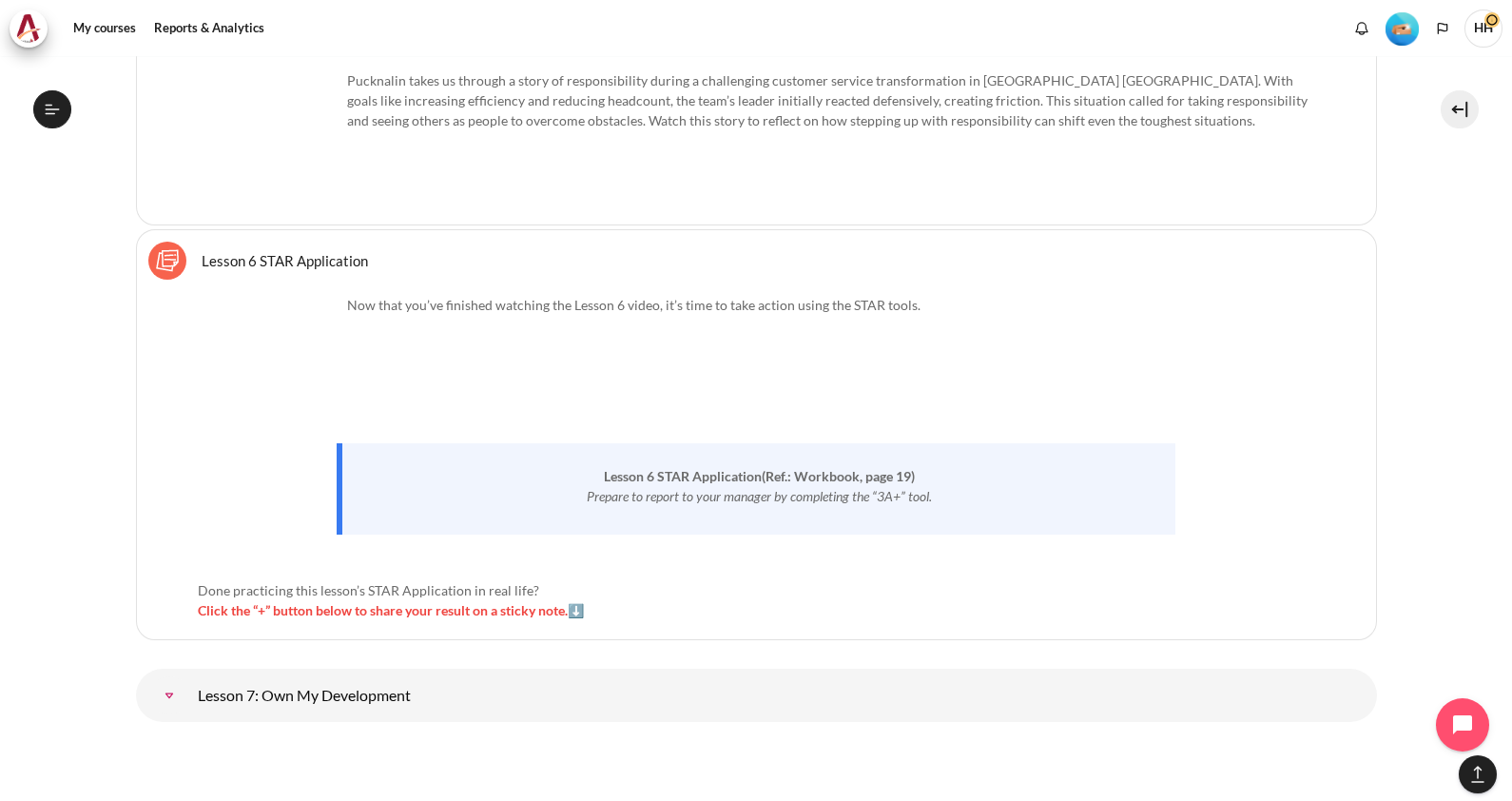
scroll to position [14012, 0]
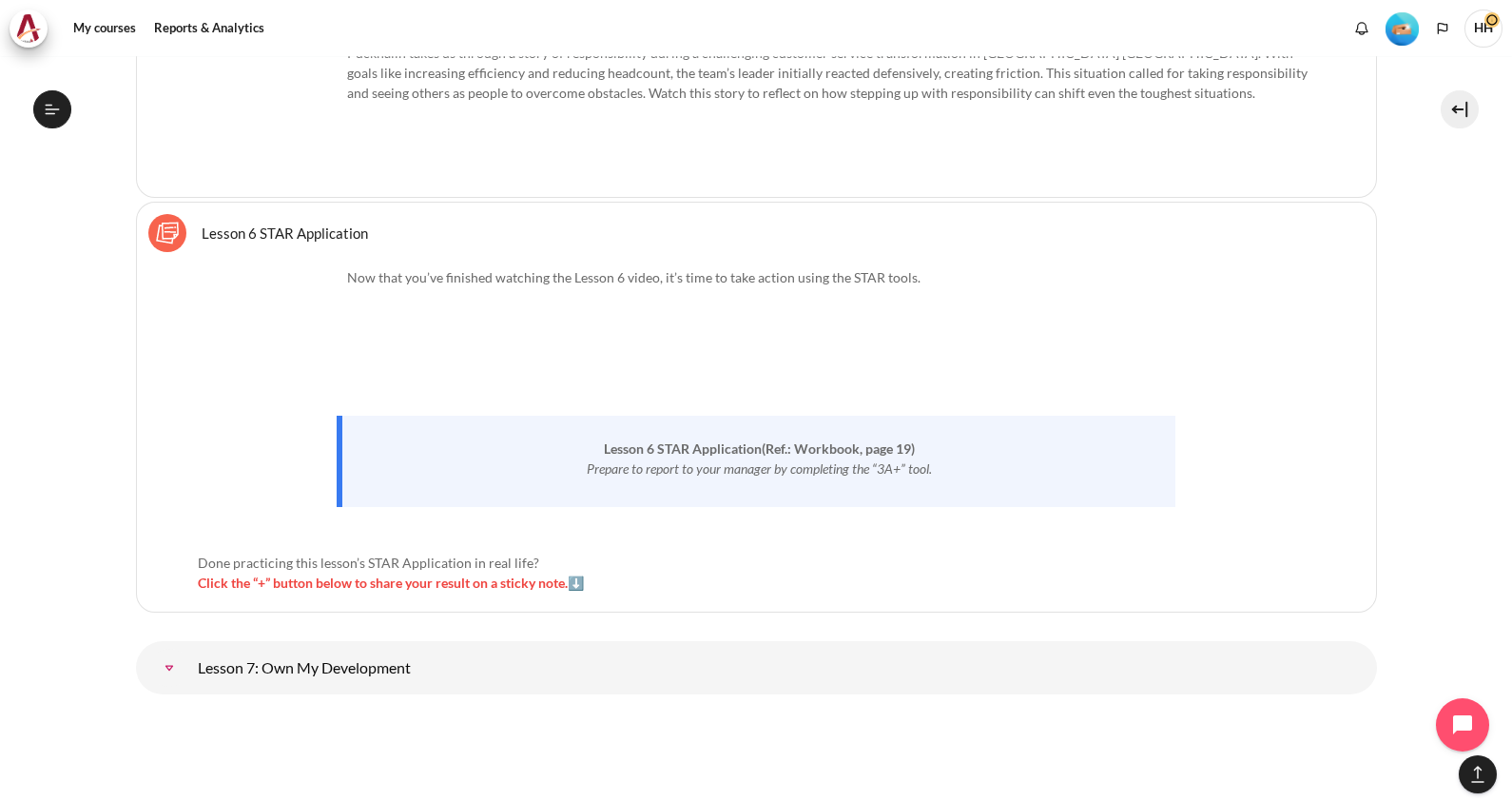
click at [261, 224] on link "Lesson 6 STAR Application Sticky Notes" at bounding box center [285, 232] width 167 height 18
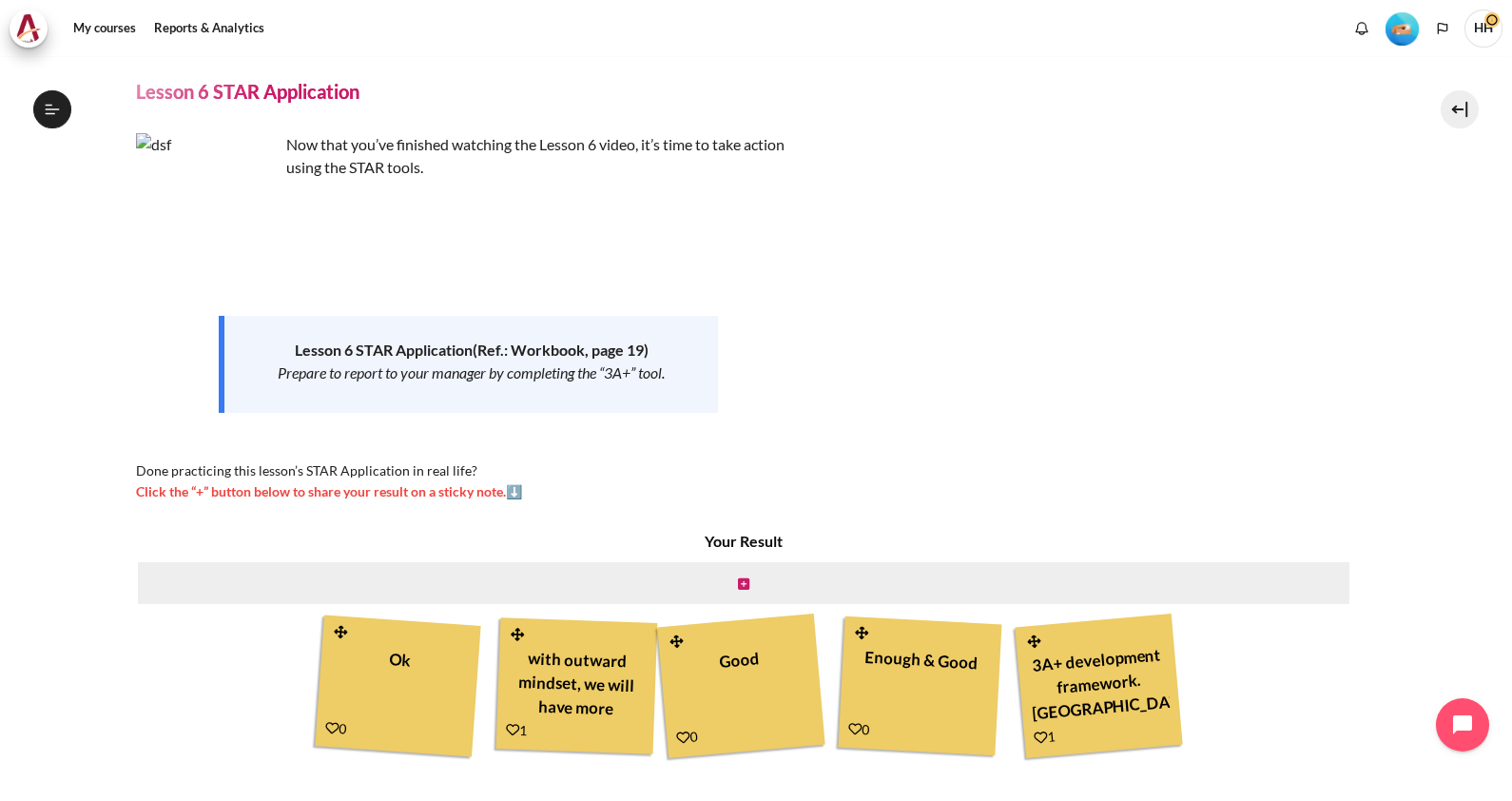
scroll to position [59, 0]
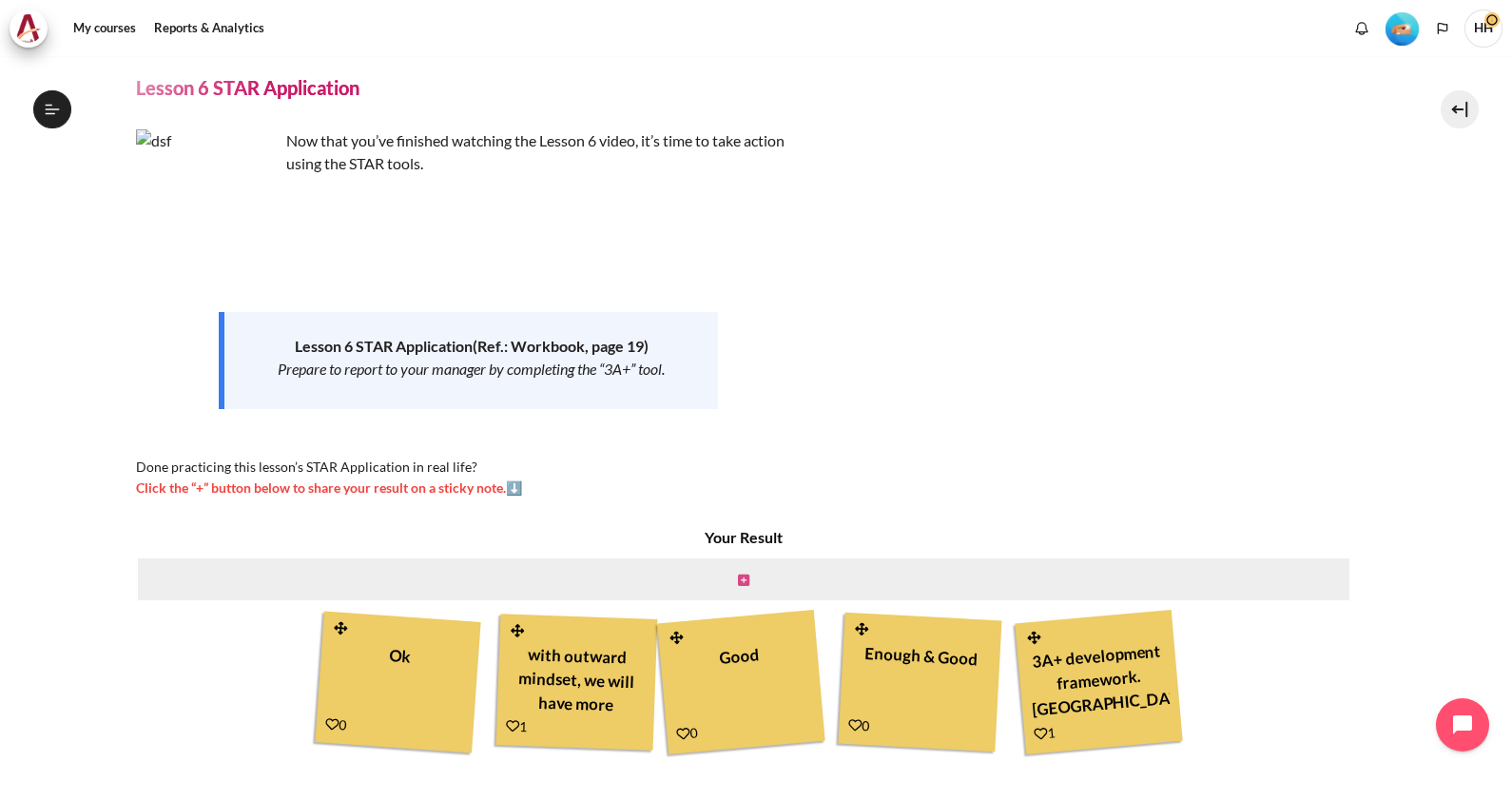
click at [738, 577] on icon "Content" at bounding box center [744, 580] width 12 height 14
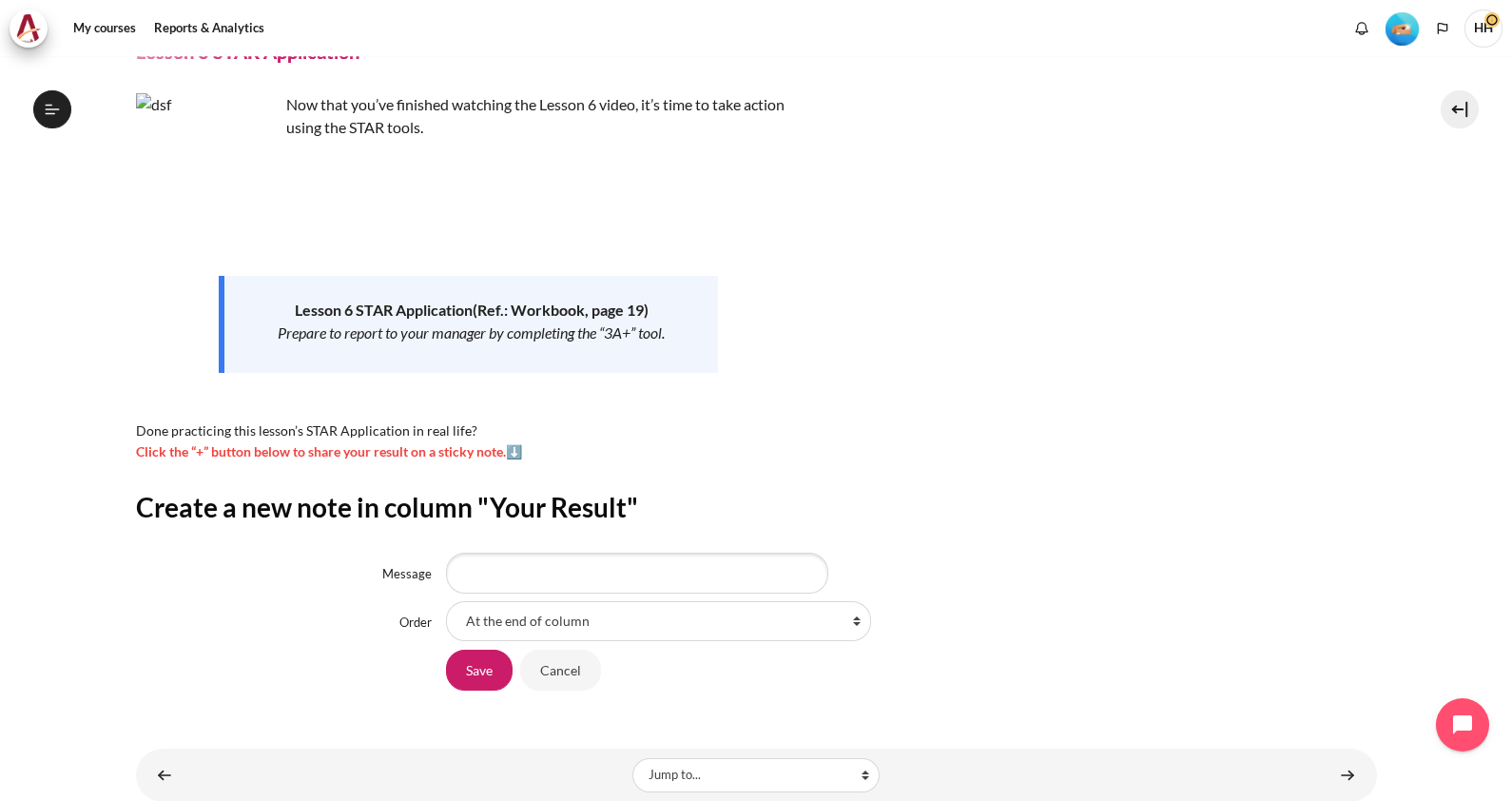
scroll to position [142, 0]
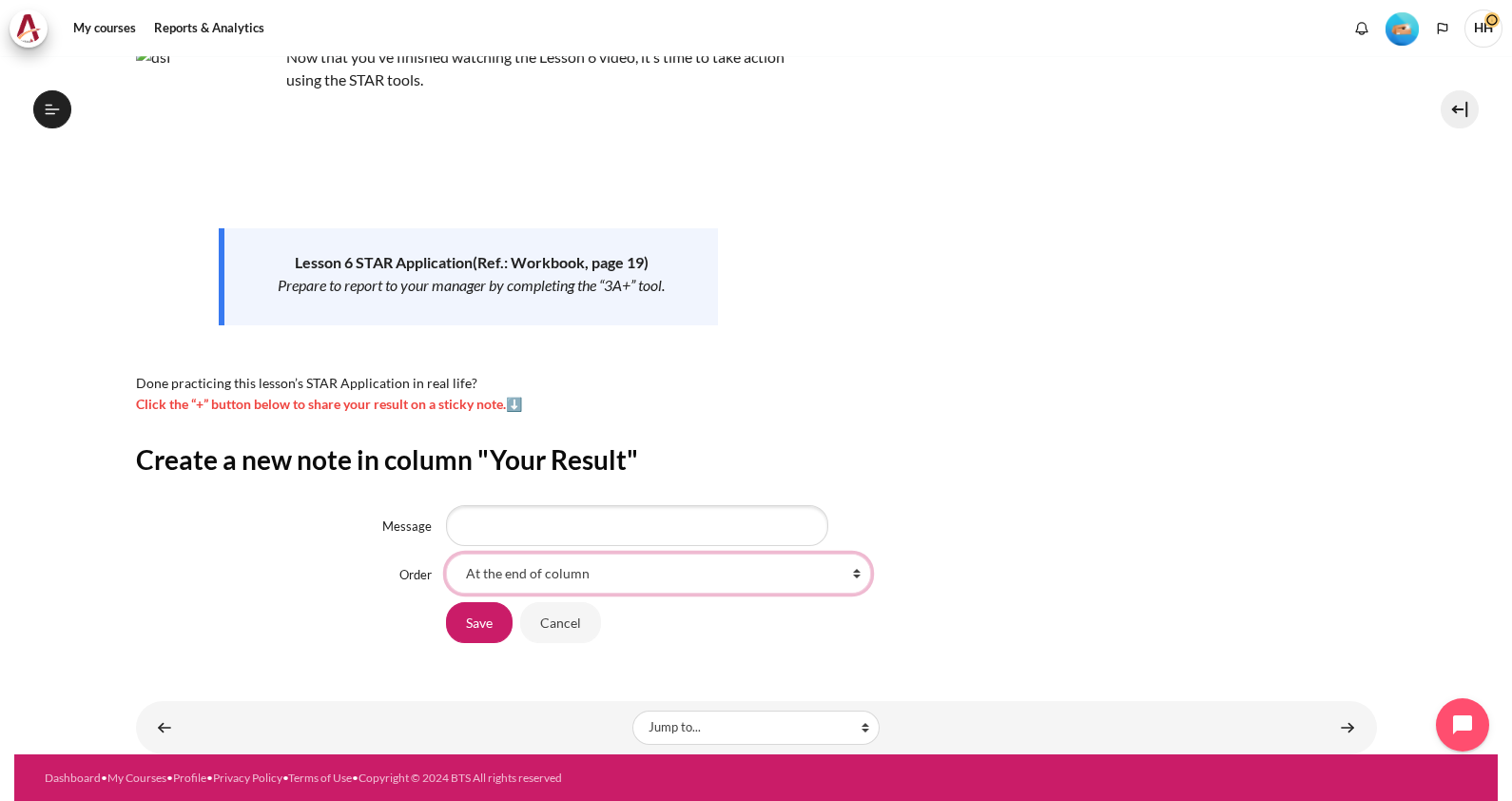
click at [850, 574] on select "At the end of column First place in column After 'Ok' After 'with outward minds…" at bounding box center [658, 573] width 425 height 40
click at [1065, 577] on div "At the end of column First place in column After 'Ok' After 'with outward minds…" at bounding box center [911, 573] width 931 height 40
click at [546, 537] on input "Message" at bounding box center [637, 525] width 382 height 40
click at [524, 517] on input "Message" at bounding box center [637, 525] width 382 height 40
type input "valuable"
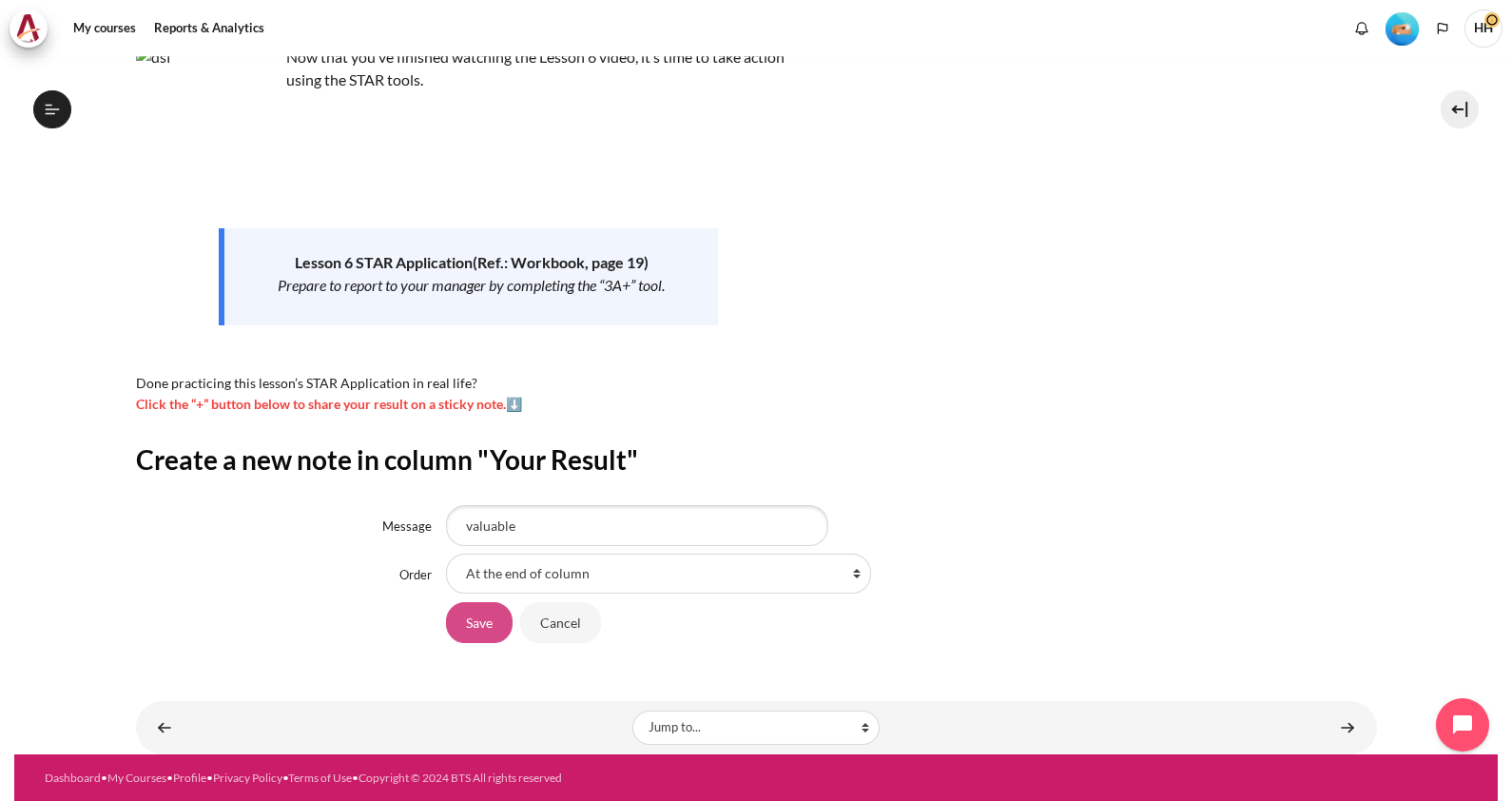
click at [478, 625] on input "Save" at bounding box center [479, 622] width 67 height 40
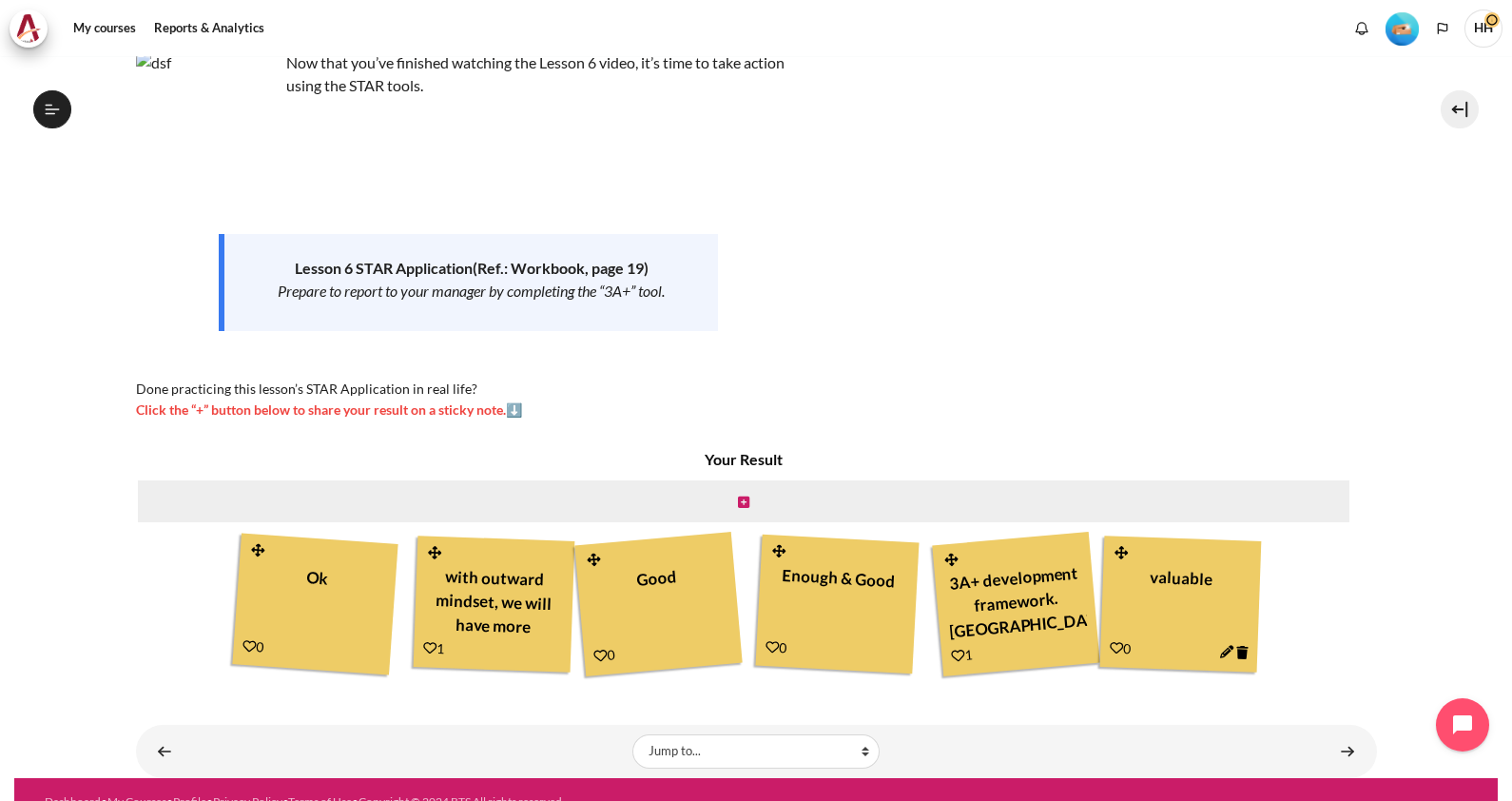
scroll to position [153, 0]
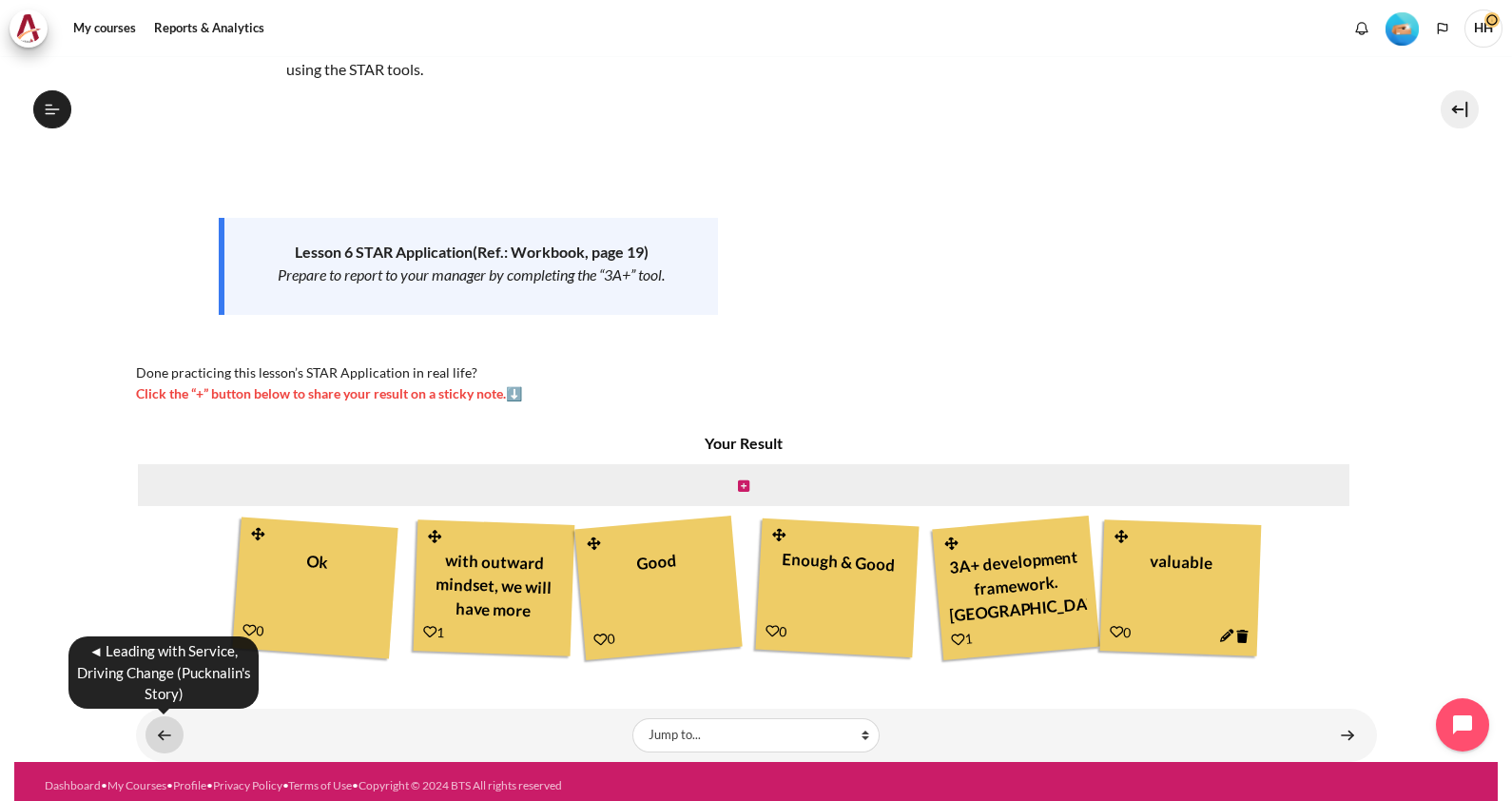
click at [153, 737] on link "Content" at bounding box center [164, 734] width 38 height 37
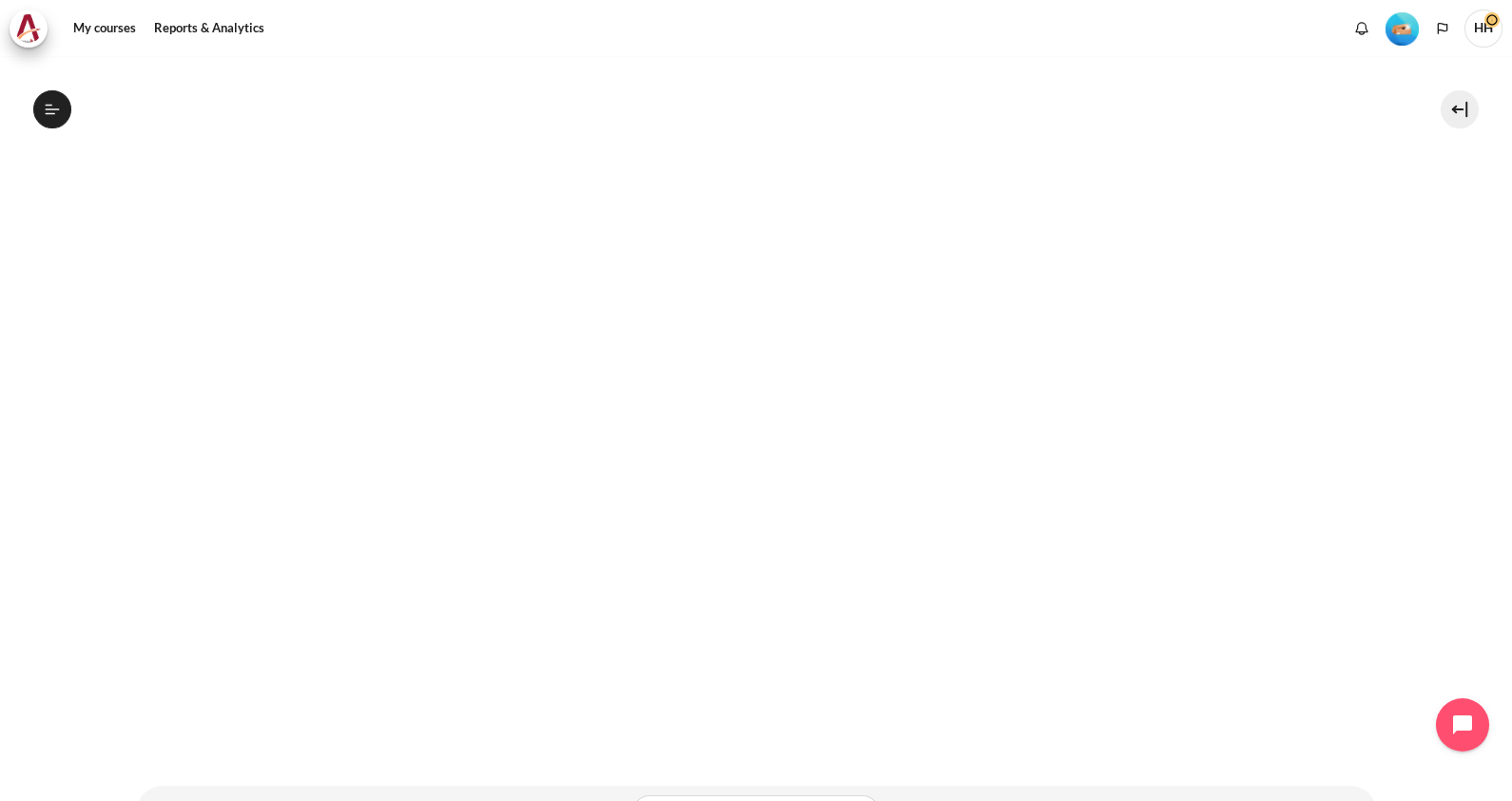
scroll to position [385, 0]
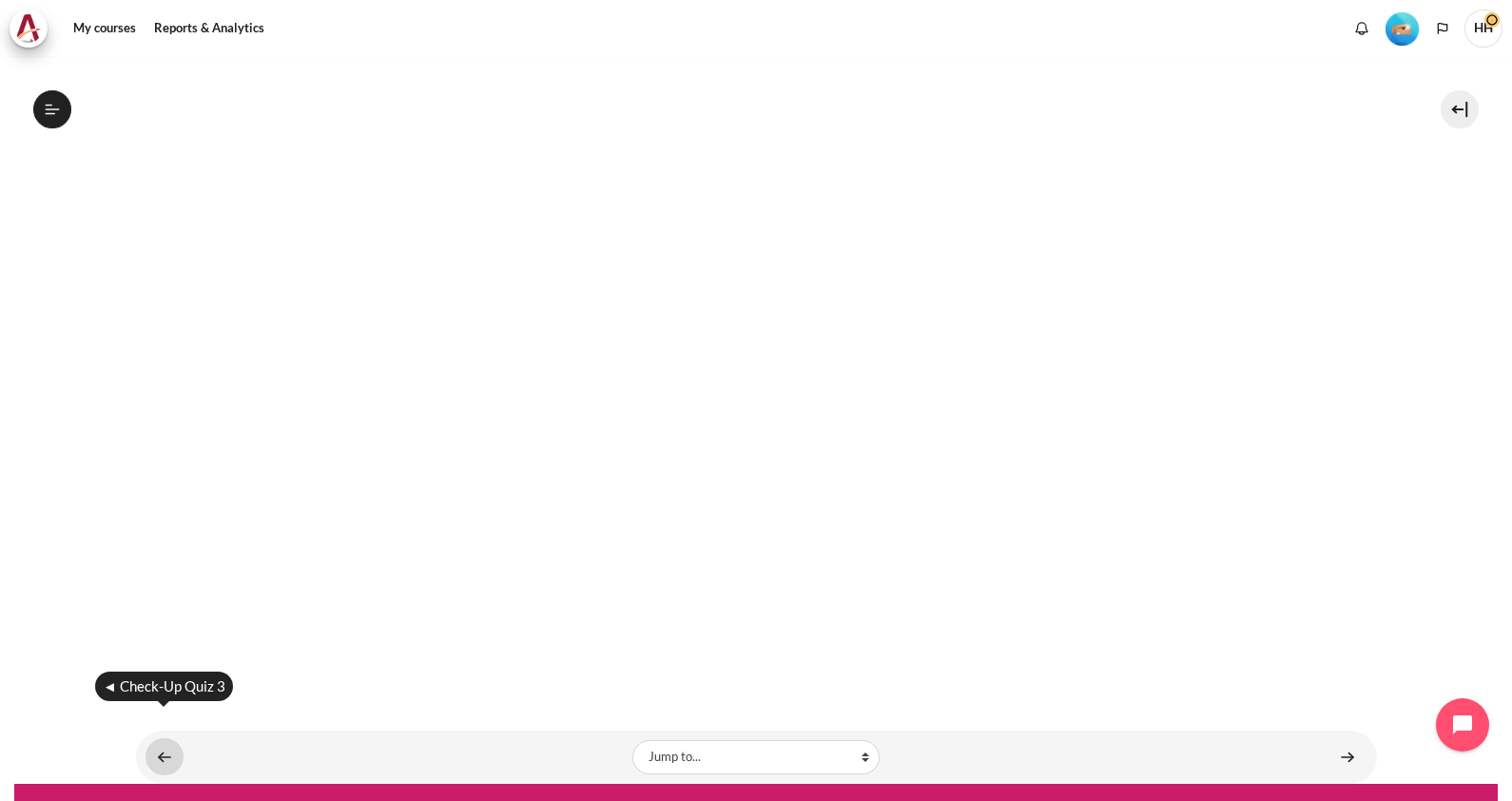
click at [161, 738] on link "Content" at bounding box center [164, 757] width 38 height 37
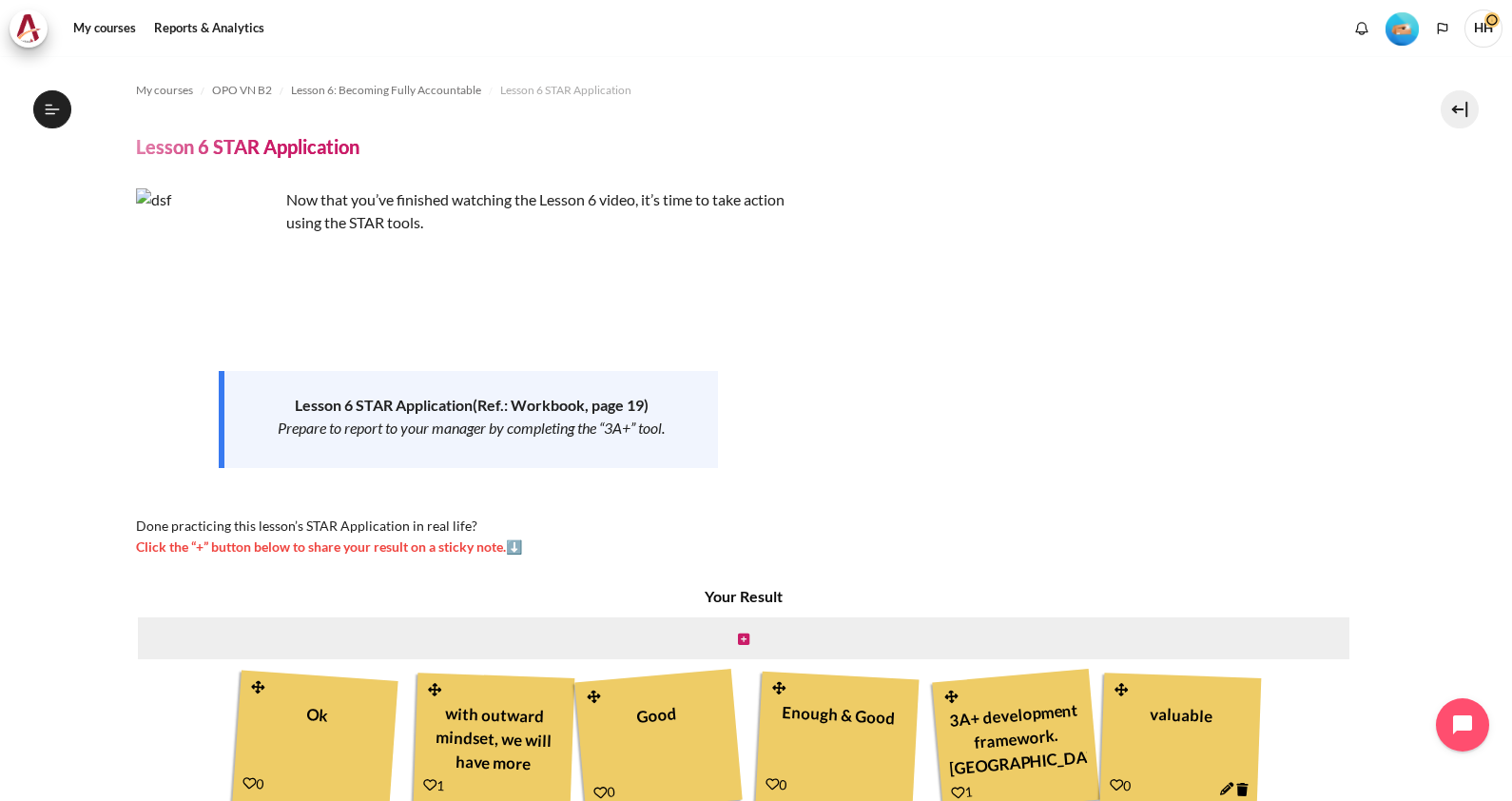
scroll to position [160, 0]
